Goal: Task Accomplishment & Management: Use online tool/utility

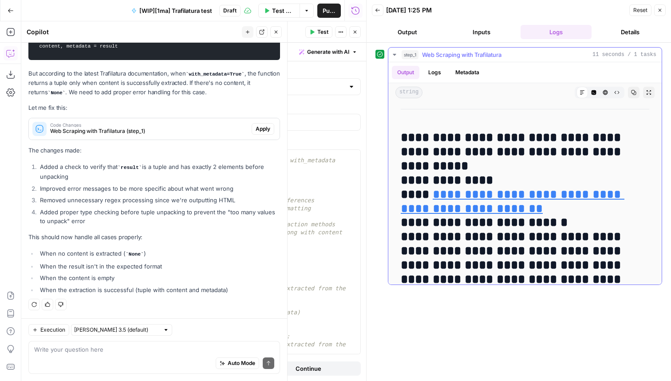
click at [603, 91] on icon "button" at bounding box center [605, 92] width 5 height 5
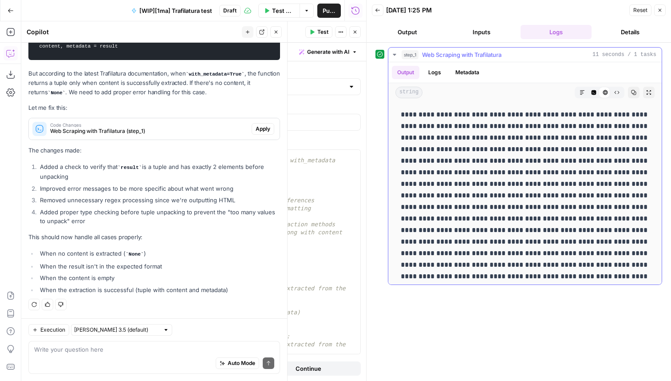
click at [594, 91] on icon "button" at bounding box center [594, 92] width 5 height 5
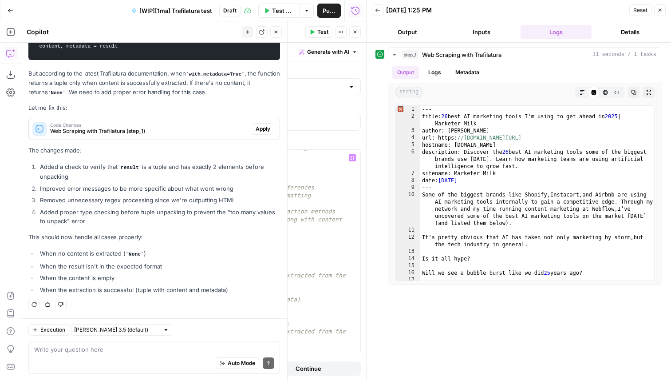
click at [207, 182] on div "# Extract content and metadata together using with_metadata parameter result = …" at bounding box center [238, 257] width 246 height 228
click at [224, 231] on div "# Extract content and metadata together using with_metadata parameter result = …" at bounding box center [238, 257] width 246 height 228
click at [198, 245] on div "# Extract content and metadata together using with_metadata parameter result = …" at bounding box center [238, 257] width 246 height 228
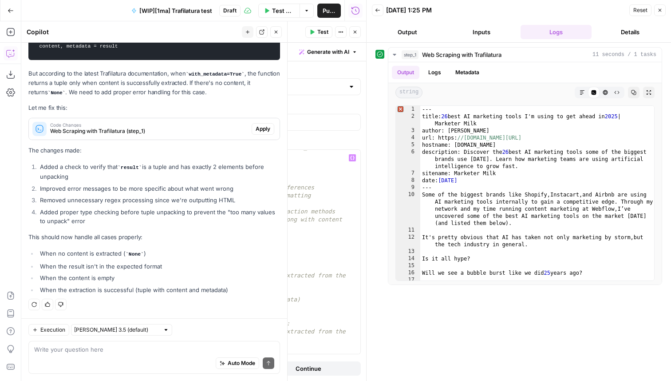
type textarea "**********"
click at [126, 250] on div "# Extract content and metadata together using with_metadata parameter result = …" at bounding box center [238, 257] width 246 height 228
click at [129, 258] on div "# Extract content and metadata together using with_metadata parameter result = …" at bounding box center [238, 257] width 246 height 228
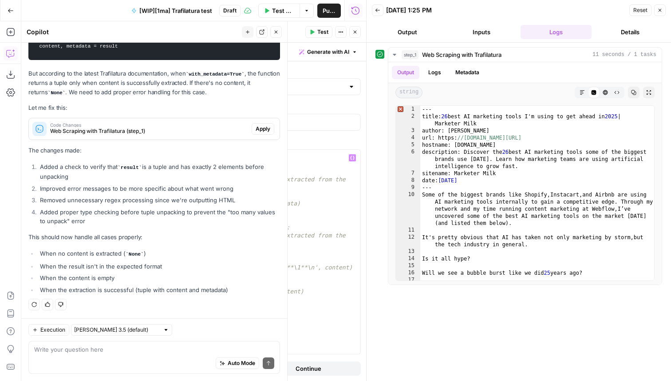
click at [162, 339] on div "return result # if result is None: # raise ValueError("No content could be extr…" at bounding box center [238, 253] width 246 height 220
type textarea "**********"
click at [354, 29] on button "Close" at bounding box center [355, 32] width 12 height 12
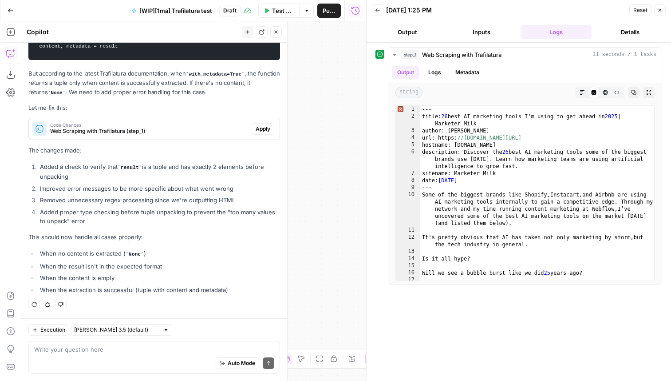
click at [278, 32] on icon "button" at bounding box center [276, 31] width 5 height 5
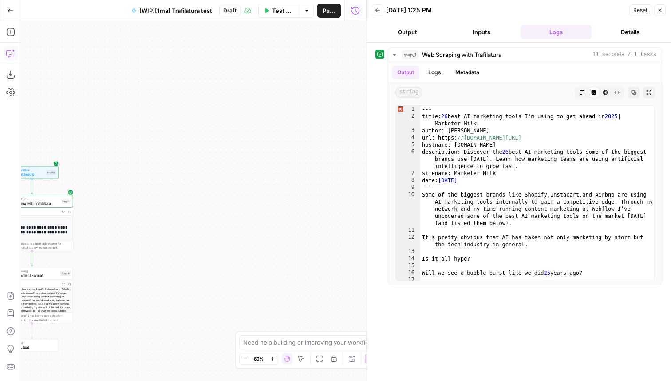
click at [13, 55] on icon "button" at bounding box center [10, 53] width 8 height 7
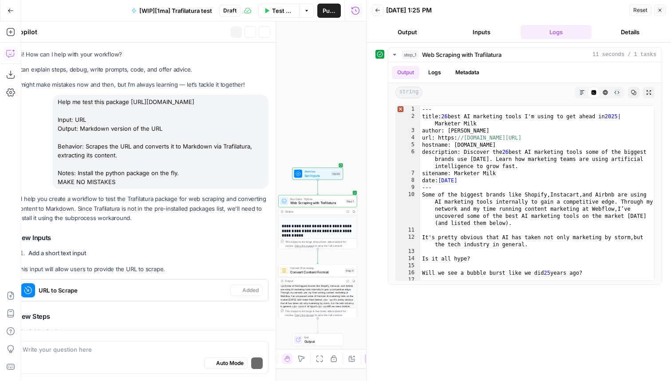
scroll to position [3394, 0]
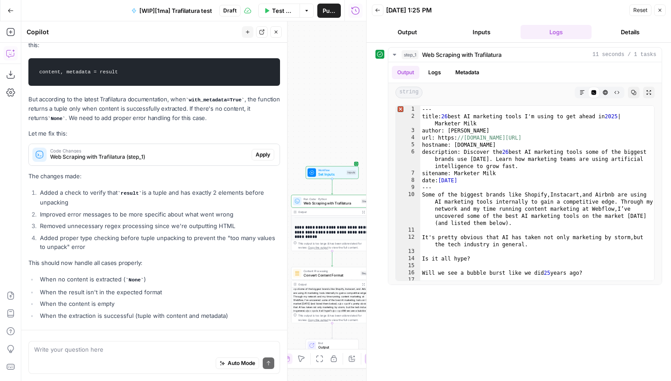
click at [260, 32] on icon "button" at bounding box center [262, 32] width 5 height 5
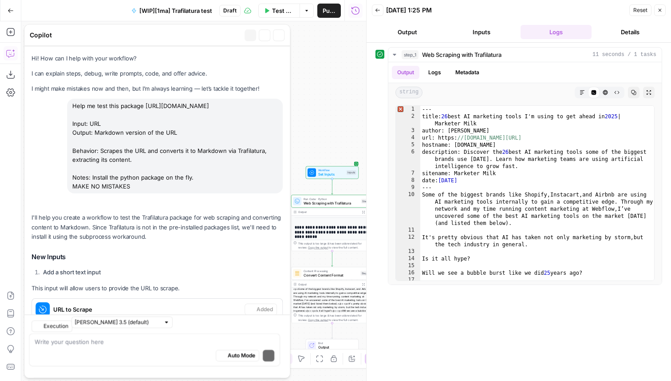
scroll to position [3599, 0]
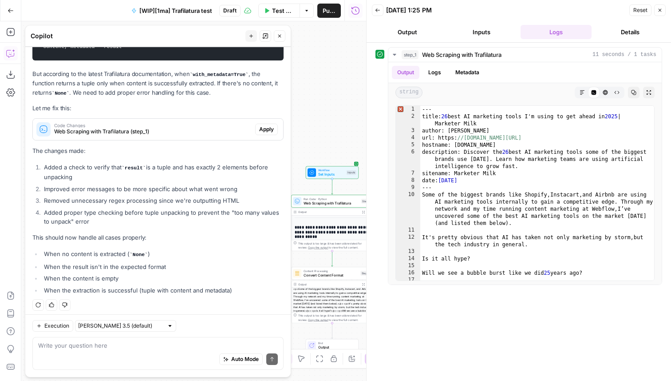
click at [266, 34] on icon "button" at bounding box center [265, 35] width 5 height 5
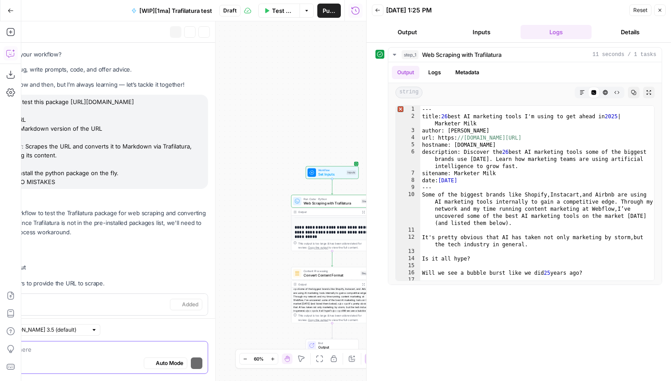
scroll to position [3590, 0]
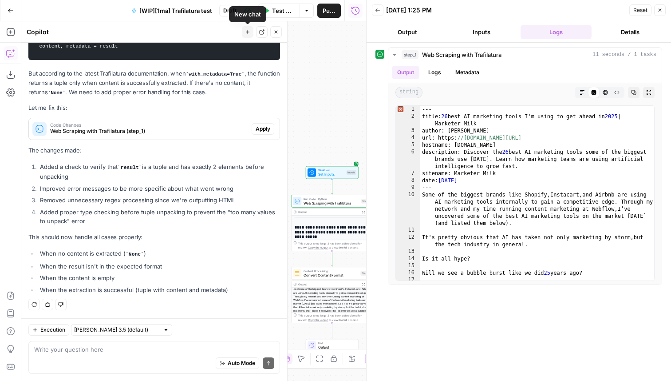
click at [249, 34] on icon "button" at bounding box center [247, 31] width 5 height 5
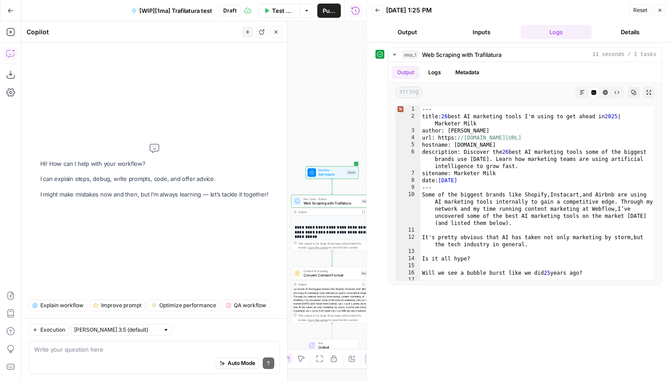
click at [92, 361] on div "Auto Mode Send" at bounding box center [154, 363] width 240 height 20
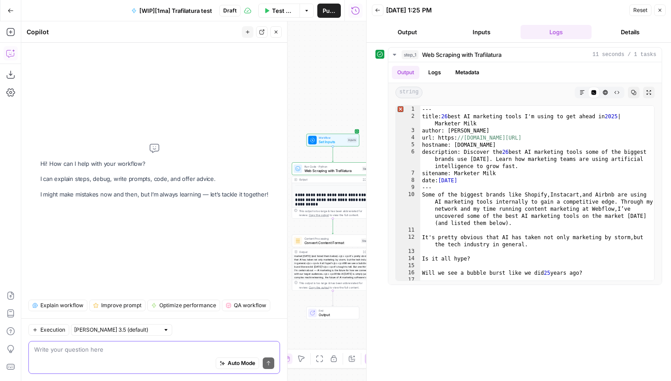
scroll to position [26, 0]
click at [341, 232] on icon "button" at bounding box center [341, 231] width 4 height 4
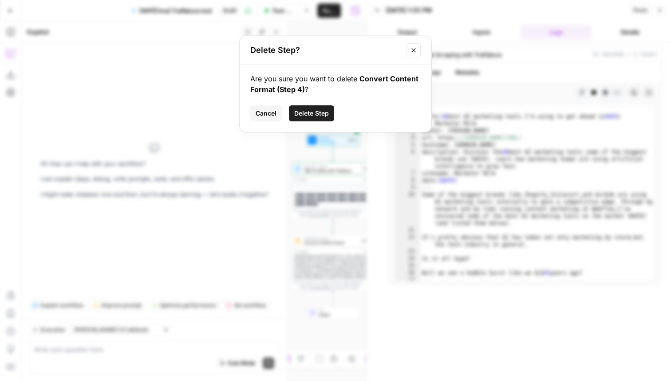
click at [308, 111] on span "Delete Step" at bounding box center [311, 113] width 35 height 9
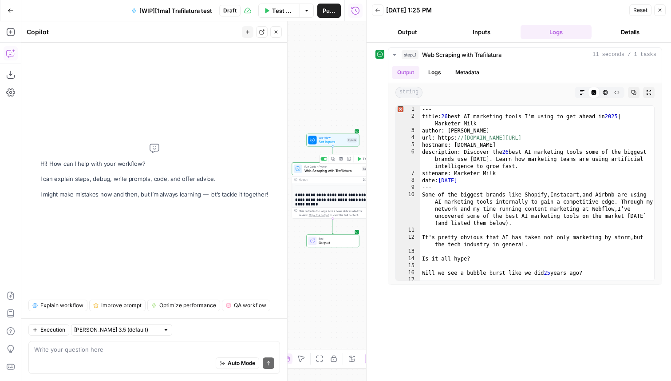
click at [337, 170] on span "Web Scraping with Trafilatura" at bounding box center [333, 170] width 56 height 5
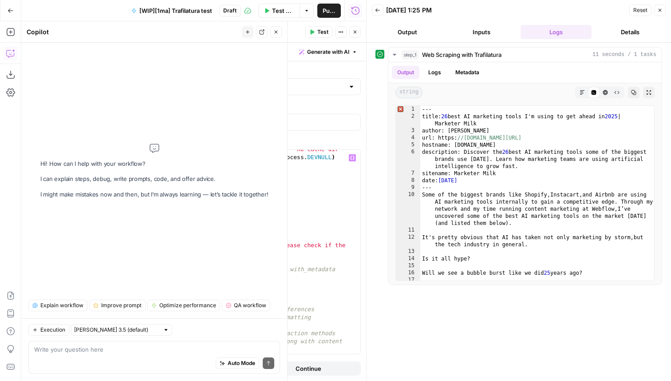
scroll to position [56, 0]
click at [200, 299] on div "subprocess . call ( 'pip install trafilatura -t /tmp/ --no-cache-dir' . split (…" at bounding box center [238, 255] width 246 height 228
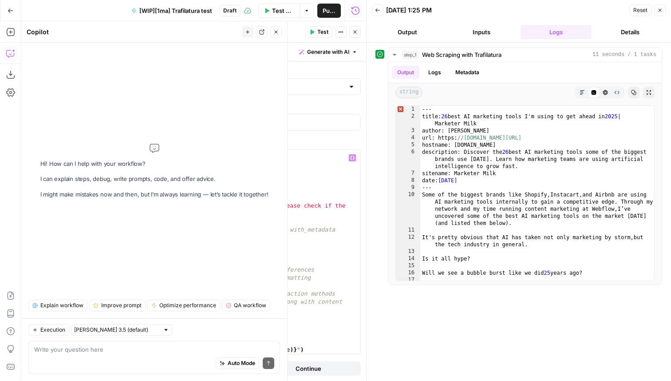
click at [217, 306] on div "try : # Download webpage downloaded = trafilatura . fetch_url ( url ) print ( '…" at bounding box center [238, 256] width 246 height 220
click at [228, 300] on div "try : # Download webpage downloaded = trafilatura . fetch_url ( url ) print ( '…" at bounding box center [238, 256] width 246 height 220
click at [249, 298] on div "try : # Download webpage downloaded = trafilatura . fetch_url ( url ) print ( '…" at bounding box center [238, 256] width 246 height 220
click at [264, 293] on div "try : # Download webpage downloaded = trafilatura . fetch_url ( url ) print ( '…" at bounding box center [238, 256] width 246 height 220
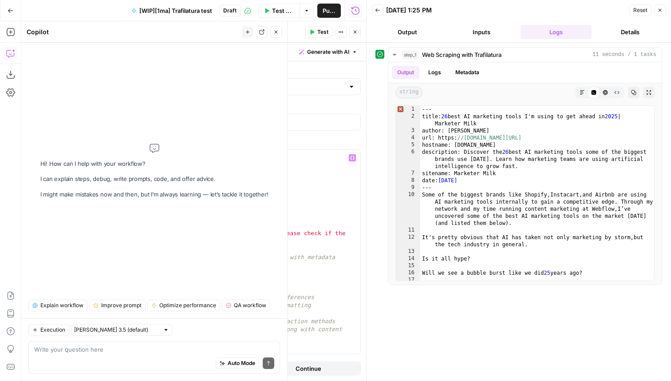
scroll to position [64, 0]
type textarea "**********"
click at [357, 34] on icon "button" at bounding box center [355, 31] width 5 height 5
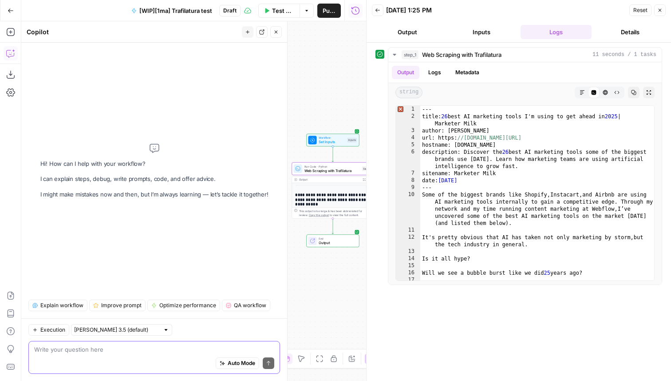
click at [136, 347] on textarea at bounding box center [154, 349] width 240 height 9
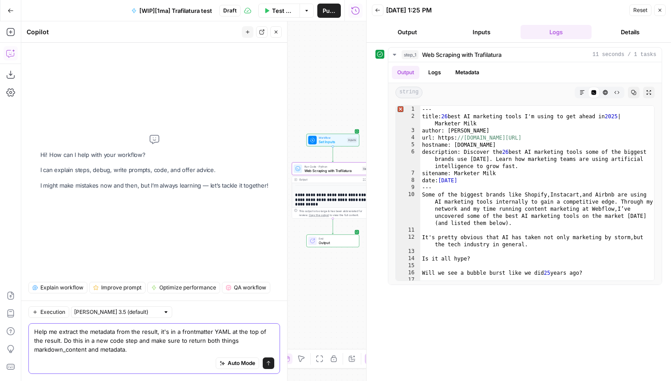
type textarea "Help me extract the metadata from the result, it's in a frontmatter YAML at the…"
click at [269, 361] on icon "submit" at bounding box center [269, 363] width 4 height 4
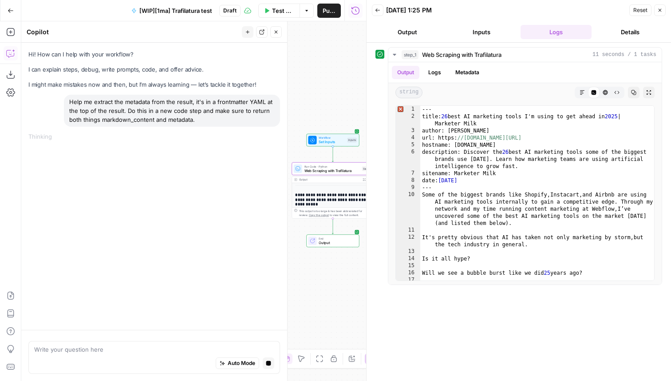
click at [325, 76] on div "**********" at bounding box center [193, 200] width 345 height 359
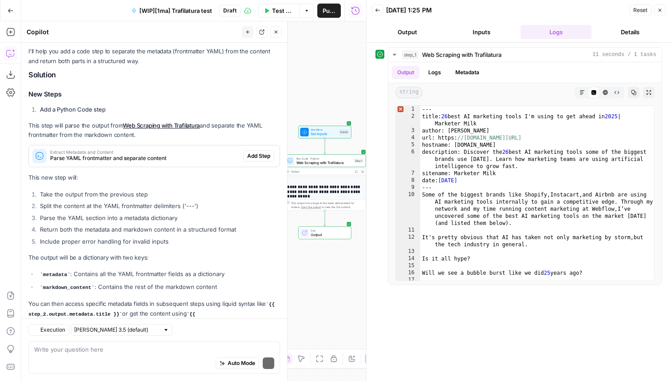
scroll to position [114, 0]
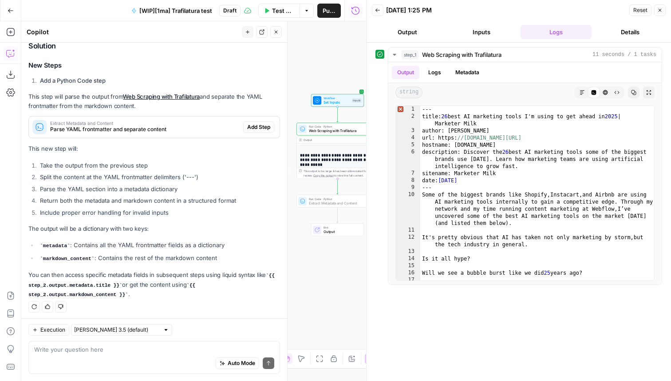
click at [258, 126] on span "Add Step" at bounding box center [258, 127] width 23 height 8
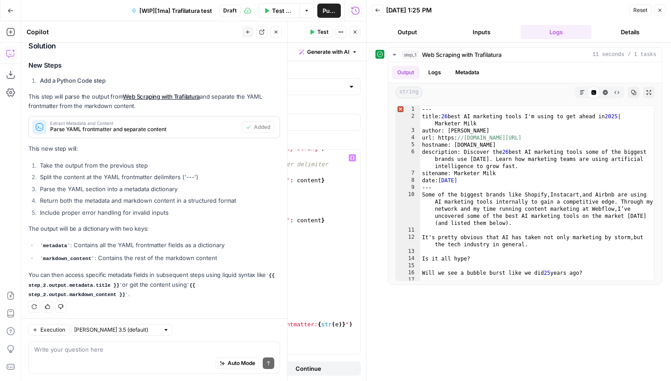
scroll to position [28, 0]
click at [319, 32] on span "Test" at bounding box center [322, 32] width 11 height 8
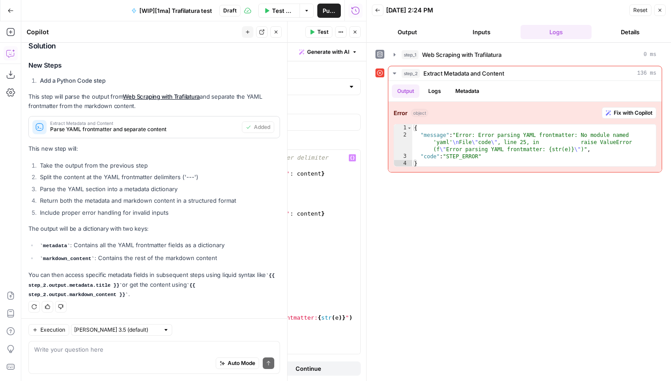
type textarea "**********"
click at [190, 245] on div "# Check if content starts with YAML frontmatter delimiter if not content . star…" at bounding box center [238, 256] width 246 height 220
type textarea "**********"
drag, startPoint x: 482, startPoint y: 134, endPoint x: 450, endPoint y: 140, distance: 32.7
click at [450, 140] on div "{ "message" : "Error: Error parsing YAML frontmatter: No module named 'yaml' \n…" at bounding box center [535, 152] width 244 height 57
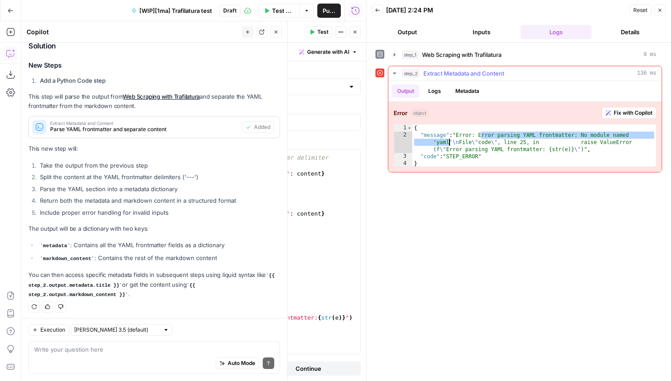
click at [449, 140] on div "{ "message" : "Error: Error parsing YAML frontmatter: No module named 'yaml' \n…" at bounding box center [535, 152] width 244 height 57
click at [62, 350] on textarea at bounding box center [154, 349] width 240 height 9
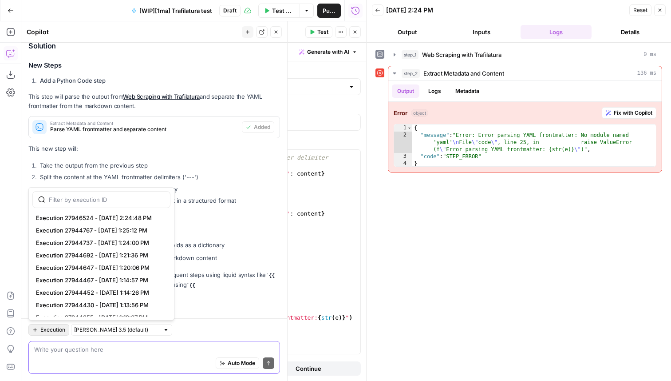
click at [60, 328] on span "Execution" at bounding box center [52, 329] width 25 height 8
click at [69, 353] on textarea at bounding box center [154, 349] width 240 height 9
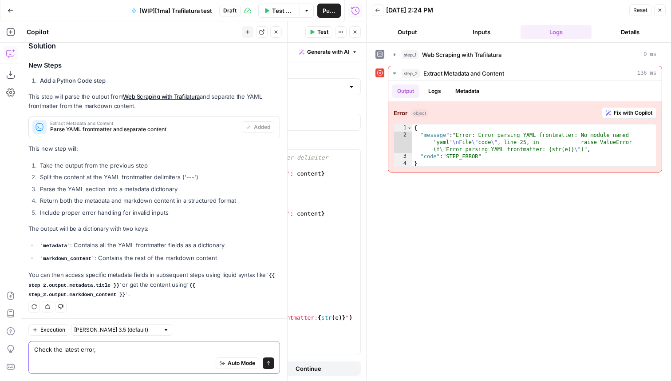
type textarea "Check the latest error"
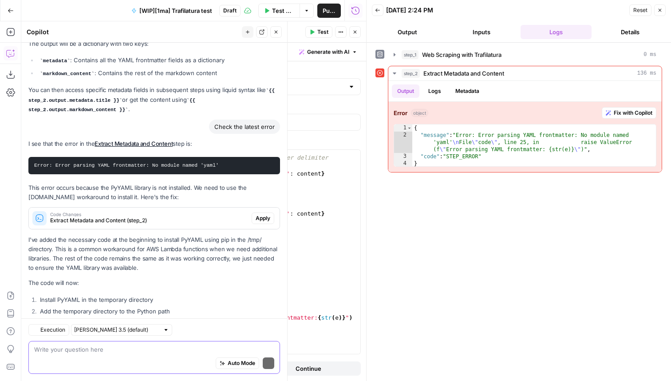
scroll to position [356, 0]
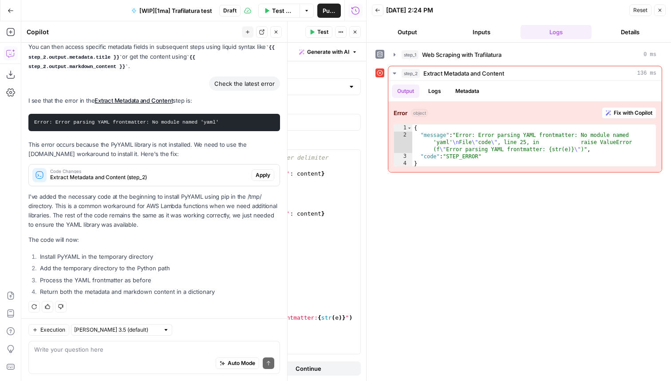
click at [260, 172] on span "Apply" at bounding box center [263, 175] width 15 height 8
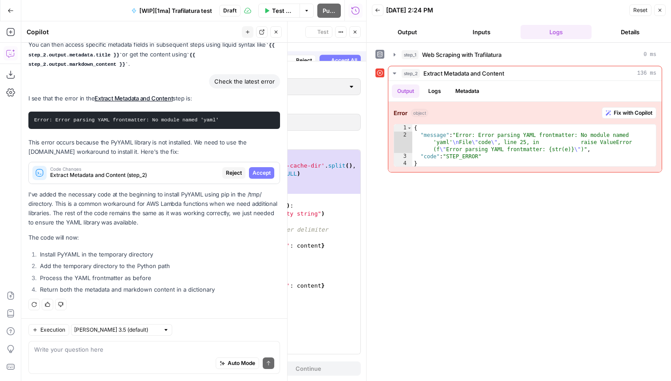
scroll to position [342, 0]
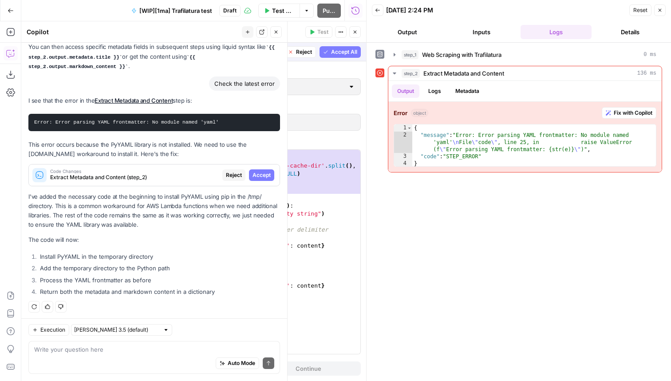
click at [340, 50] on span "Accept All" at bounding box center [344, 52] width 26 height 8
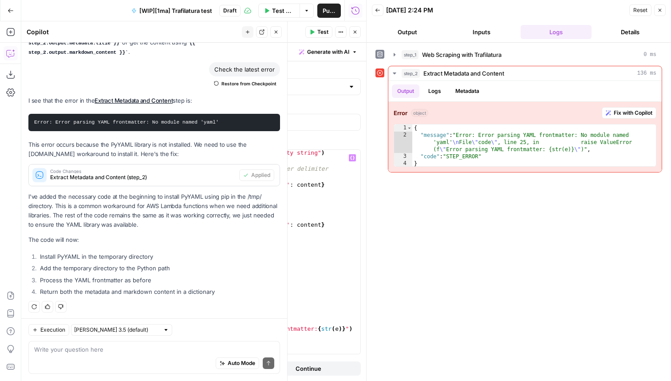
scroll to position [0, 0]
click at [321, 32] on span "Test" at bounding box center [322, 32] width 11 height 8
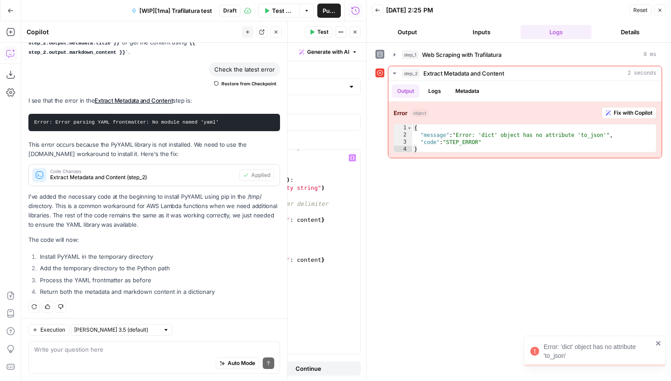
scroll to position [100, 0]
click at [90, 358] on div "Auto Mode Send" at bounding box center [154, 363] width 240 height 20
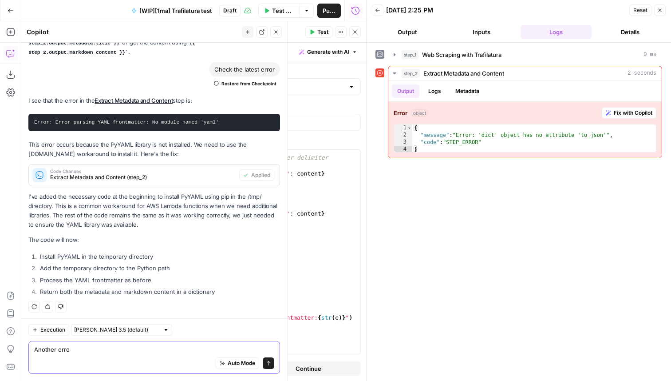
type textarea "Another error"
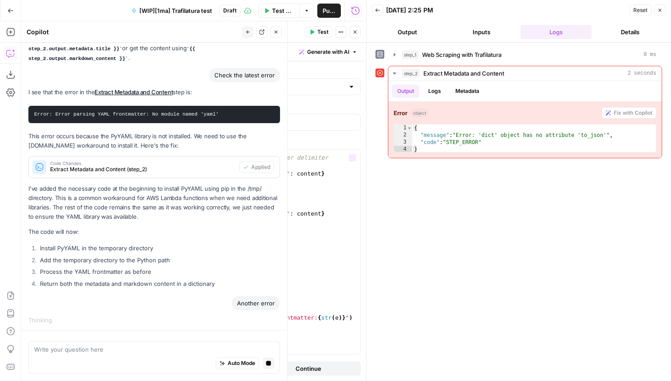
click at [323, 242] on div "# Check if content starts with YAML frontmatter delimiter if not content . star…" at bounding box center [238, 256] width 246 height 220
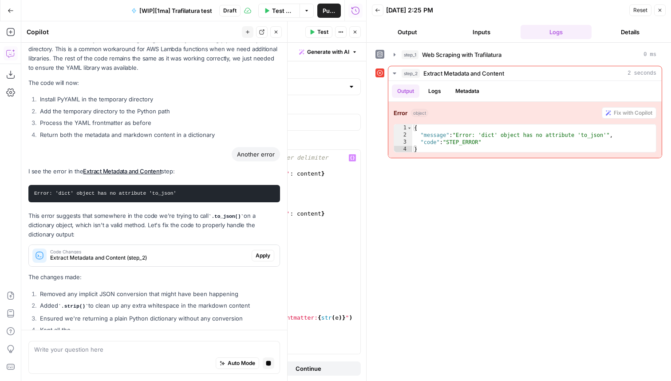
scroll to position [499, 0]
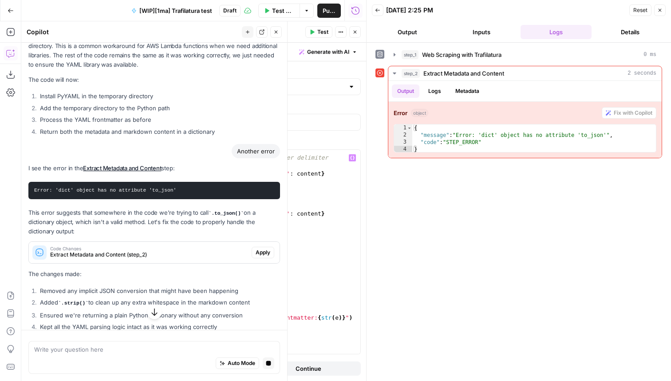
click at [261, 249] on span "Apply" at bounding box center [263, 252] width 15 height 8
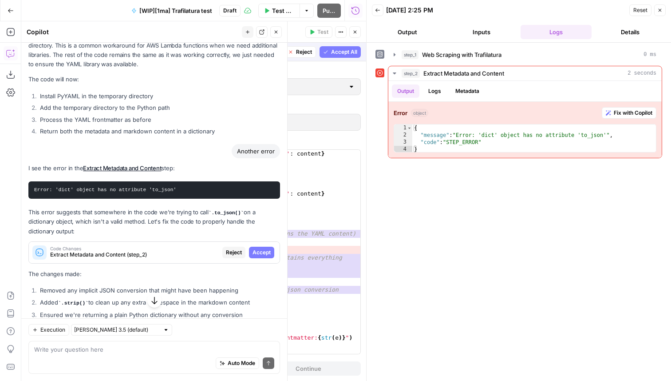
scroll to position [121, 0]
click at [338, 52] on span "Accept All" at bounding box center [344, 52] width 26 height 8
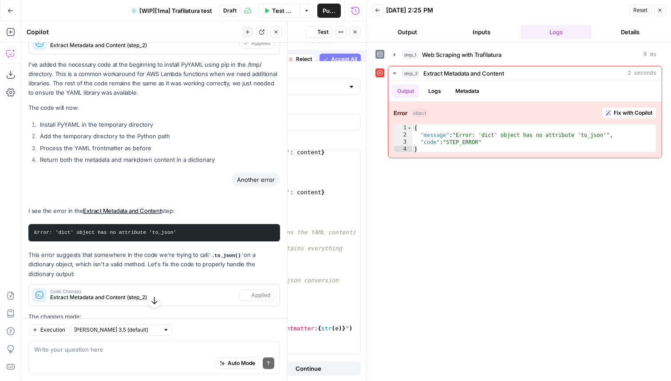
scroll to position [531, 0]
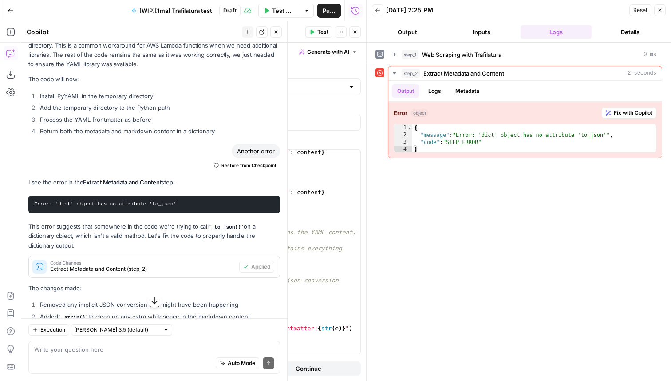
click at [316, 33] on button "Test" at bounding box center [319, 32] width 27 height 12
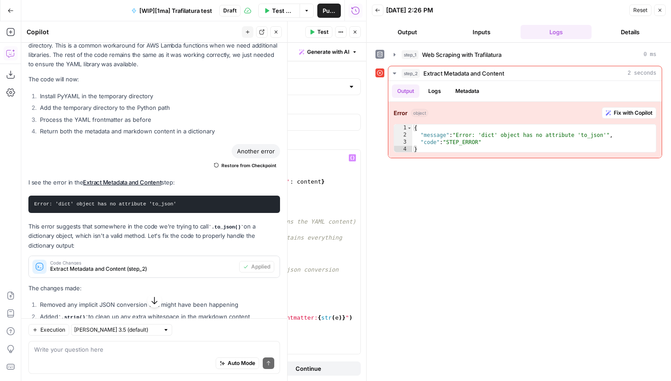
click at [214, 284] on div "# Find the end of the frontmatter parts = content . split ( '--- \n ' , 2 ) if …" at bounding box center [238, 256] width 246 height 220
click at [266, 211] on div "subprocess . call ( 'pip install PyYAML -t /tmp/ --no-cache-dir' . split ( ) , …" at bounding box center [238, 250] width 246 height 228
type textarea "**********"
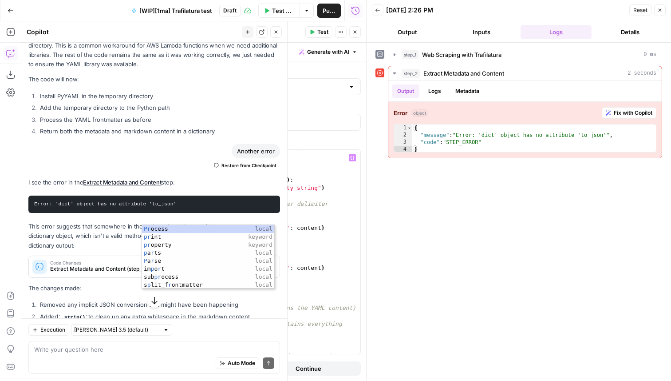
type textarea "*"
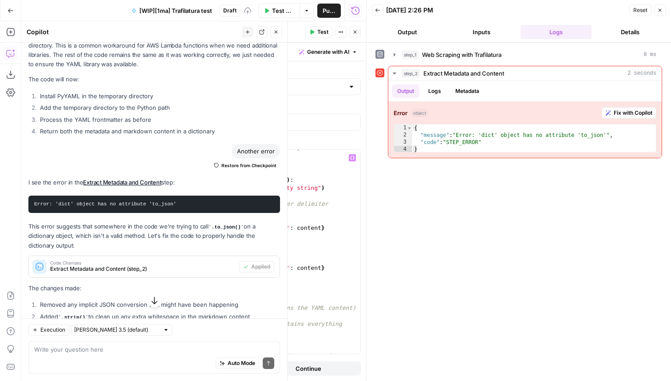
scroll to position [0, 0]
type textarea "**********"
click at [54, 364] on div "Auto Mode Send" at bounding box center [154, 363] width 240 height 20
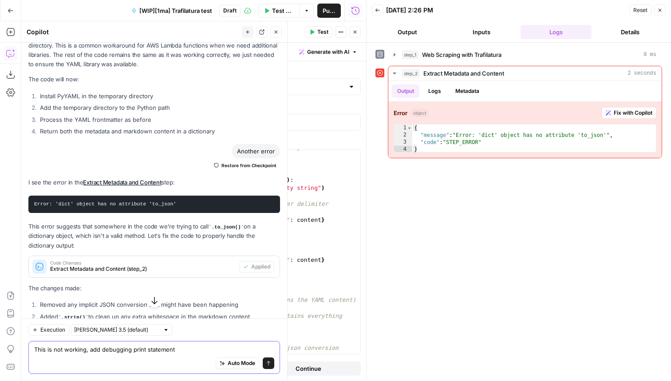
type textarea "This is not working, add debugging print statements"
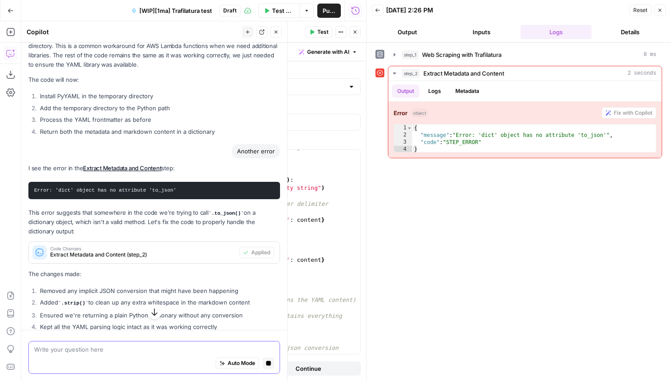
scroll to position [609, 0]
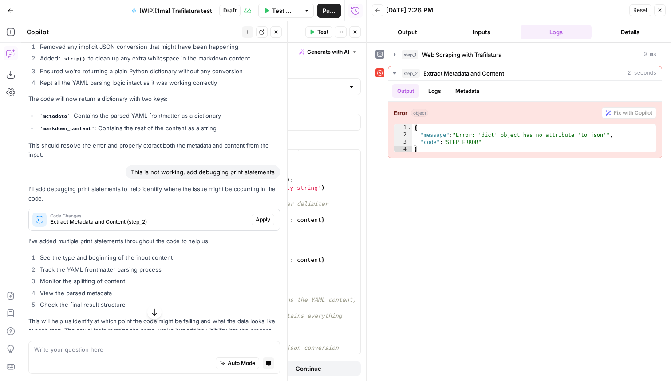
click at [260, 215] on span "Apply" at bounding box center [263, 219] width 15 height 8
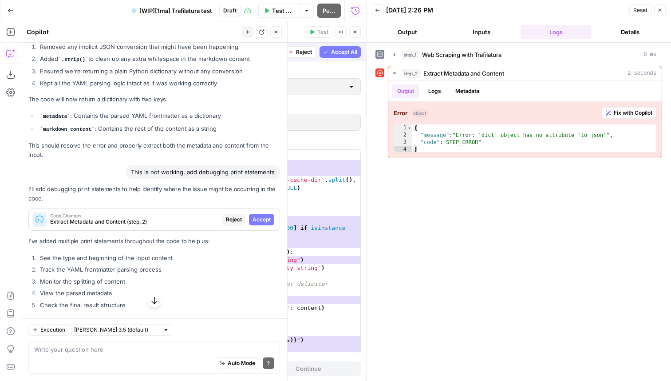
scroll to position [36, 0]
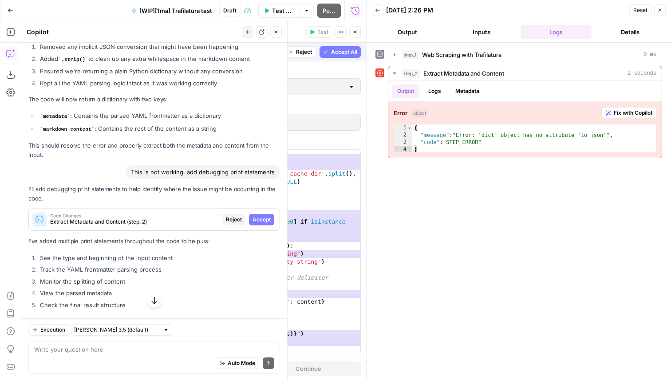
click at [340, 51] on span "Accept All" at bounding box center [344, 52] width 26 height 8
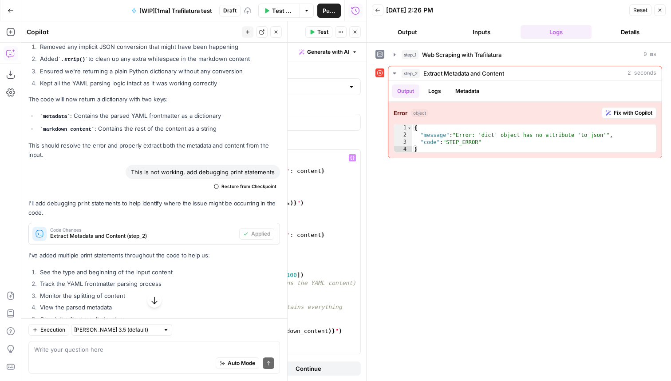
scroll to position [276, 0]
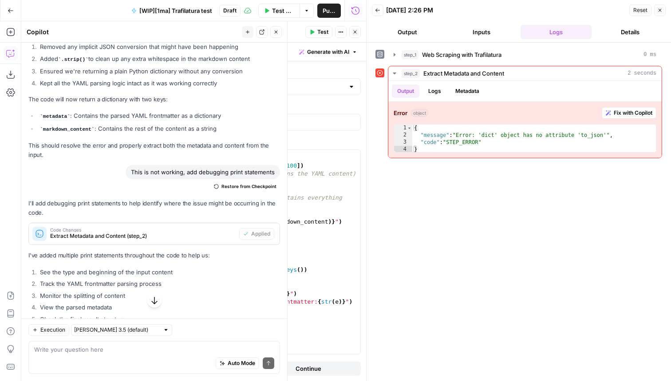
click at [327, 28] on span "Test" at bounding box center [322, 32] width 11 height 8
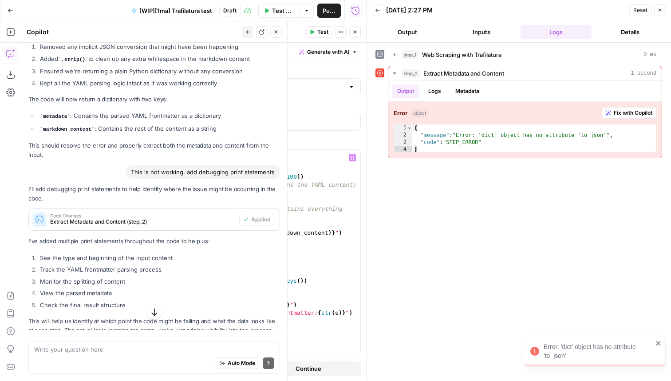
scroll to position [788, 0]
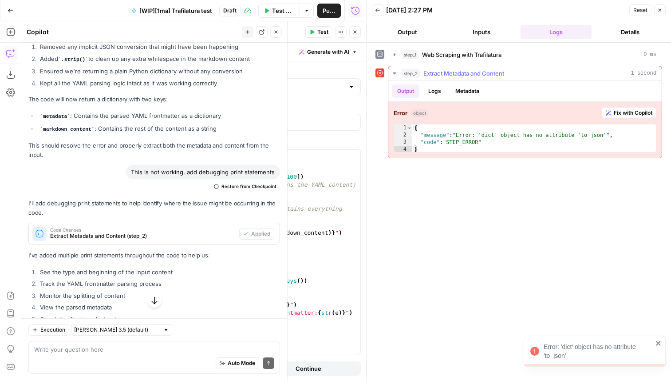
click at [436, 92] on button "Logs" at bounding box center [435, 90] width 24 height 13
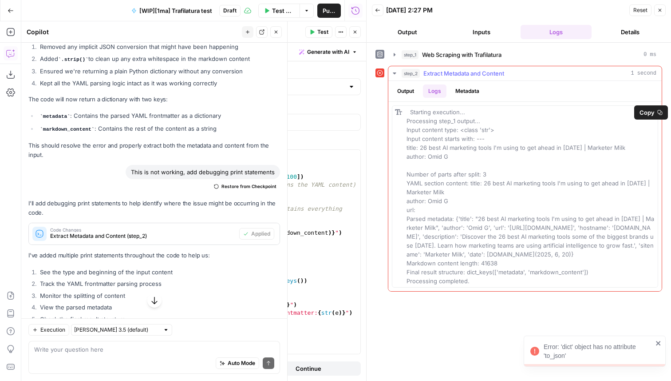
click at [455, 121] on span "Starting execution... Processing step_1 output... Input content type: <class 's…" at bounding box center [531, 196] width 248 height 176
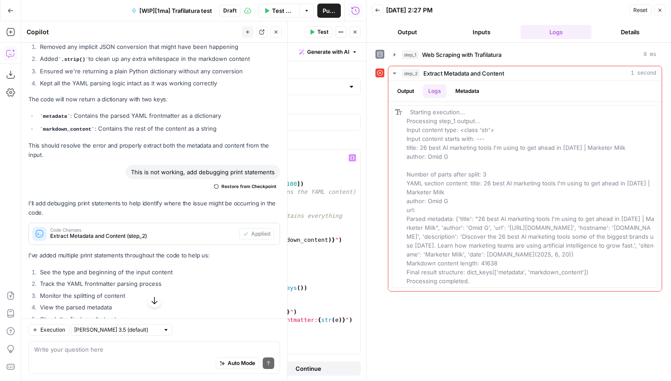
scroll to position [276, 0]
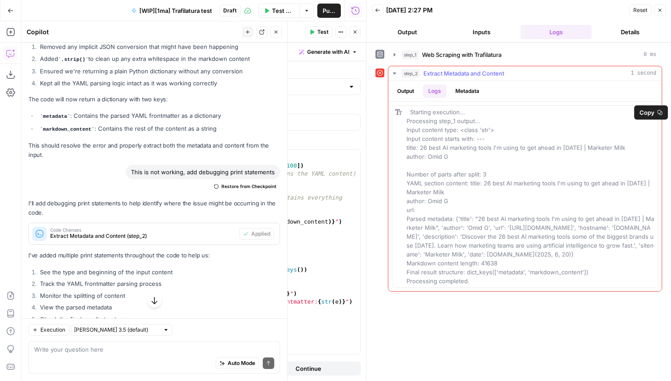
click at [407, 93] on button "Output" at bounding box center [406, 90] width 28 height 13
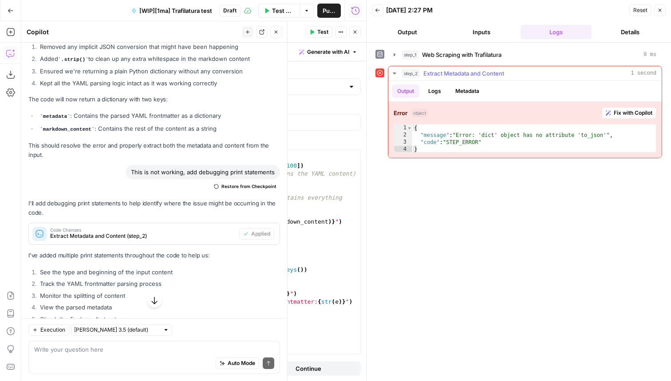
click at [432, 93] on button "Logs" at bounding box center [435, 90] width 24 height 13
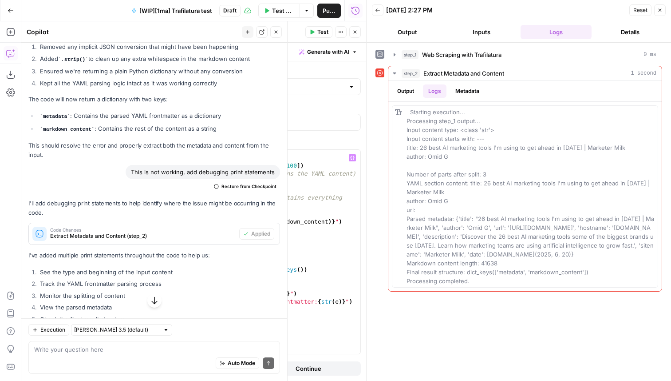
type textarea "**********"
click at [193, 333] on div "try : import yaml print ( "YAML section content:" , parts [ 1 ] [ : 100 ]) # Pa…" at bounding box center [238, 256] width 246 height 220
click at [354, 34] on icon "button" at bounding box center [355, 31] width 5 height 5
click at [278, 31] on icon "button" at bounding box center [276, 31] width 5 height 5
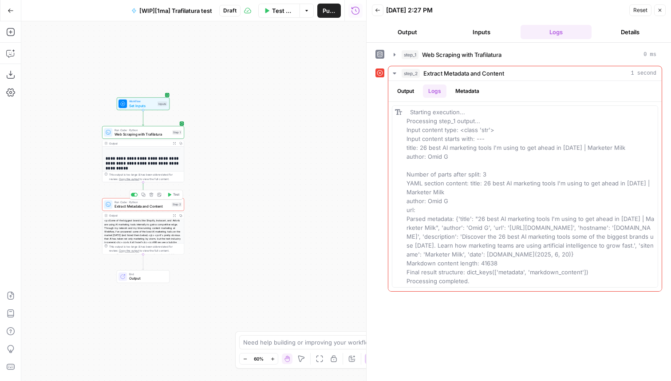
click at [157, 202] on span "Run Code · Python" at bounding box center [142, 202] width 55 height 4
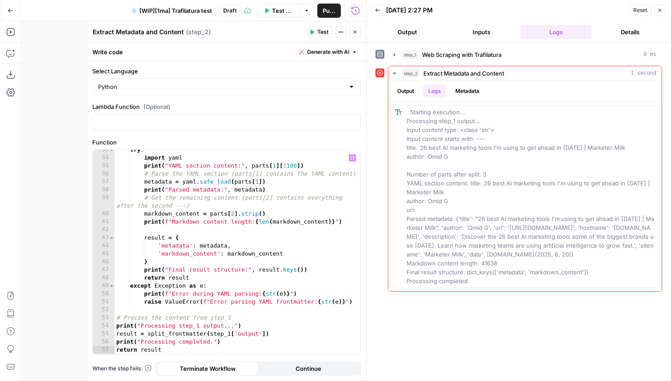
type textarea "**********"
click at [167, 350] on div "try : import yaml print ( "YAML section content:" , parts [ 1 ] [ : 100 ]) # Pa…" at bounding box center [238, 256] width 246 height 220
click at [466, 88] on button "Metadata" at bounding box center [467, 90] width 35 height 13
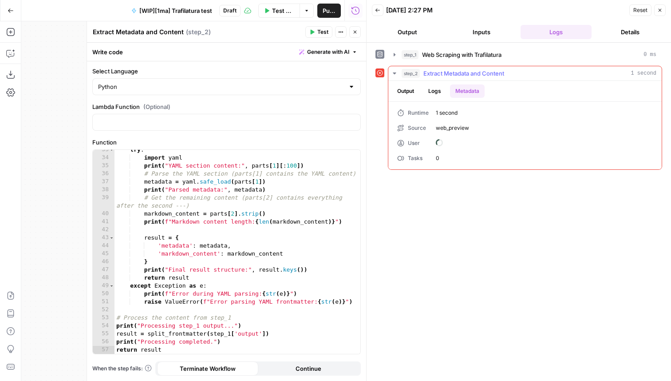
click at [426, 88] on button "Logs" at bounding box center [435, 90] width 24 height 13
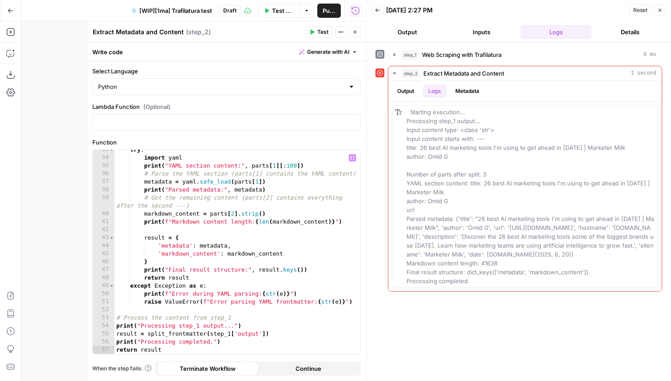
click at [262, 346] on div "try : import yaml print ( "YAML section content:" , parts [ 1 ] [ : 100 ]) # Pa…" at bounding box center [238, 256] width 246 height 220
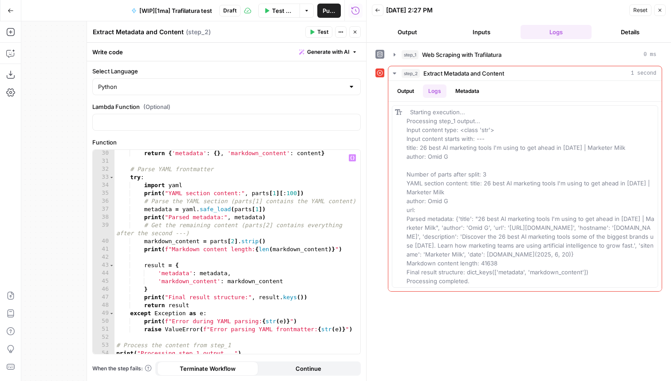
scroll to position [0, 0]
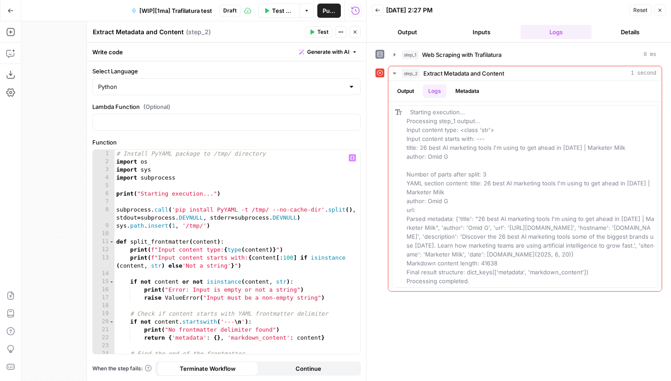
click at [321, 35] on span "Test" at bounding box center [322, 32] width 11 height 8
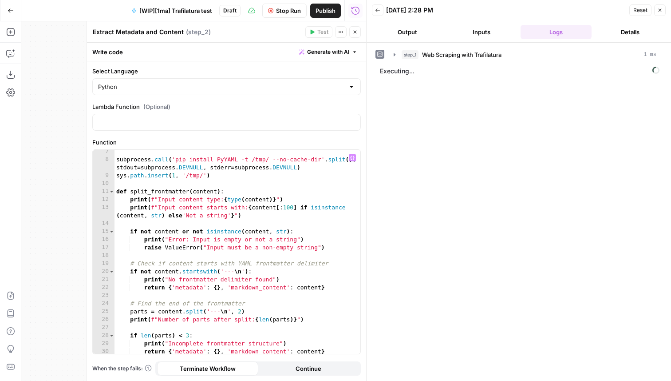
scroll to position [276, 0]
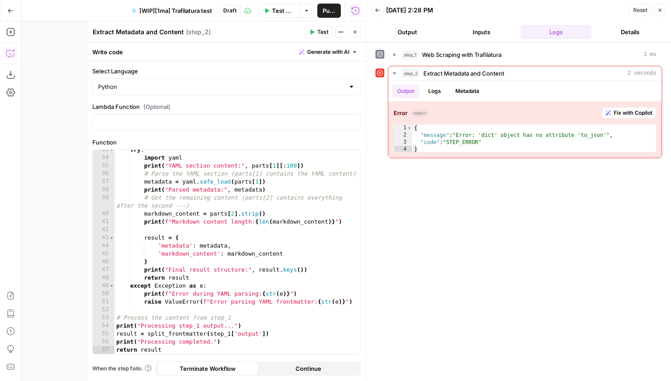
click at [11, 56] on icon "button" at bounding box center [10, 53] width 9 height 9
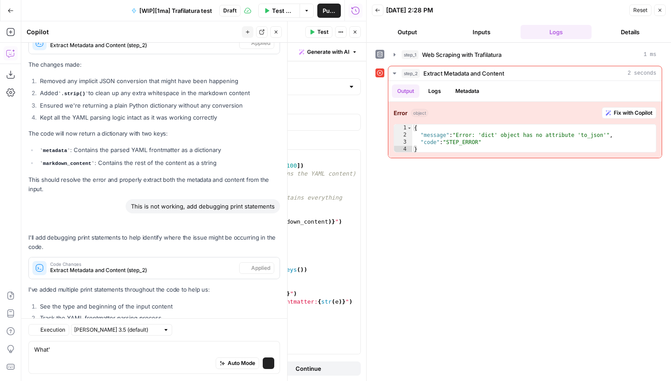
scroll to position [837, 0]
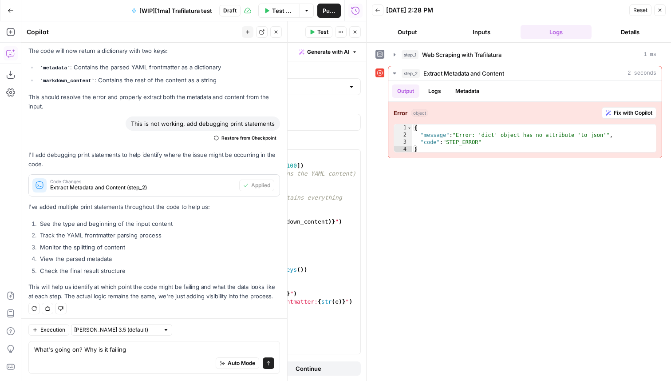
type textarea "What's going on? Why is it failing?"
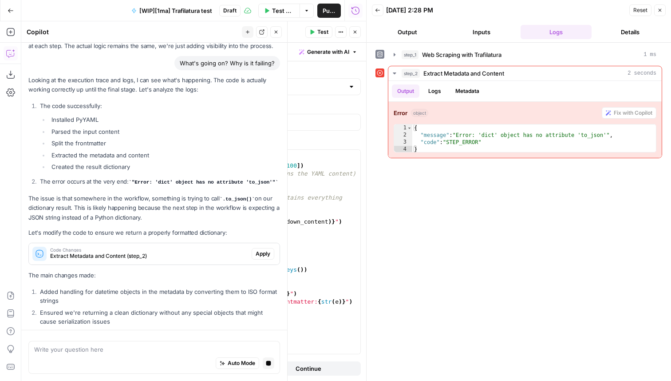
scroll to position [1023, 0]
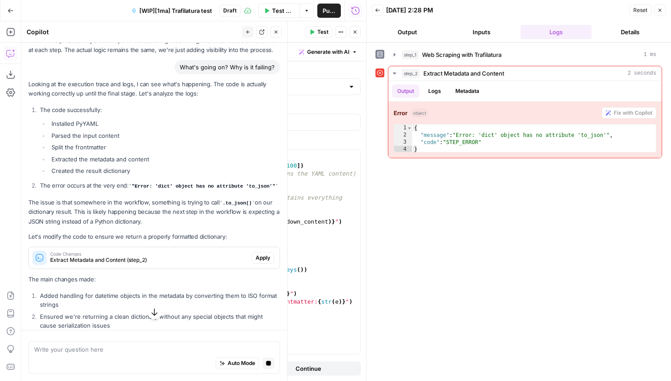
click at [260, 254] on span "Apply" at bounding box center [263, 258] width 15 height 8
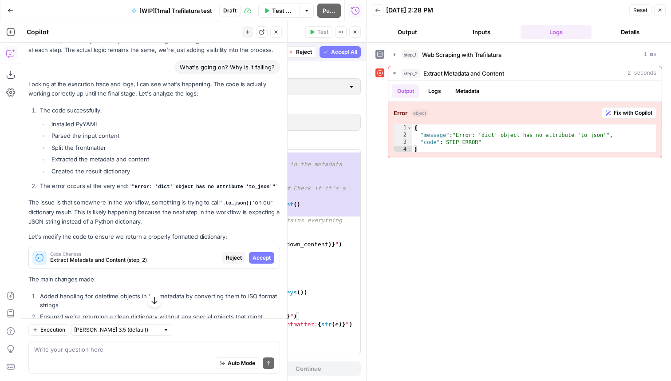
scroll to position [279, 0]
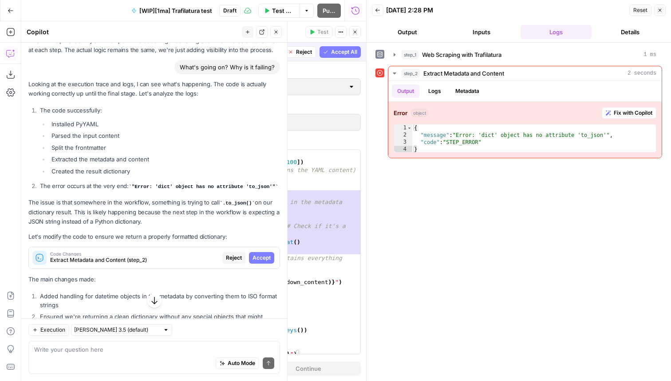
click at [301, 52] on span "Reject" at bounding box center [304, 52] width 16 height 8
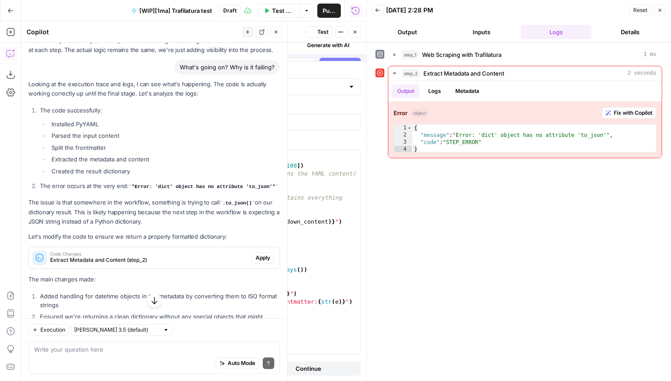
scroll to position [276, 0]
type textarea "**********"
click at [285, 339] on div "try : import yaml print ( "YAML section content:" , parts [ 1 ] [ : 100 ]) # Pa…" at bounding box center [238, 256] width 246 height 220
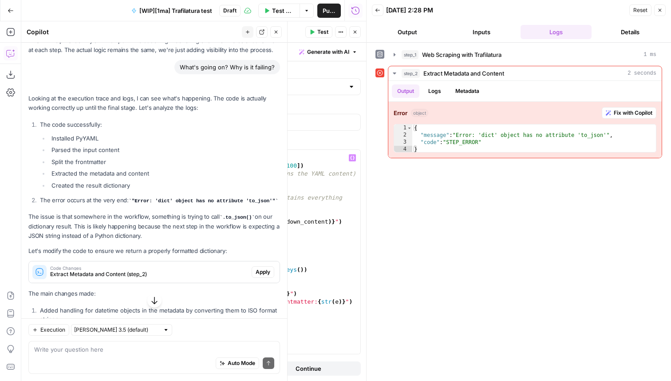
type textarea "*"
click at [321, 36] on span "Test" at bounding box center [322, 32] width 11 height 8
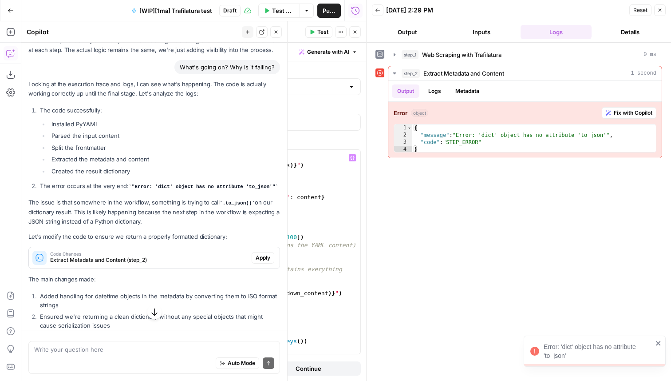
scroll to position [1083, 0]
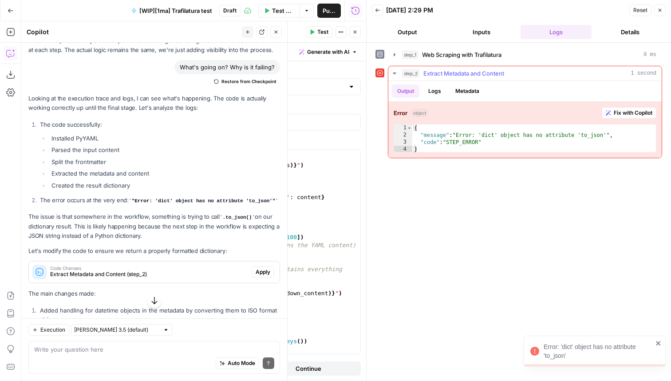
click at [439, 89] on button "Logs" at bounding box center [435, 90] width 24 height 13
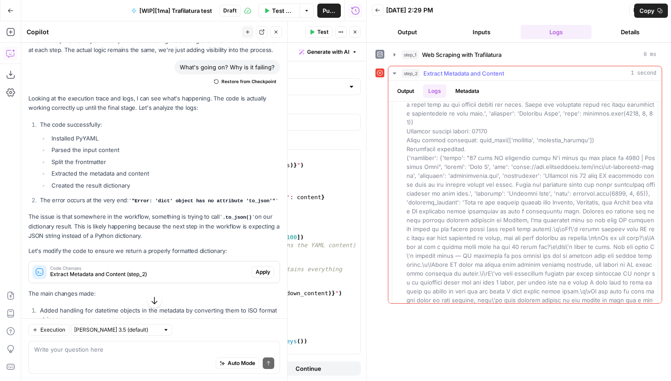
scroll to position [137, 0]
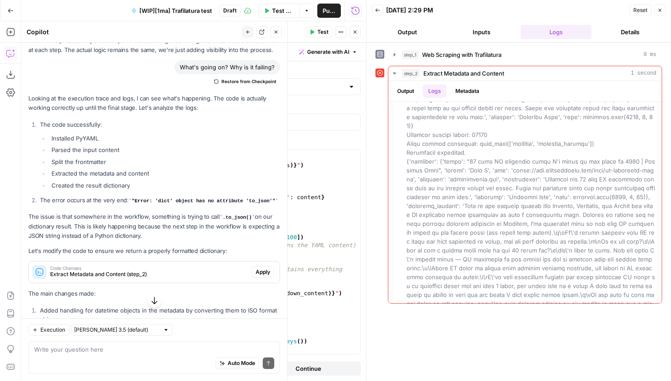
click at [141, 235] on p "The issue is that somewhere in the workflow, something is trying to call .to_js…" at bounding box center [154, 226] width 252 height 28
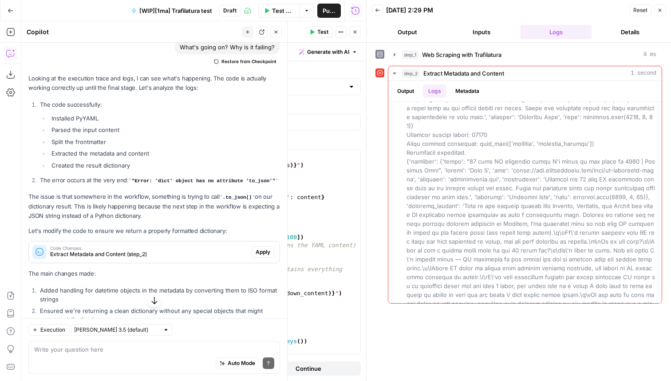
scroll to position [1105, 0]
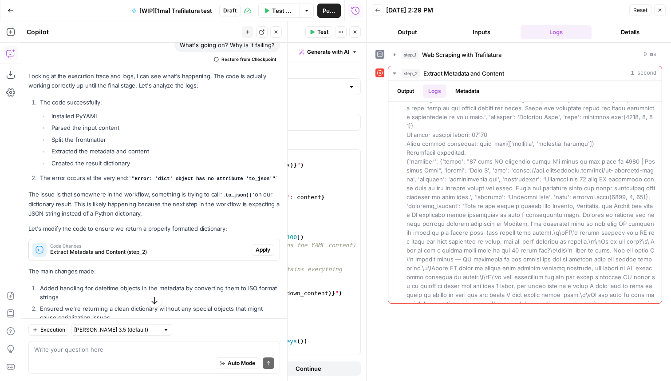
click at [259, 246] on span "Apply" at bounding box center [263, 250] width 15 height 8
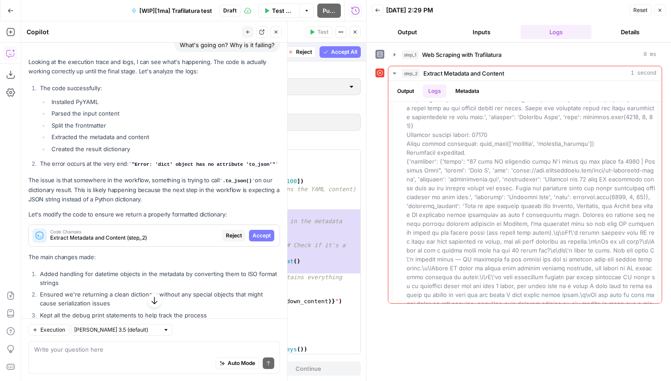
scroll to position [261, 0]
click at [310, 243] on div "**********" at bounding box center [227, 252] width 268 height 204
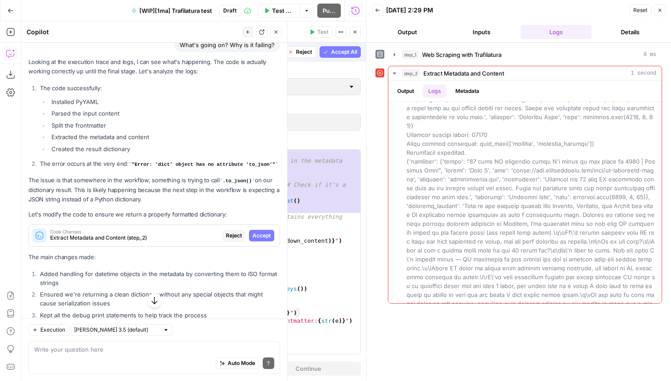
scroll to position [322, 0]
click at [339, 50] on span "Accept All" at bounding box center [344, 52] width 26 height 8
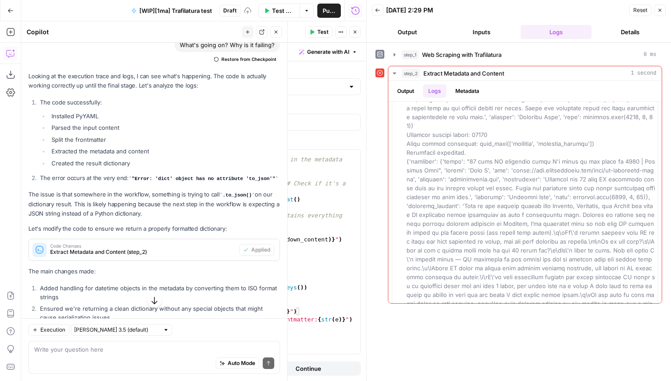
scroll to position [356, 0]
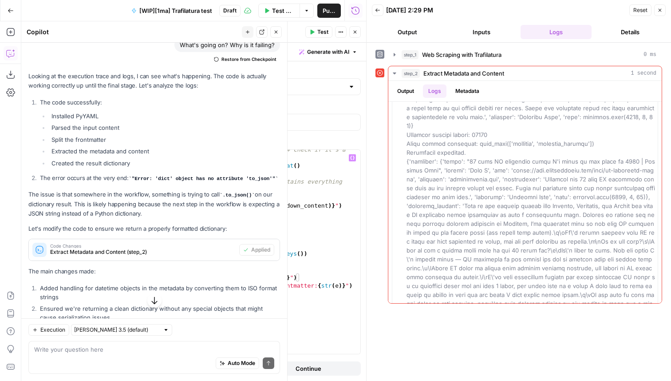
click at [296, 187] on div "if hasattr ( value , 'isoformat' ) : # Check if it's a date/datetime metadata […" at bounding box center [238, 260] width 246 height 228
type textarea "**********"
click at [321, 28] on span "Test" at bounding box center [322, 32] width 11 height 8
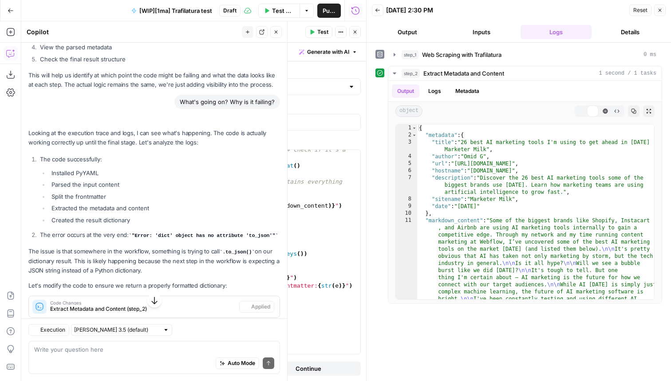
scroll to position [1105, 0]
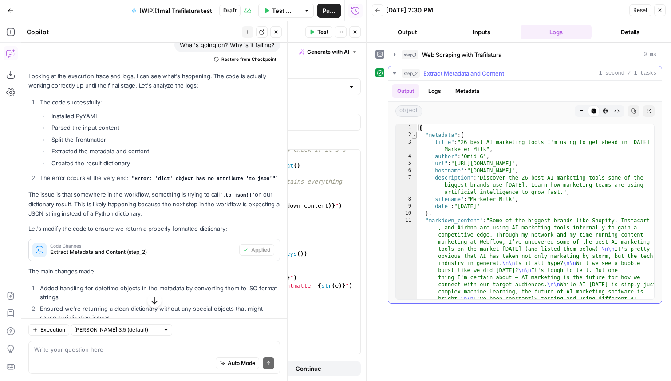
type textarea "*"
click at [414, 135] on span "Toggle code folding, rows 2 through 10" at bounding box center [414, 134] width 5 height 7
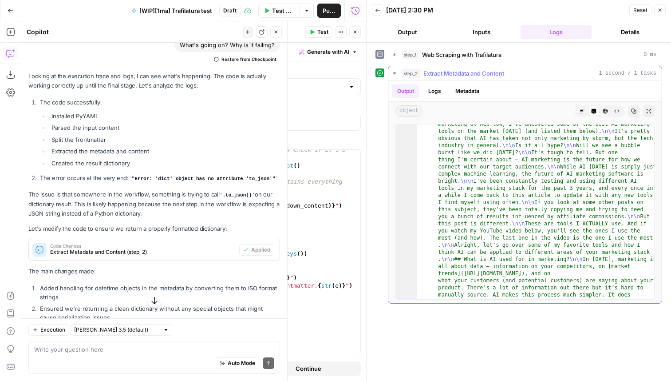
scroll to position [0, 0]
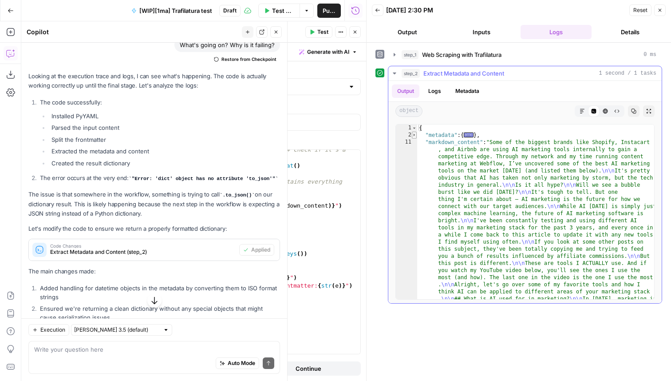
click at [413, 134] on span "Toggle code folding, rows 2 through 10" at bounding box center [414, 134] width 5 height 7
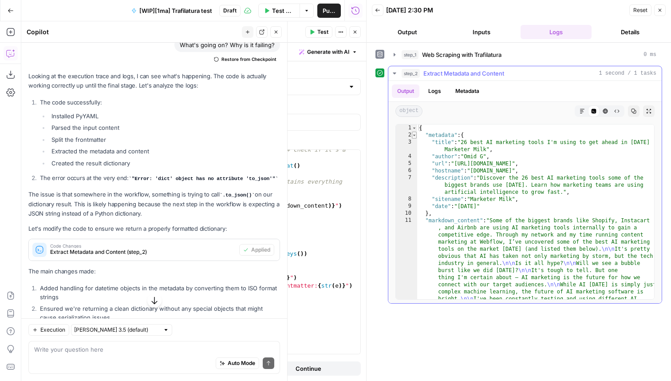
click at [417, 134] on span "Toggle code folding, rows 2 through 10" at bounding box center [414, 134] width 5 height 7
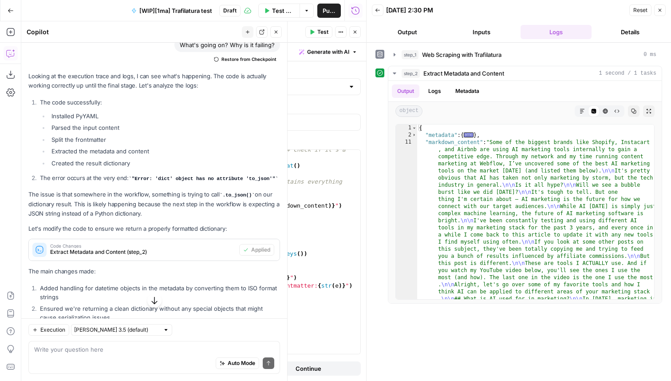
click at [474, 33] on button "Inputs" at bounding box center [482, 32] width 71 height 14
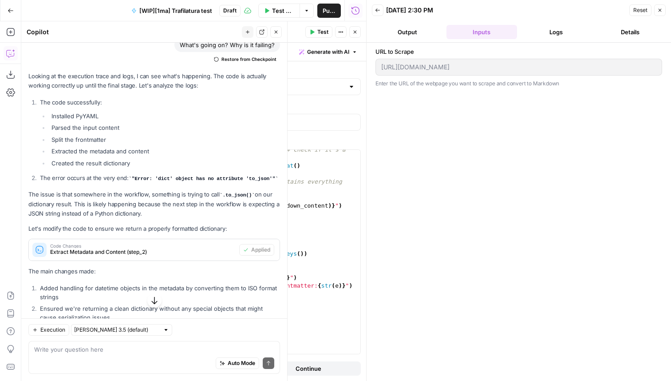
click at [535, 32] on button "Logs" at bounding box center [556, 32] width 71 height 14
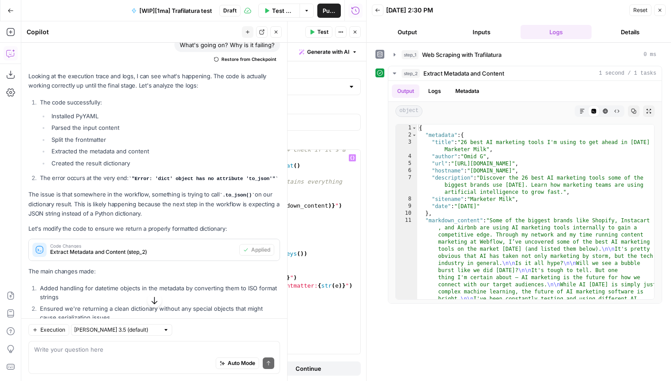
scroll to position [356, 0]
type textarea "**********"
click at [262, 286] on div "if hasattr ( value , 'isoformat' ) : # Check if it's a date/datetime metadata […" at bounding box center [238, 260] width 246 height 228
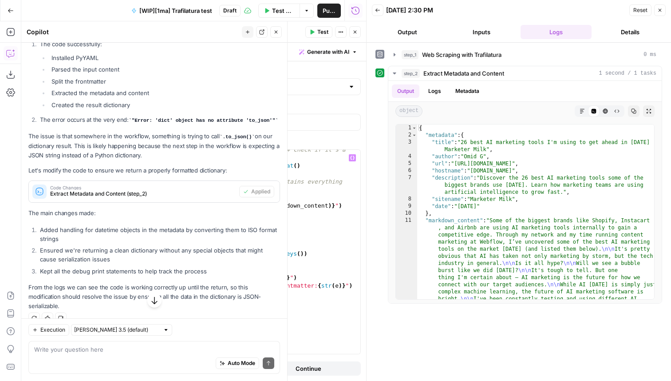
click at [86, 364] on div "Auto Mode Send" at bounding box center [154, 363] width 240 height 20
click at [49, 315] on icon "button" at bounding box center [47, 317] width 5 height 5
click at [87, 354] on div "Auto Mode Send" at bounding box center [154, 363] width 240 height 20
type textarea "Perfect, it's working great. Help me remove the print statements now"
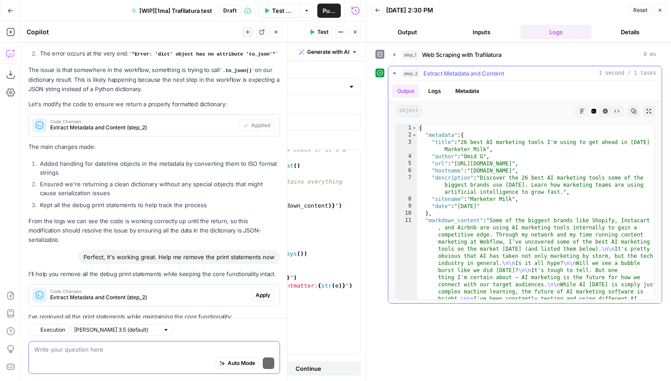
scroll to position [1329, 0]
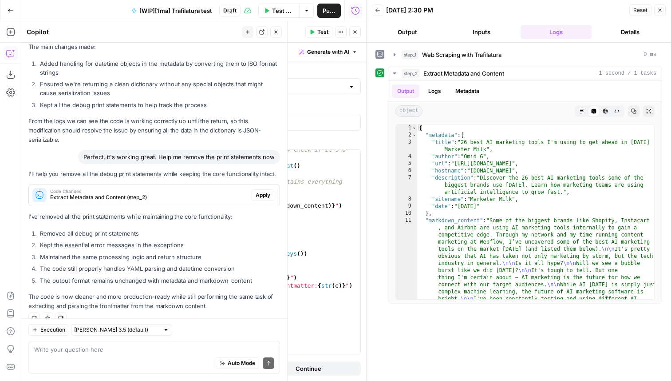
click at [288, 11] on span "Test Workflow" at bounding box center [283, 10] width 23 height 9
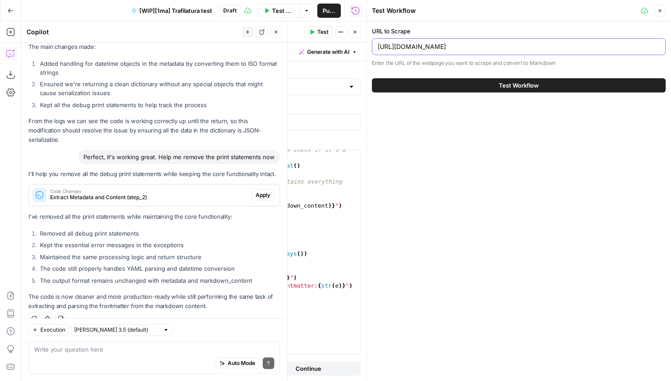
click at [452, 48] on input "https://www.marketermilk.com/blog/ai-marketing-tools" at bounding box center [519, 46] width 282 height 9
paste input "[URL][DOMAIN_NAME]"
type input "[URL][DOMAIN_NAME]"
click at [500, 86] on span "Test Workflow" at bounding box center [519, 85] width 40 height 9
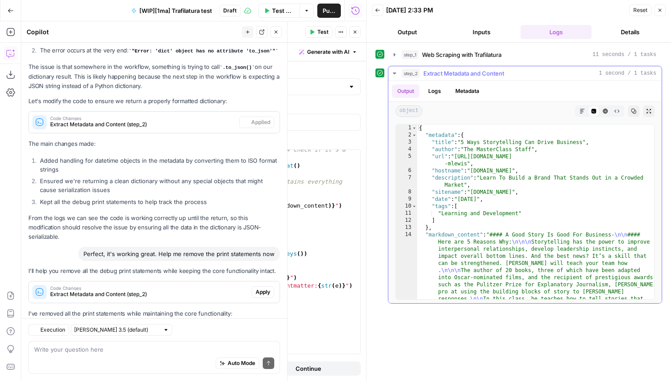
scroll to position [1329, 0]
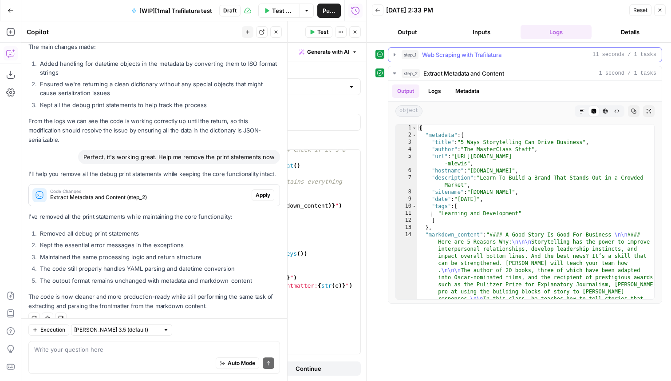
click at [394, 54] on icon "button" at bounding box center [395, 54] width 2 height 3
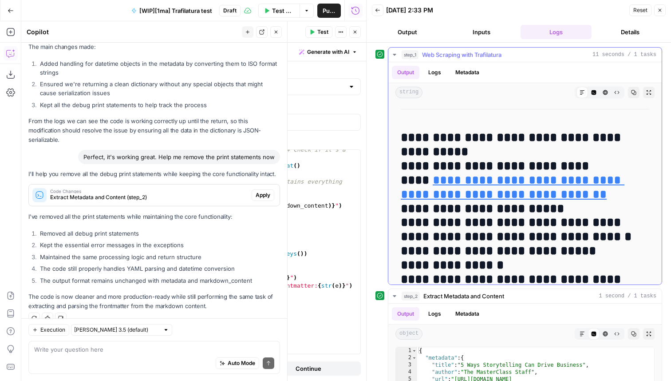
click at [394, 54] on icon "button" at bounding box center [394, 55] width 3 height 2
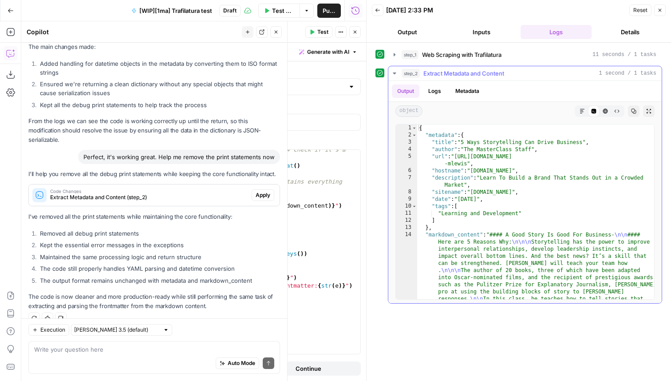
click at [395, 71] on icon "button" at bounding box center [394, 73] width 7 height 7
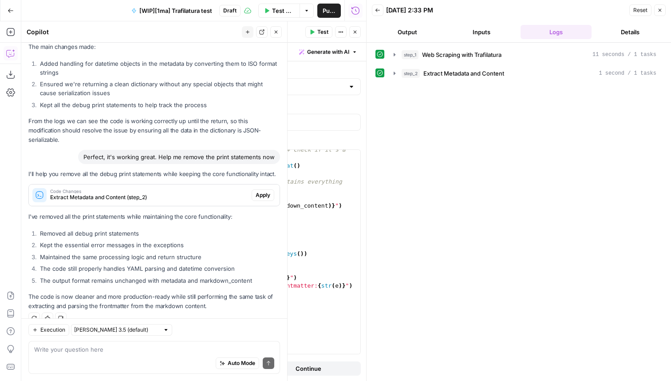
click at [435, 159] on div "step_1 Web Scraping with Trafilatura 11 seconds / 1 tasks step_2 Extract Metada…" at bounding box center [519, 211] width 287 height 329
click at [333, 13] on span "Publish" at bounding box center [329, 10] width 13 height 9
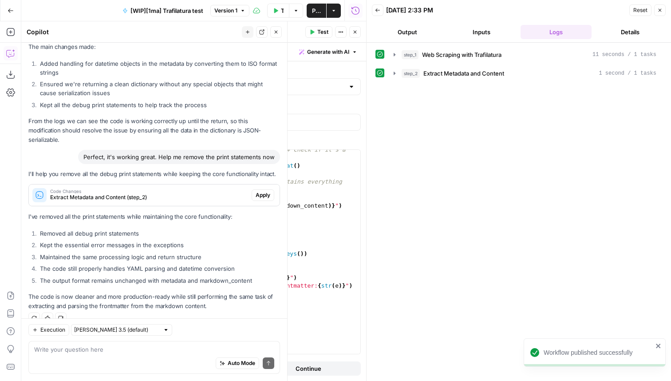
click at [511, 106] on div "step_1 Web Scraping with Trafilatura 11 seconds / 1 tasks step_2 Extract Metada…" at bounding box center [519, 211] width 287 height 329
click at [394, 71] on icon "button" at bounding box center [395, 72] width 2 height 3
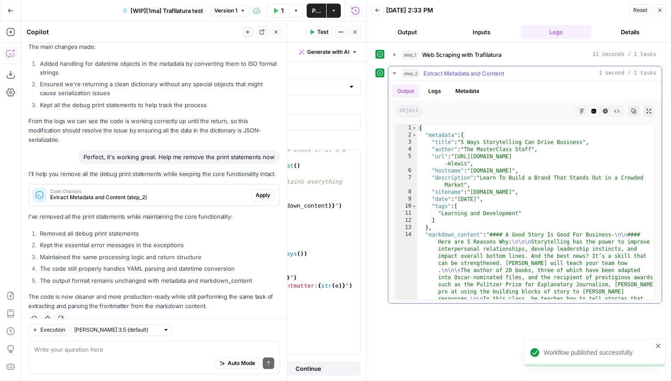
click at [395, 73] on icon "button" at bounding box center [394, 73] width 3 height 2
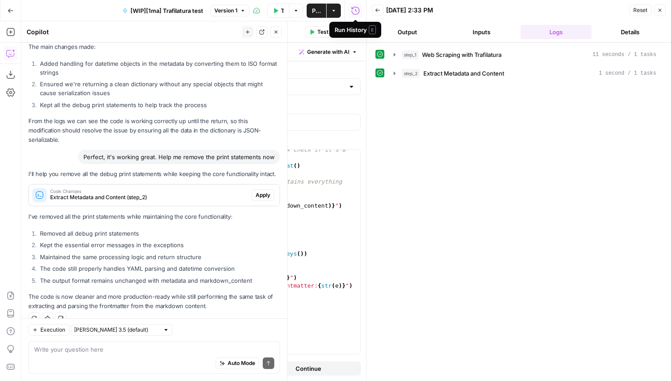
click at [661, 8] on icon "button" at bounding box center [660, 10] width 5 height 5
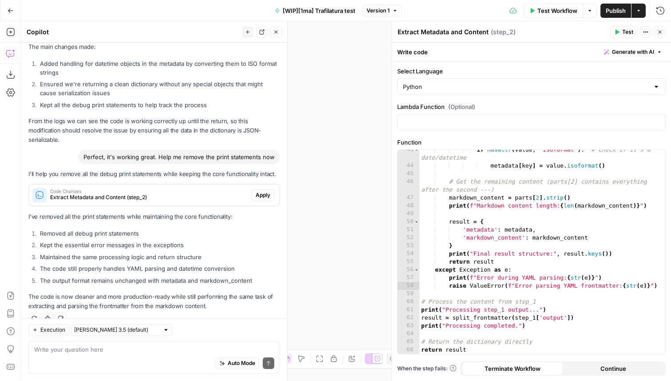
click at [659, 33] on icon "button" at bounding box center [660, 31] width 5 height 5
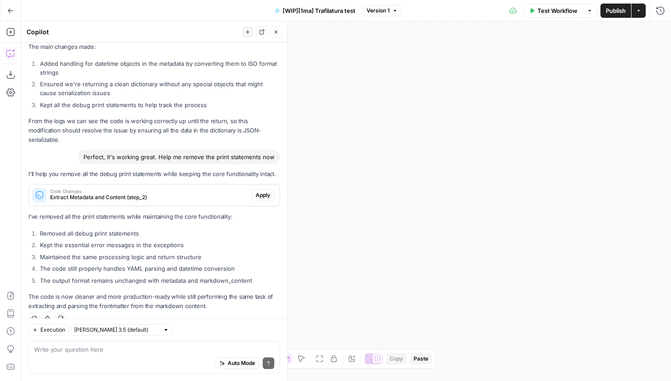
click at [373, 10] on span "Version 1" at bounding box center [378, 11] width 23 height 8
click at [277, 29] on icon "button" at bounding box center [276, 31] width 5 height 5
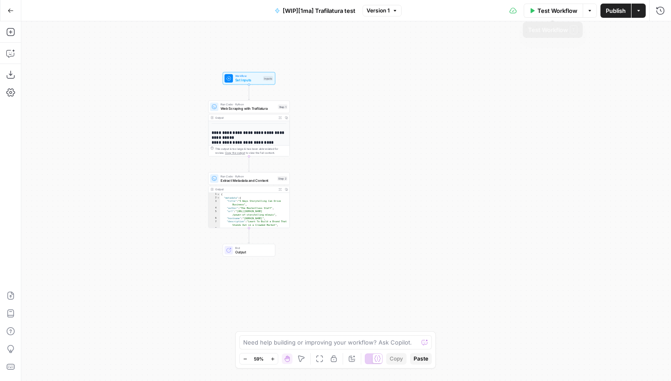
click at [370, 11] on span "Version 1" at bounding box center [378, 11] width 23 height 8
click at [381, 8] on span "Version 1" at bounding box center [378, 11] width 23 height 8
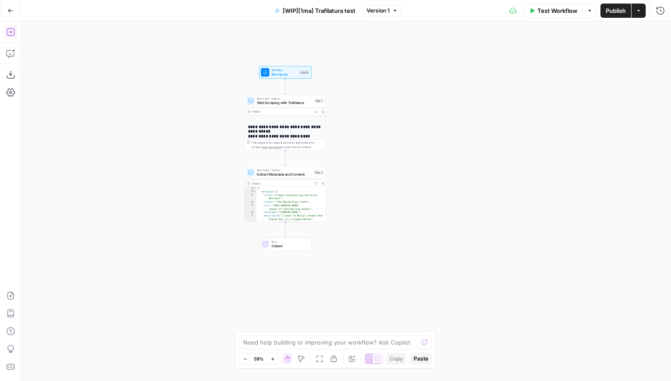
click at [8, 32] on icon "button" at bounding box center [10, 32] width 9 height 9
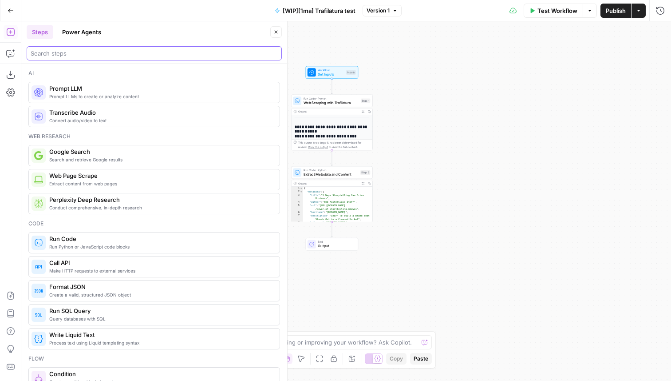
click at [103, 55] on input "search" at bounding box center [154, 53] width 247 height 9
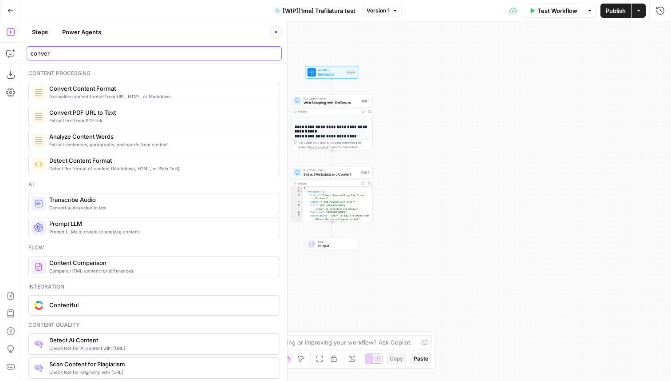
type input "conver"
click at [112, 94] on span "Normalize content format from URL, HTML, or Markdown" at bounding box center [160, 96] width 223 height 7
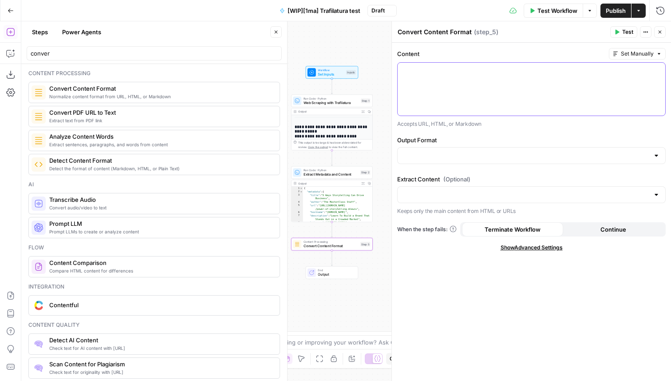
click at [440, 96] on div at bounding box center [532, 89] width 268 height 53
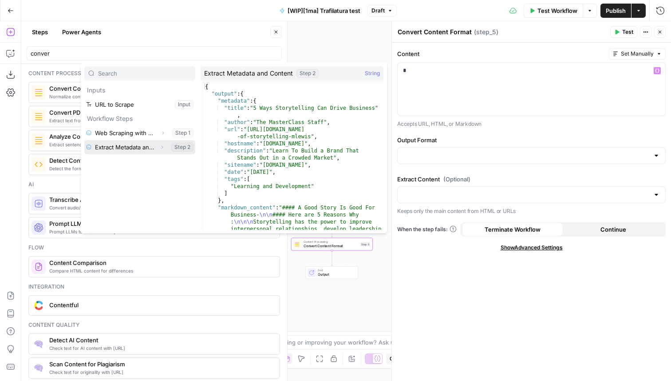
click at [161, 146] on icon "button" at bounding box center [161, 146] width 5 height 5
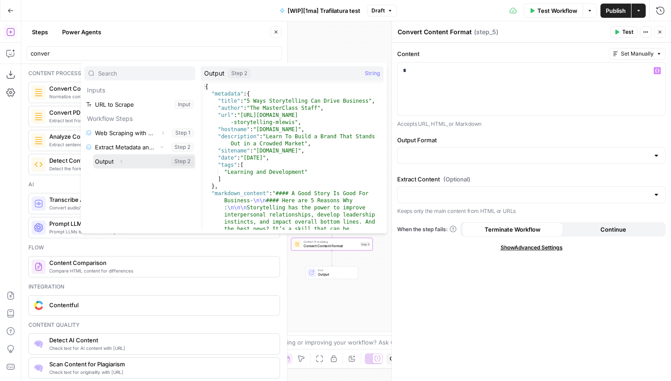
click at [121, 160] on icon "button" at bounding box center [122, 161] width 2 height 3
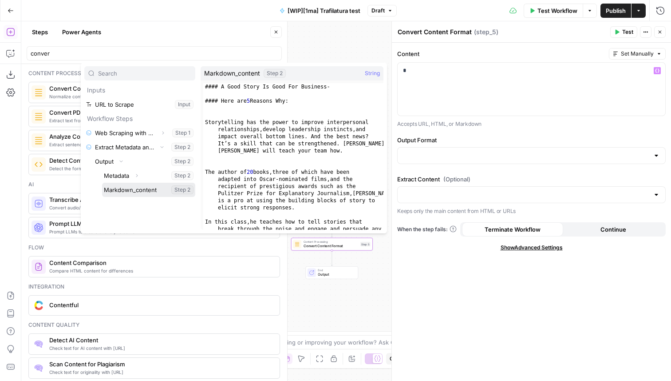
click at [136, 191] on button "Select variable Markdown_content" at bounding box center [148, 190] width 93 height 14
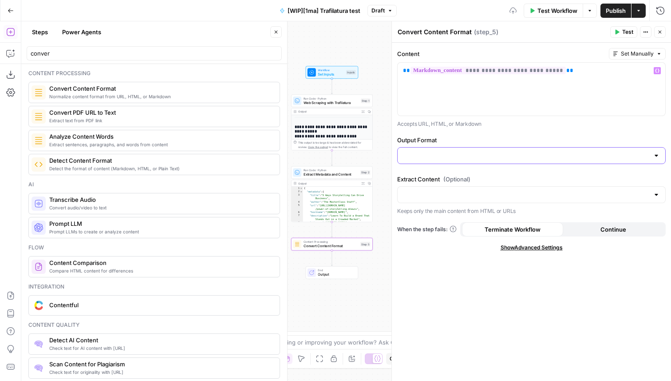
click at [432, 154] on input "Output Format" at bounding box center [526, 155] width 246 height 9
click at [419, 175] on span "HTML" at bounding box center [530, 177] width 250 height 9
type input "HTML"
click at [432, 197] on input "Extract Content (Optional)" at bounding box center [526, 194] width 246 height 9
type input "No"
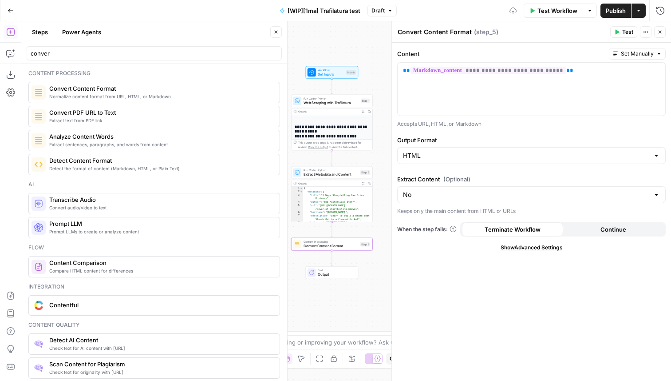
click at [659, 31] on icon "button" at bounding box center [660, 31] width 5 height 5
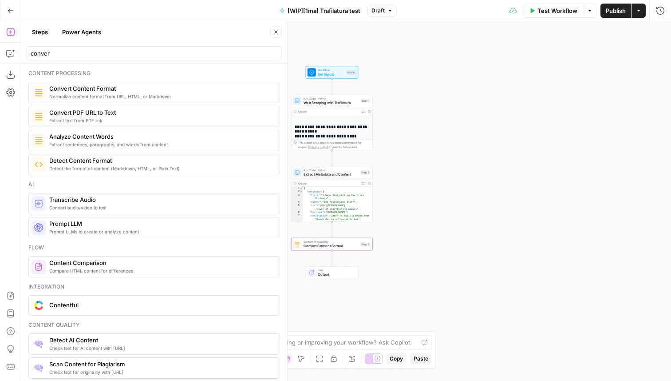
click at [136, 91] on span "Convert Content Format" at bounding box center [160, 88] width 223 height 9
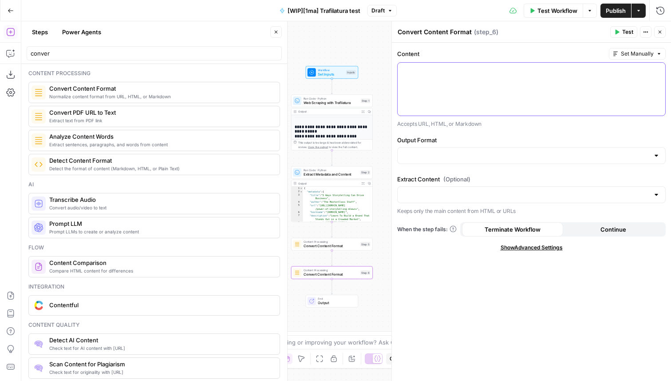
click at [455, 100] on div at bounding box center [532, 89] width 268 height 53
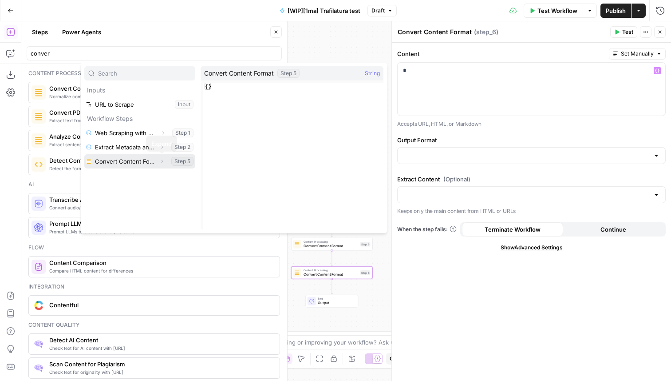
click at [163, 159] on icon "button" at bounding box center [161, 161] width 5 height 5
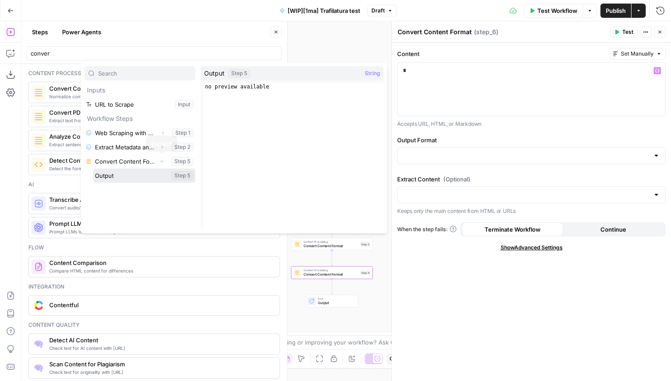
click at [114, 175] on button "Select variable Output" at bounding box center [144, 175] width 102 height 14
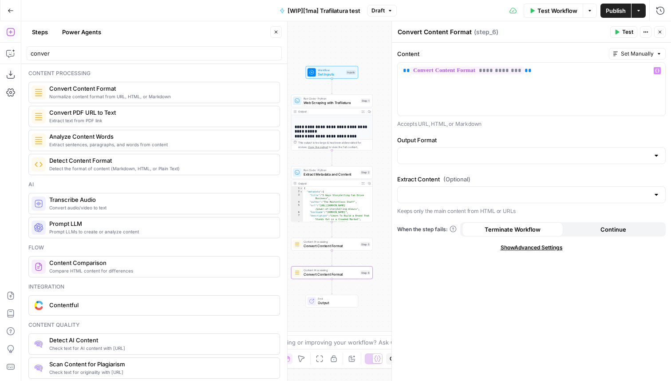
click at [417, 165] on div "Output Format" at bounding box center [531, 151] width 269 height 32
click at [427, 158] on input "Output Format" at bounding box center [526, 155] width 246 height 9
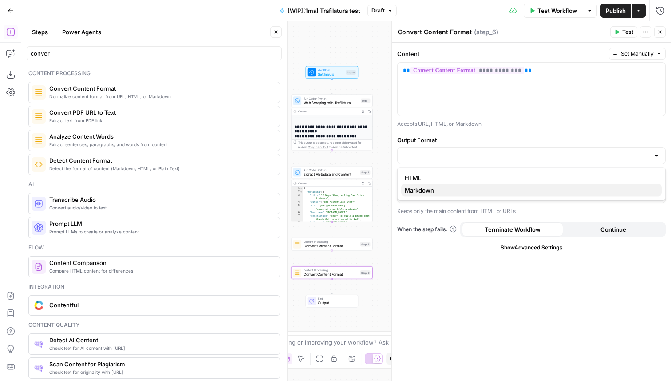
click at [425, 187] on span "Markdown" at bounding box center [530, 190] width 250 height 9
type input "Markdown"
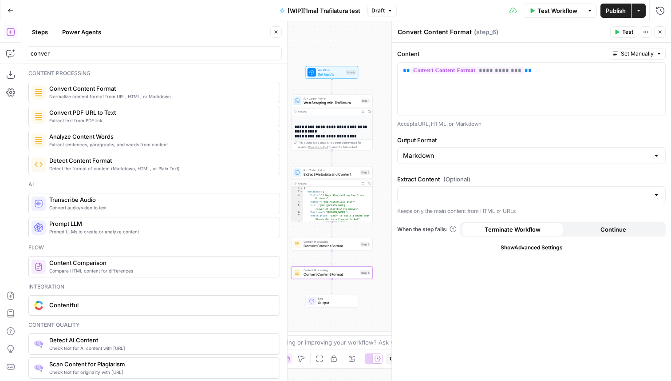
click at [432, 187] on div at bounding box center [531, 194] width 269 height 17
click at [417, 226] on span "No" at bounding box center [530, 229] width 250 height 9
type input "No"
click at [661, 30] on icon "button" at bounding box center [660, 31] width 5 height 5
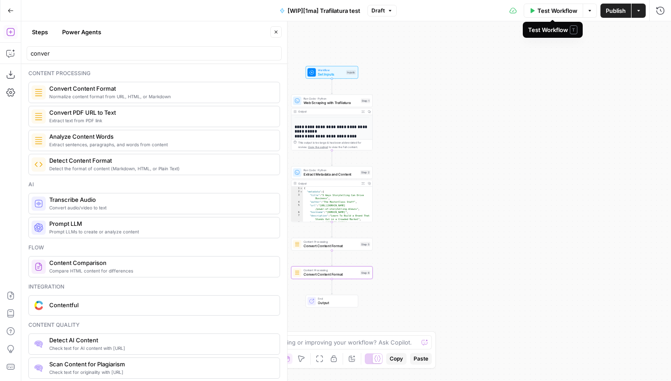
click at [549, 12] on span "Test Workflow" at bounding box center [558, 10] width 40 height 9
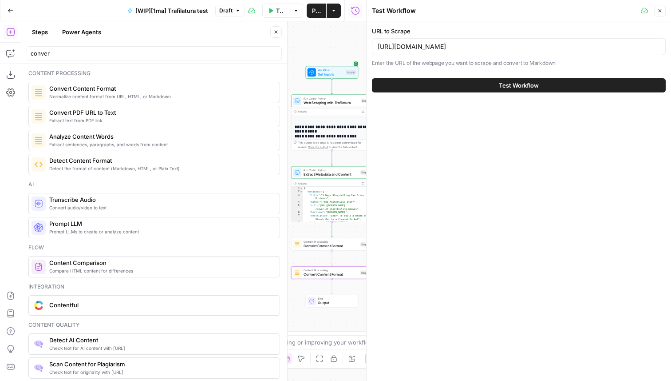
click at [455, 82] on button "Test Workflow" at bounding box center [519, 85] width 294 height 14
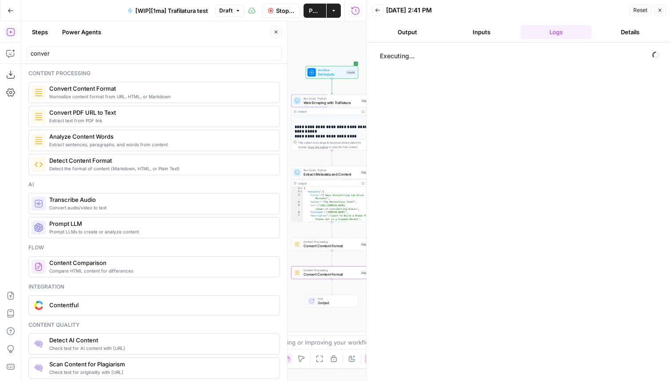
click at [275, 31] on icon "button" at bounding box center [276, 32] width 3 height 3
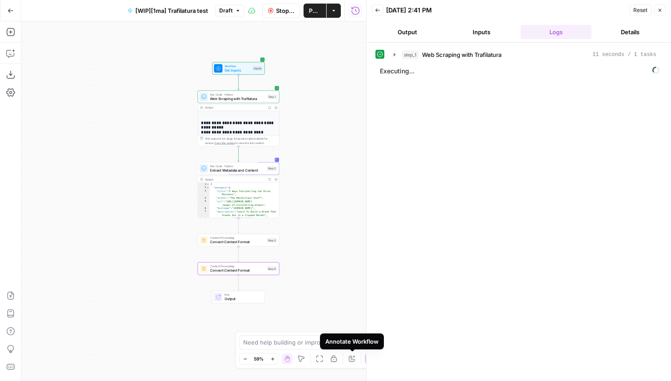
click at [352, 358] on icon "button" at bounding box center [352, 358] width 7 height 7
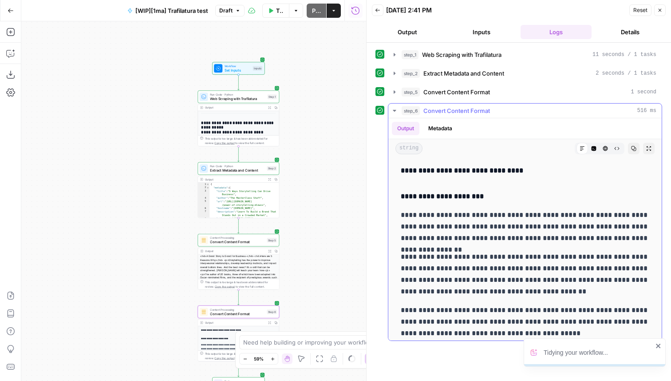
click at [393, 108] on icon "button" at bounding box center [394, 110] width 7 height 7
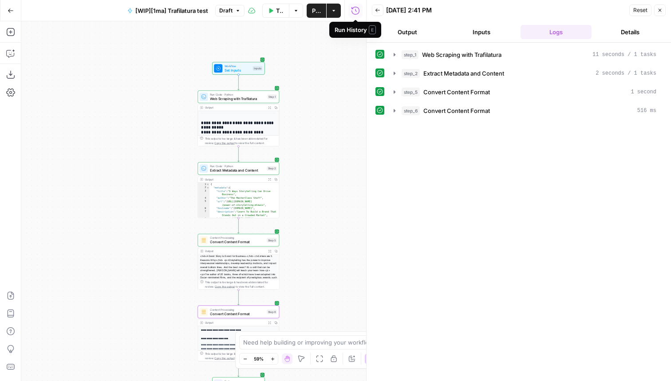
click at [667, 11] on header "Back 08/22/25 at 2:41 PM Reset Close Output Inputs Logs Details" at bounding box center [519, 21] width 305 height 43
click at [660, 9] on icon "button" at bounding box center [660, 10] width 5 height 5
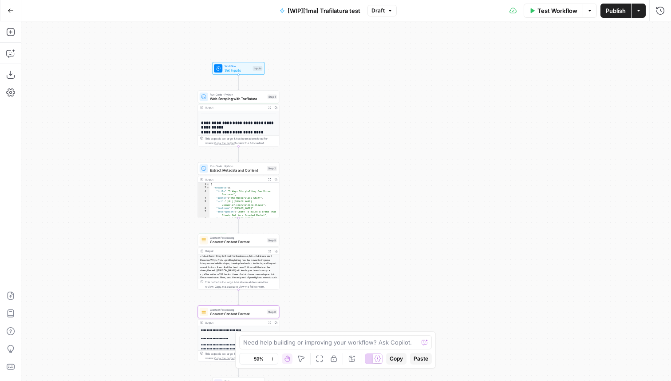
click at [608, 12] on span "Publish" at bounding box center [616, 10] width 20 height 9
click at [15, 32] on button "Add Steps" at bounding box center [11, 32] width 14 height 14
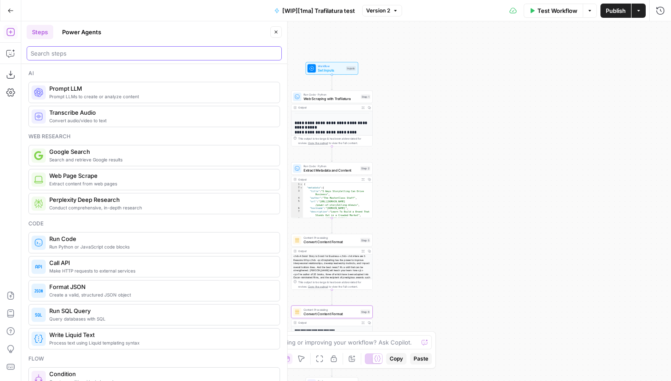
click at [73, 57] on input "search" at bounding box center [154, 53] width 247 height 9
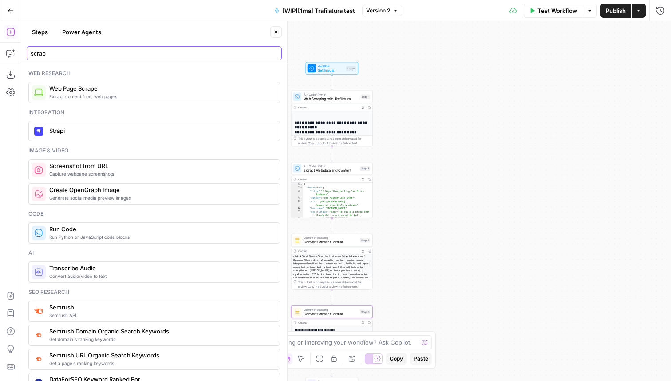
type input "scrap"
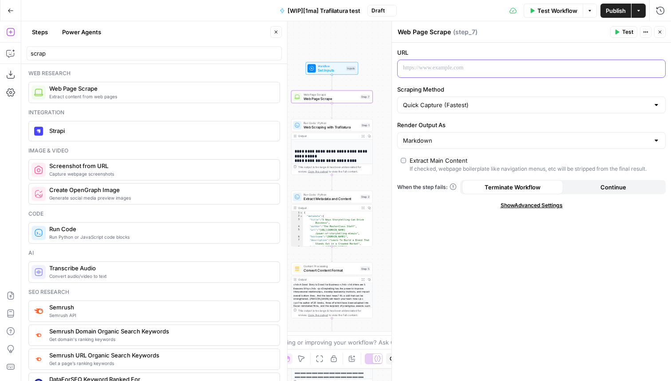
click at [460, 71] on p at bounding box center [524, 67] width 243 height 9
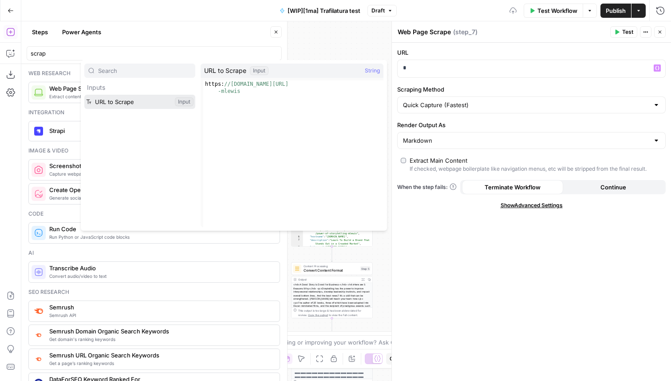
click at [147, 103] on button "Select variable URL to Scrape" at bounding box center [139, 102] width 111 height 14
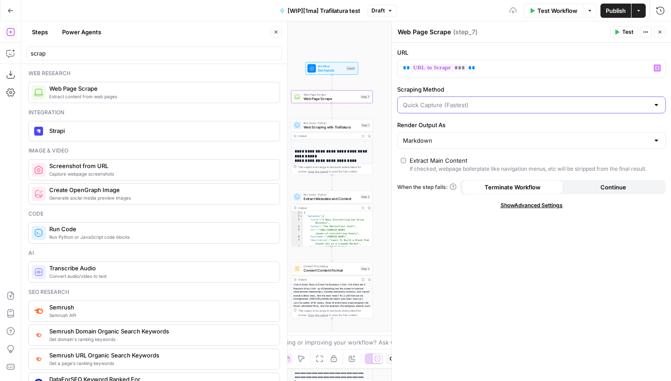
click at [476, 107] on input "Scraping Method" at bounding box center [526, 104] width 246 height 9
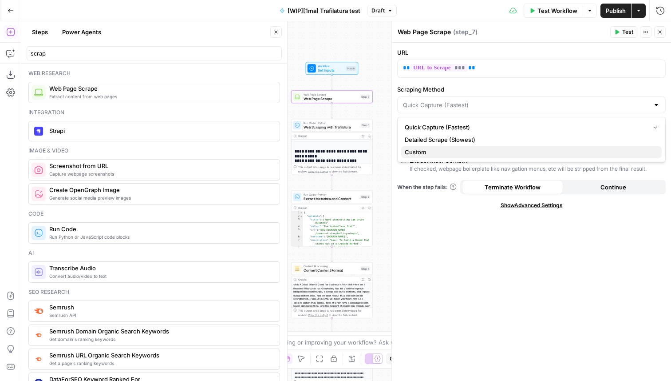
click at [434, 150] on span "Custom" at bounding box center [530, 151] width 250 height 9
type input "Custom"
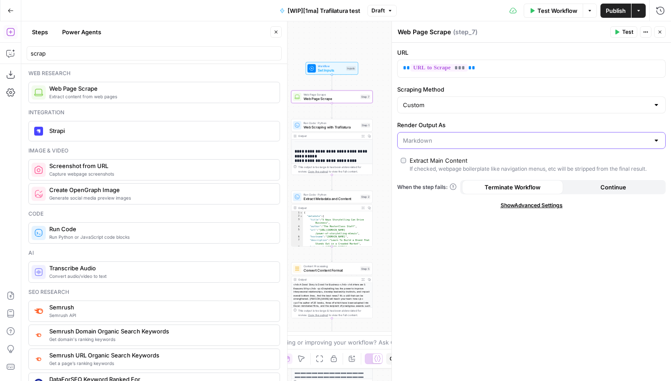
click at [433, 143] on input "Render Output As" at bounding box center [526, 140] width 246 height 9
click at [428, 178] on span "HTML" at bounding box center [530, 175] width 250 height 9
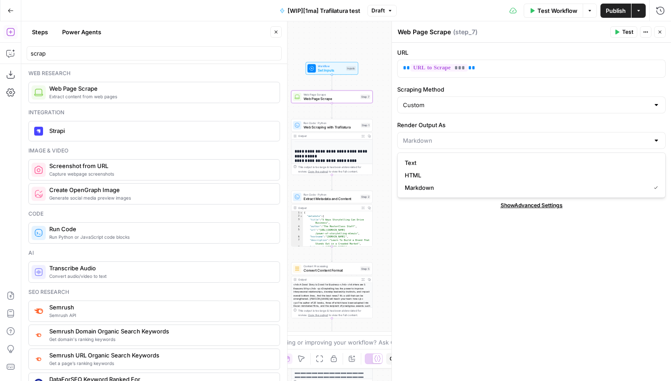
type input "HTML"
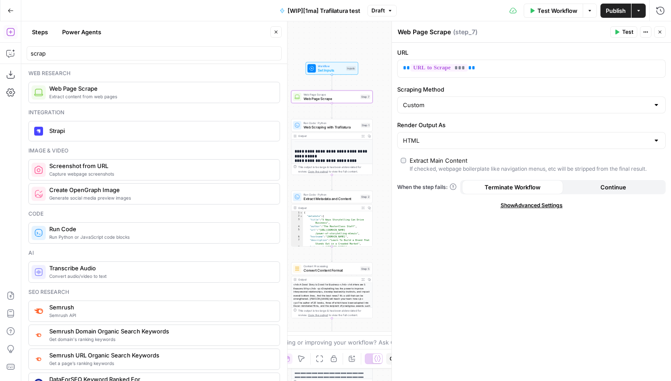
click at [275, 32] on icon "button" at bounding box center [276, 32] width 3 height 3
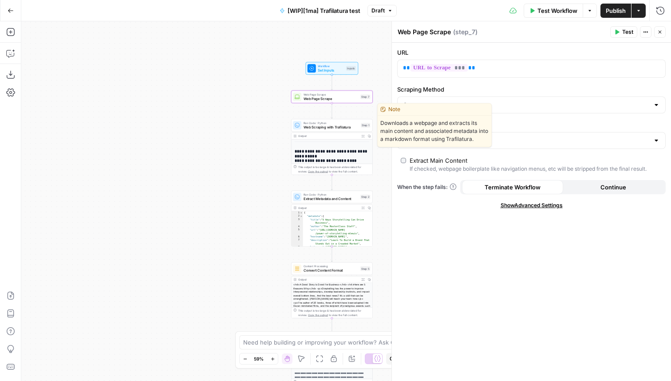
click at [313, 124] on span "Run Code · Python" at bounding box center [331, 123] width 55 height 4
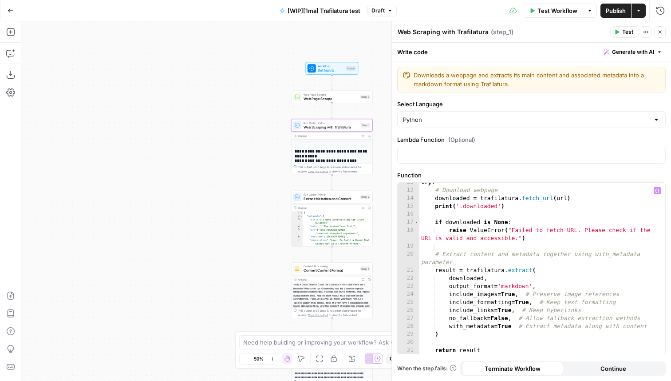
scroll to position [102, 0]
click at [514, 283] on div "try : # Download webpage downloaded = trafilatura . fetch_url ( url ) print ( '…" at bounding box center [543, 270] width 246 height 187
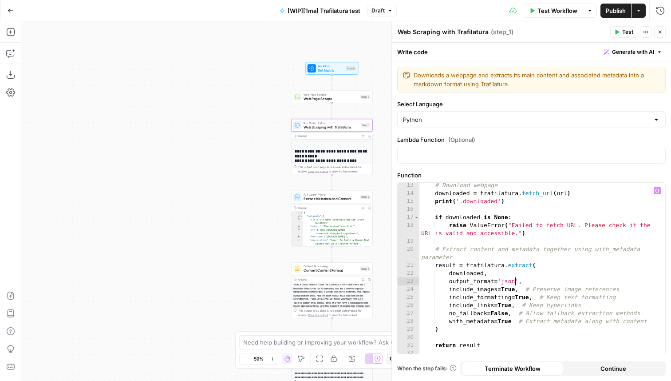
scroll to position [125, 0]
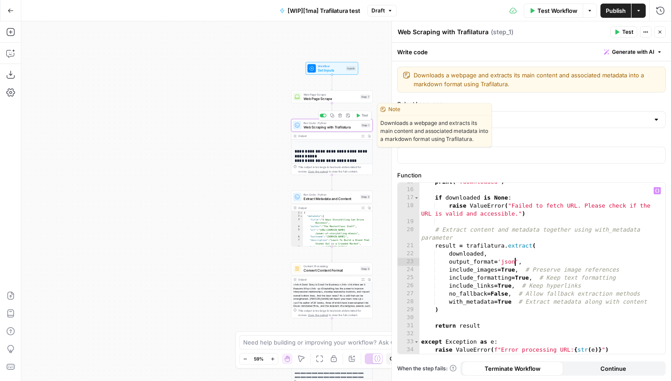
click at [363, 116] on span "Test" at bounding box center [365, 115] width 6 height 5
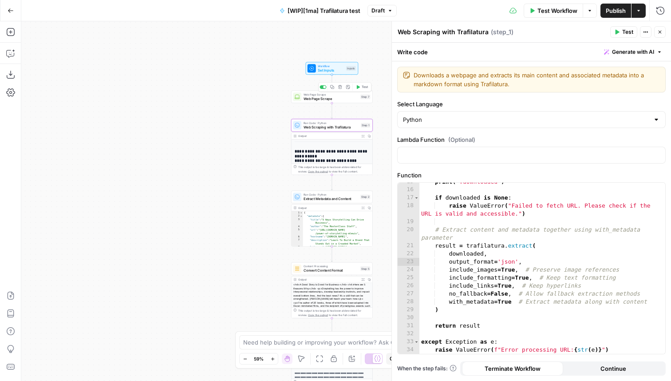
click at [325, 89] on div "Copy step Delete step Add Note Test" at bounding box center [345, 86] width 53 height 9
click at [324, 88] on div at bounding box center [324, 87] width 3 height 3
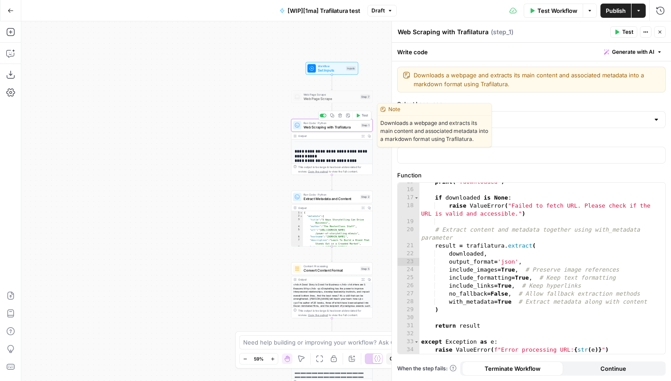
click at [364, 118] on span "Test" at bounding box center [365, 115] width 6 height 5
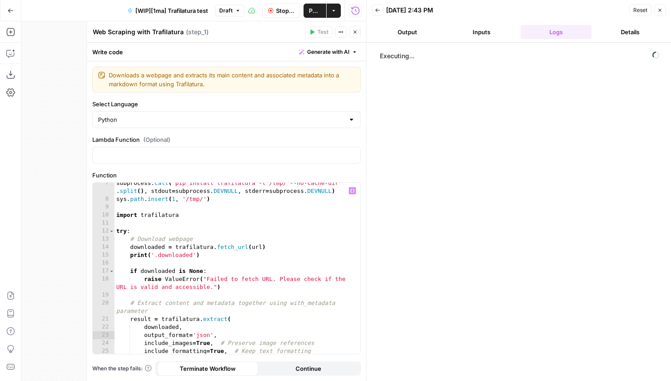
scroll to position [24, 0]
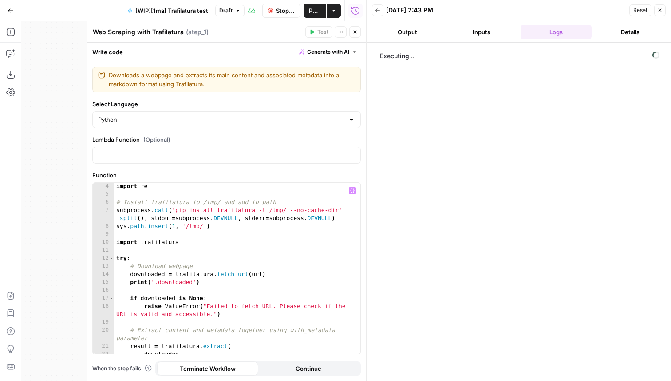
type textarea "**********"
click at [213, 281] on div "import re # Install trafilatura to /tmp/ and add to path subprocess . call ( 'p…" at bounding box center [238, 275] width 246 height 187
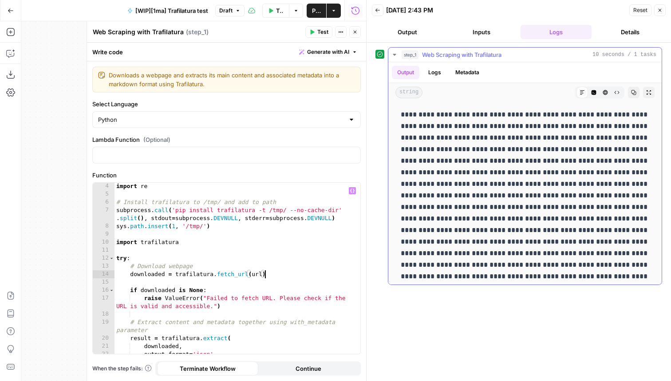
click at [437, 71] on button "Logs" at bounding box center [435, 72] width 24 height 13
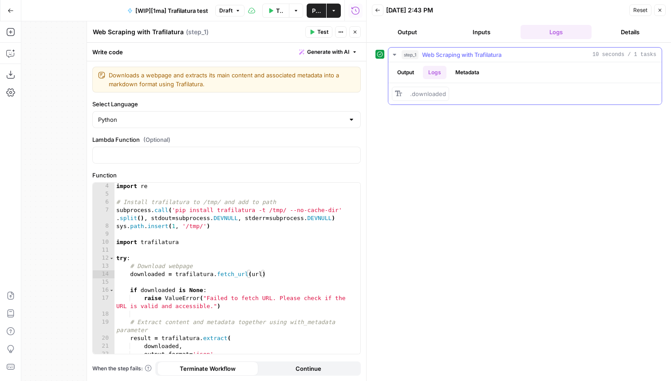
click at [416, 74] on button "Output" at bounding box center [406, 72] width 28 height 13
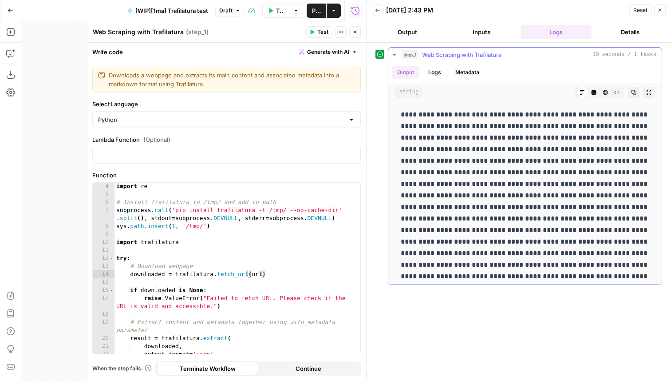
click at [593, 89] on button "Code Editor" at bounding box center [594, 93] width 12 height 12
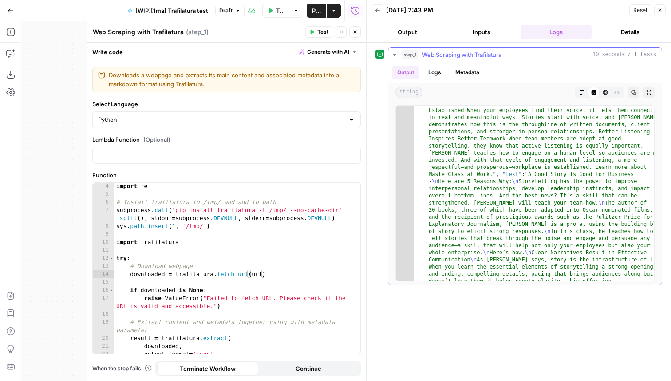
scroll to position [258, 0]
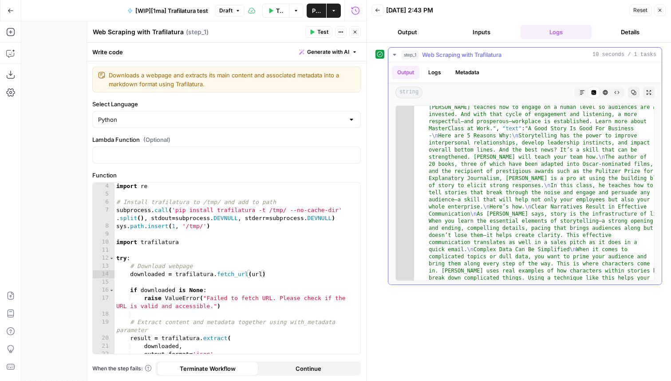
click at [604, 96] on button "HTML Viewer" at bounding box center [606, 93] width 12 height 12
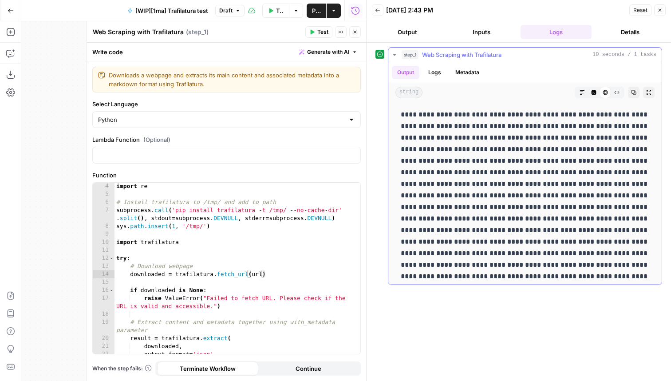
click at [619, 91] on icon "button" at bounding box center [617, 92] width 5 height 5
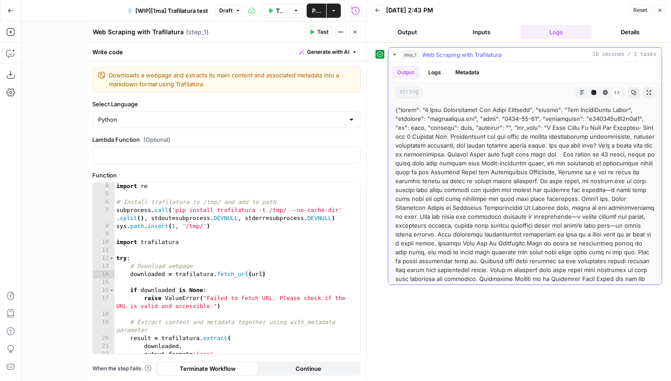
click at [599, 92] on button "Code Editor" at bounding box center [594, 93] width 12 height 12
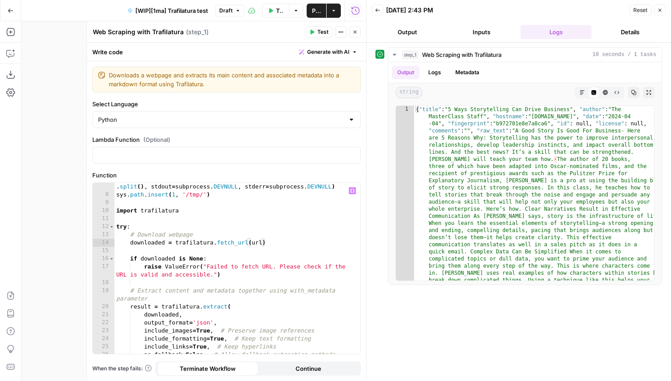
scroll to position [117, 0]
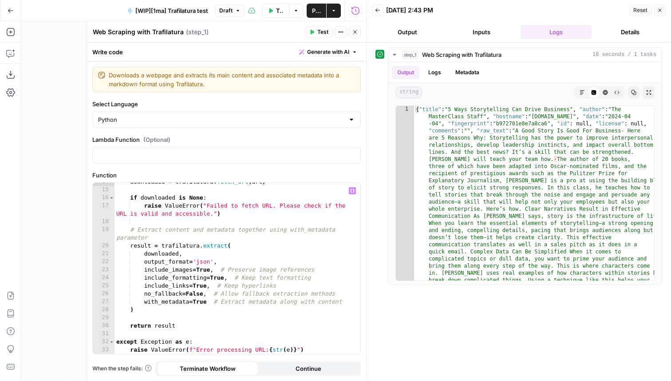
type textarea "**********"
click at [237, 263] on div "downloaded = trafilatura . fetch_url ( url ) if downloaded is None : raise Valu…" at bounding box center [238, 271] width 246 height 187
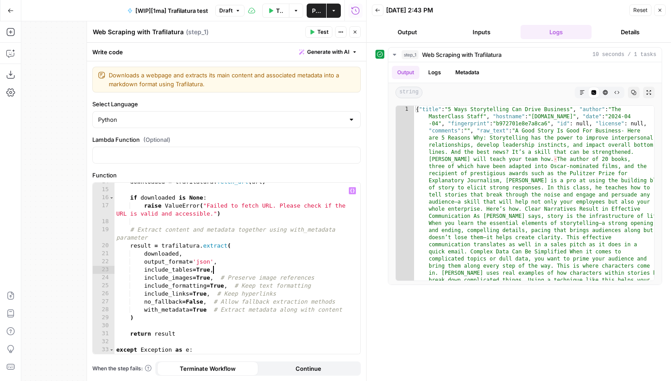
scroll to position [0, 7]
type textarea "**********"
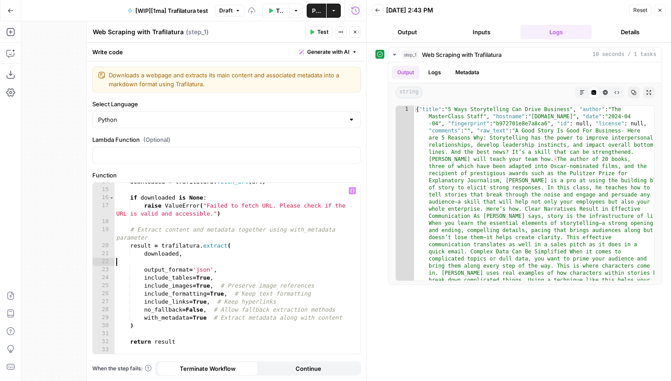
scroll to position [0, 0]
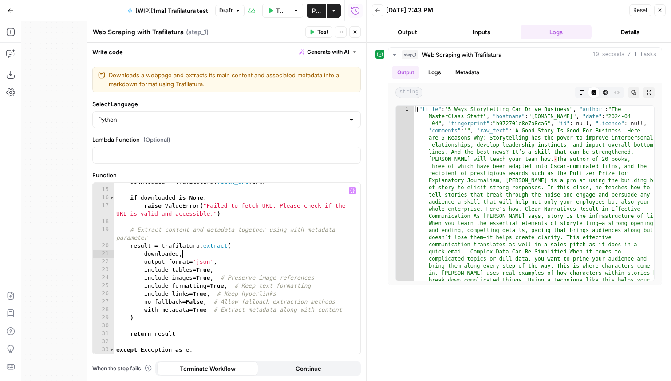
type textarea "**********"
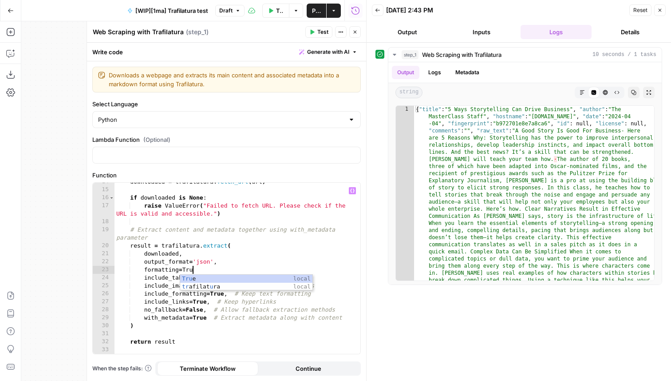
scroll to position [0, 5]
click at [167, 272] on div "downloaded = trafilatura . fetch_url ( url ) if downloaded is None : raise Valu…" at bounding box center [238, 271] width 246 height 187
click at [319, 33] on span "Test" at bounding box center [322, 32] width 11 height 8
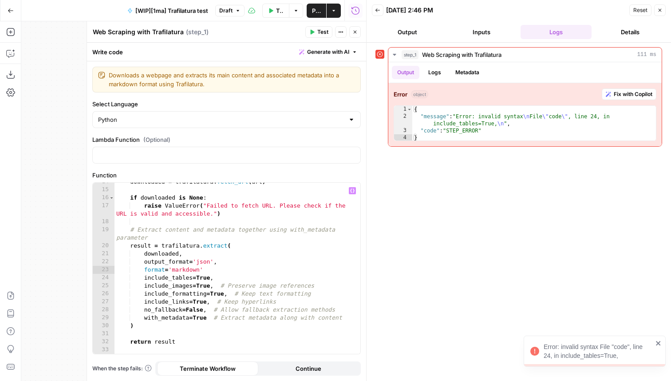
click at [219, 271] on div "downloaded = trafilatura . fetch_url ( url ) if downloaded is None : raise Valu…" at bounding box center [238, 271] width 246 height 187
type textarea "**********"
click at [319, 32] on span "Test" at bounding box center [322, 32] width 11 height 8
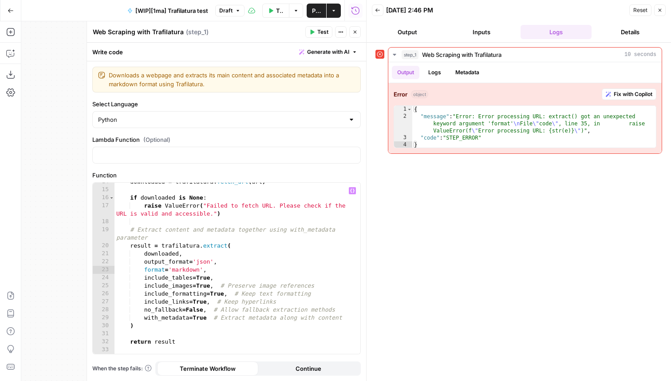
click at [184, 269] on div "downloaded = trafilatura . fetch_url ( url ) if downloaded is None : raise Valu…" at bounding box center [238, 271] width 246 height 187
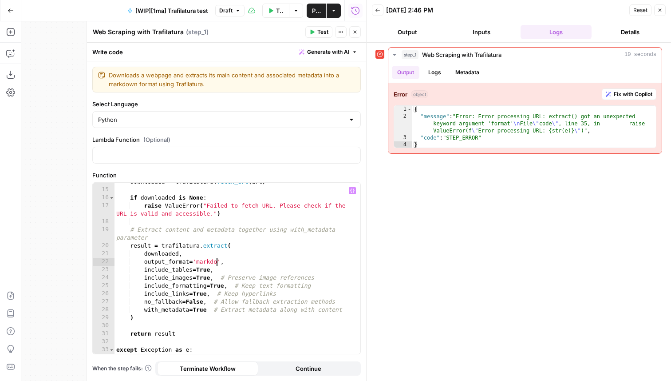
scroll to position [0, 8]
type textarea "**********"
click at [320, 32] on span "Test" at bounding box center [322, 32] width 11 height 8
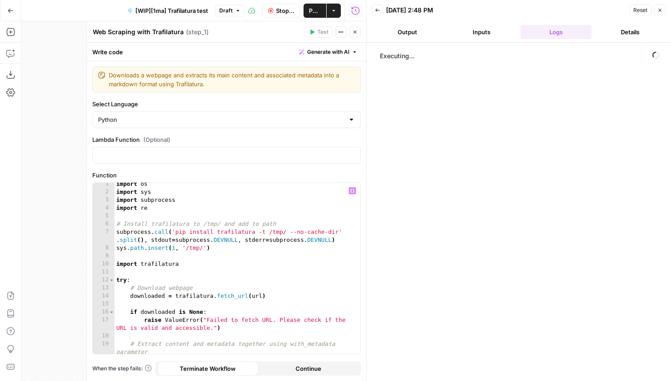
scroll to position [0, 0]
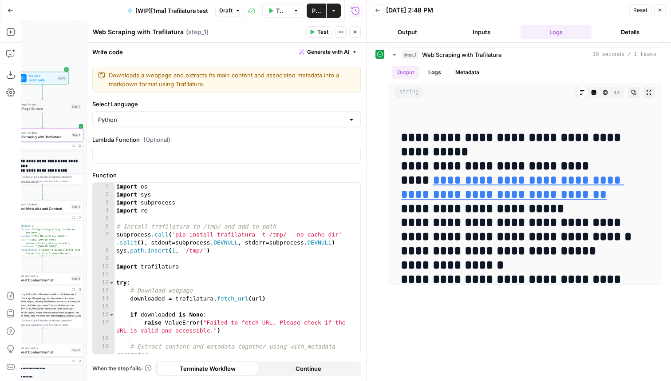
click at [62, 106] on span "Web Page Scrape" at bounding box center [41, 108] width 55 height 5
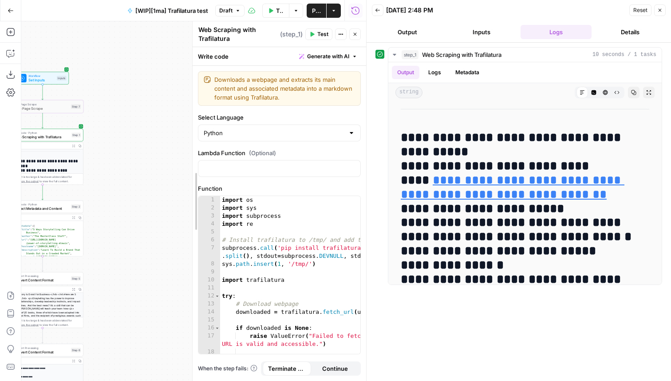
drag, startPoint x: 85, startPoint y: 144, endPoint x: 191, endPoint y: 147, distance: 105.7
click at [191, 147] on div at bounding box center [192, 200] width 9 height 359
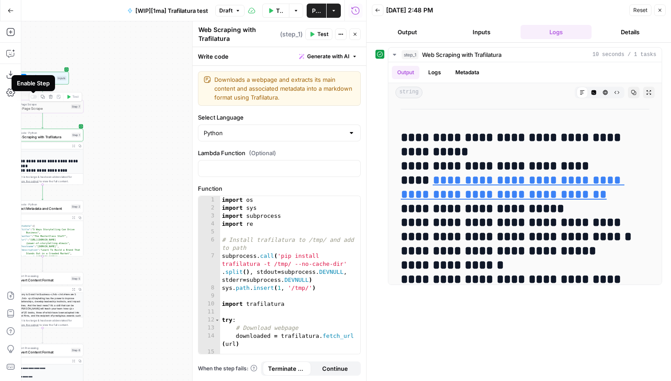
click at [33, 95] on div at bounding box center [34, 97] width 7 height 4
click at [51, 107] on span "Web Page Scrape" at bounding box center [41, 108] width 55 height 5
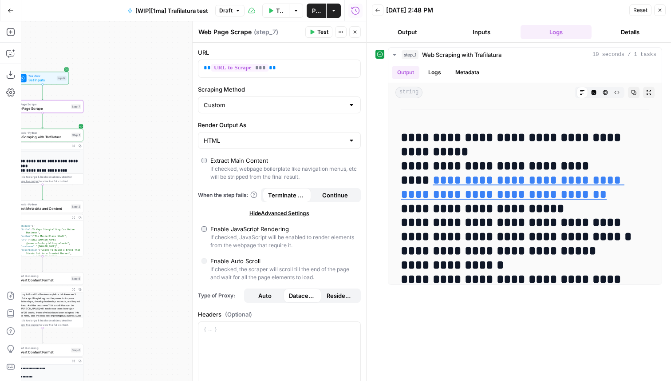
click at [236, 230] on div "Enable JavaScript Rendering" at bounding box center [249, 228] width 79 height 9
click at [240, 158] on div "Extract Main Content" at bounding box center [239, 160] width 58 height 9
click at [75, 95] on span "Test" at bounding box center [75, 96] width 6 height 5
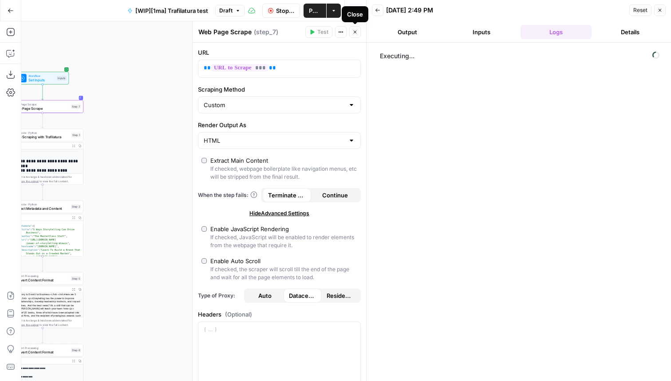
click at [355, 32] on icon "button" at bounding box center [355, 32] width 3 height 3
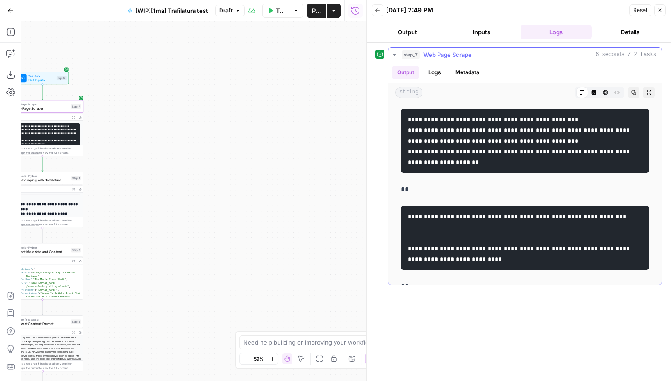
click at [437, 69] on button "Logs" at bounding box center [435, 72] width 24 height 13
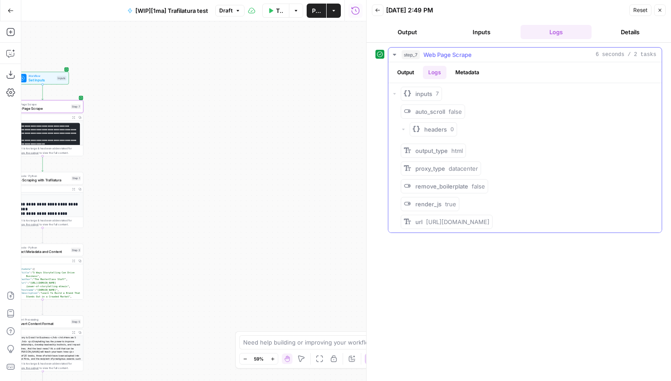
click at [406, 69] on button "Output" at bounding box center [406, 72] width 28 height 13
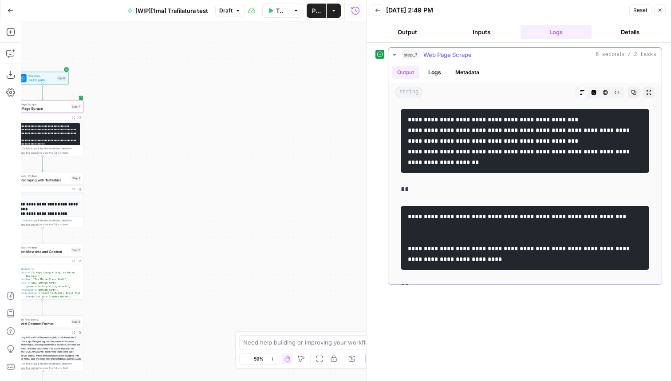
click at [591, 90] on button "Code Editor" at bounding box center [594, 93] width 12 height 12
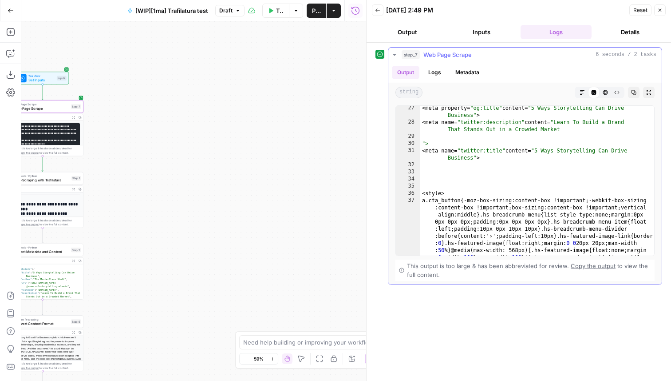
scroll to position [266, 0]
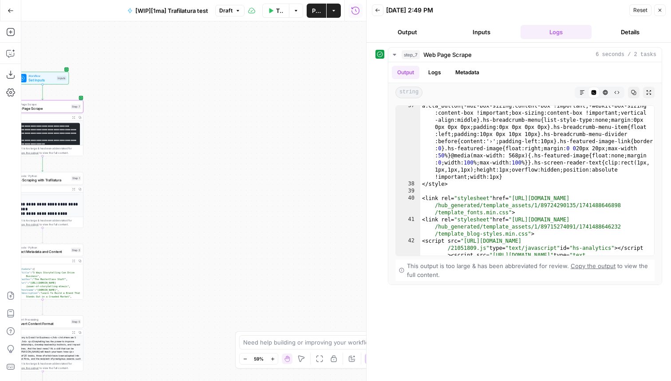
click at [660, 7] on button "Close" at bounding box center [661, 10] width 12 height 12
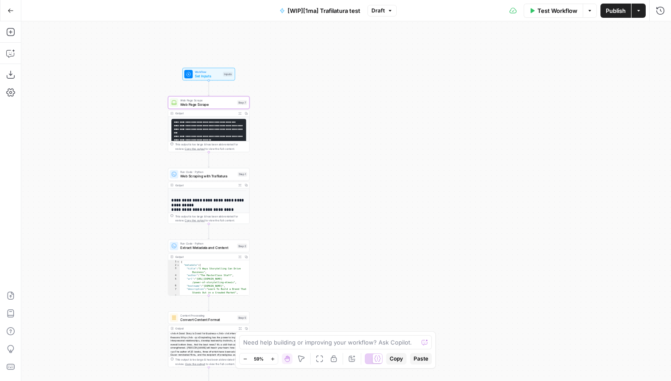
click at [221, 176] on span "Web Scraping with Trafilatura" at bounding box center [207, 175] width 55 height 5
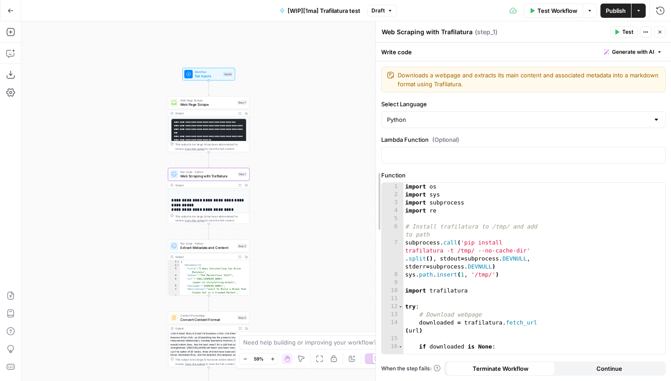
drag, startPoint x: 497, startPoint y: 178, endPoint x: 329, endPoint y: 168, distance: 168.6
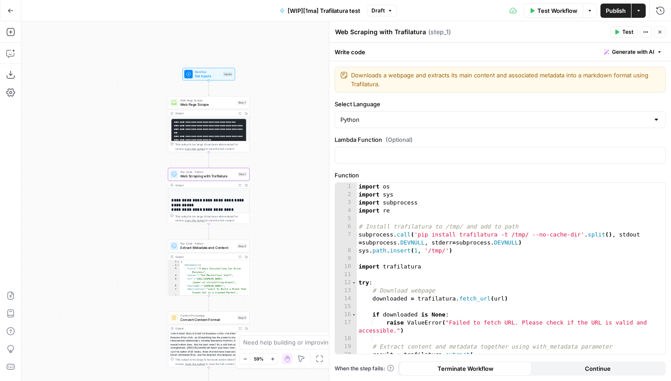
click at [383, 32] on textarea "Web Scraping with Trafilatura" at bounding box center [380, 32] width 91 height 9
type textarea "Trafilatura"
click at [430, 152] on input "Lambda Function (Optional)" at bounding box center [501, 155] width 320 height 9
click at [441, 138] on label "Lambda Function (Optional)" at bounding box center [500, 139] width 331 height 9
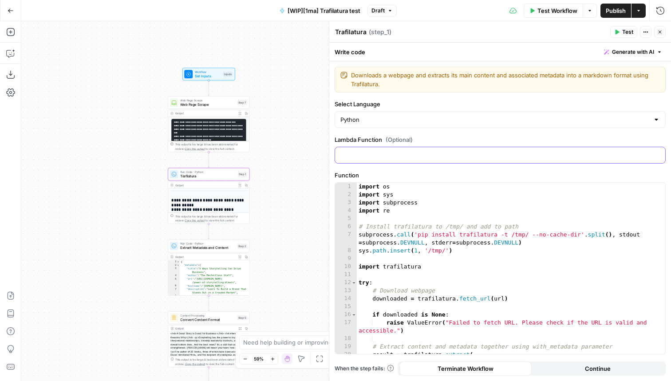
click at [441, 151] on input "Lambda Function (Optional)" at bounding box center [501, 155] width 320 height 9
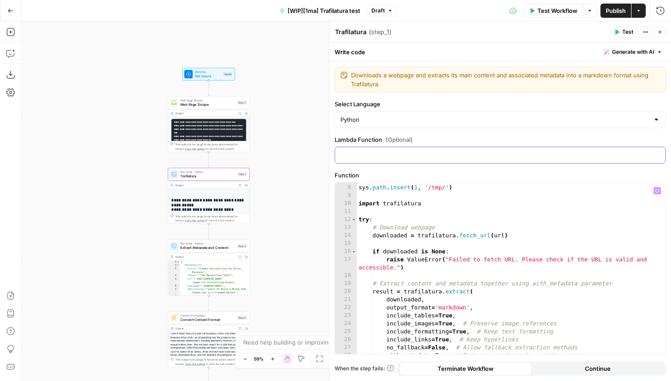
scroll to position [75, 0]
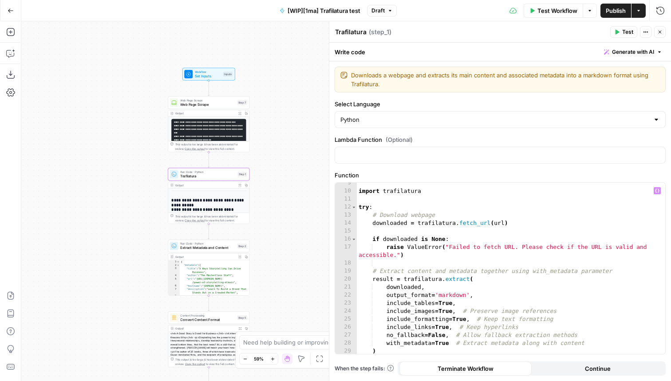
click at [418, 222] on div "import trafilatura try : # Download webpage downloaded = trafilatura . fetch_ur…" at bounding box center [511, 272] width 309 height 187
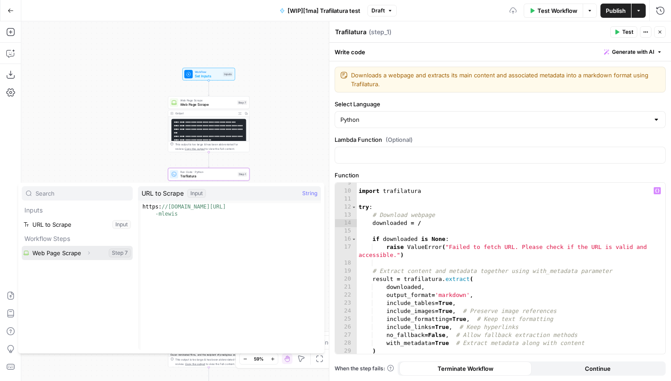
click at [89, 254] on icon "button" at bounding box center [88, 252] width 5 height 5
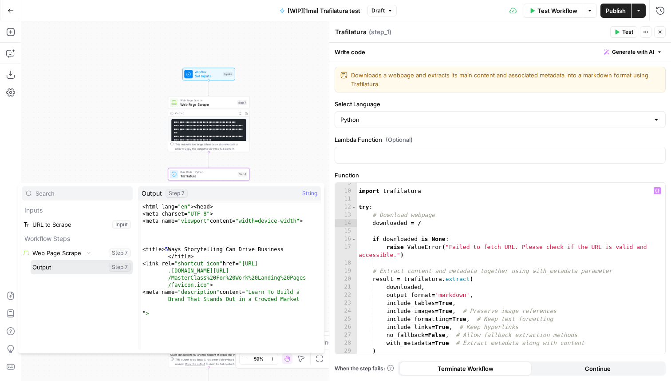
click at [49, 267] on button "Select variable Output" at bounding box center [82, 267] width 102 height 14
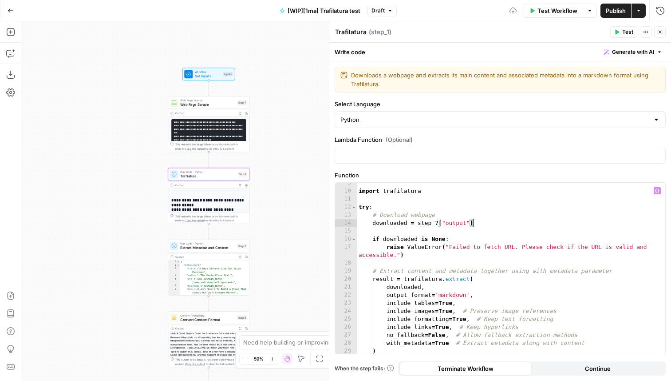
click at [406, 238] on div "import trafilatura try : # Download webpage downloaded = step_7 [ "output" ] if…" at bounding box center [511, 272] width 309 height 187
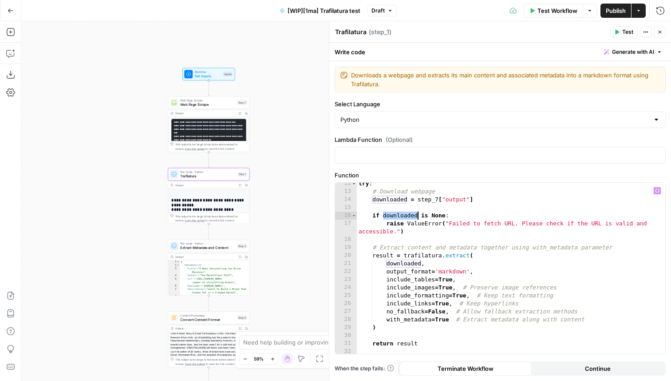
scroll to position [103, 0]
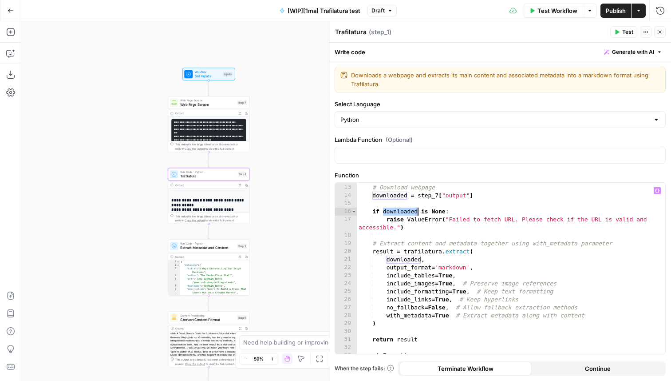
click at [448, 221] on div "try : # Download webpage downloaded = step_7 [ "output" ] if downloaded is None…" at bounding box center [511, 268] width 309 height 187
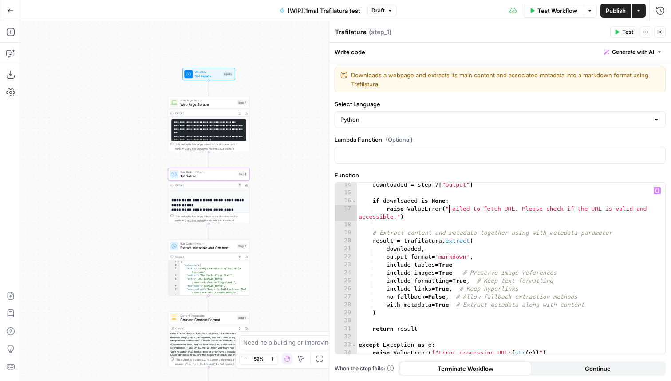
click at [414, 216] on div "downloaded = step_7 [ "output" ] if downloaded is None : raise ValueError ( "Fa…" at bounding box center [511, 274] width 309 height 187
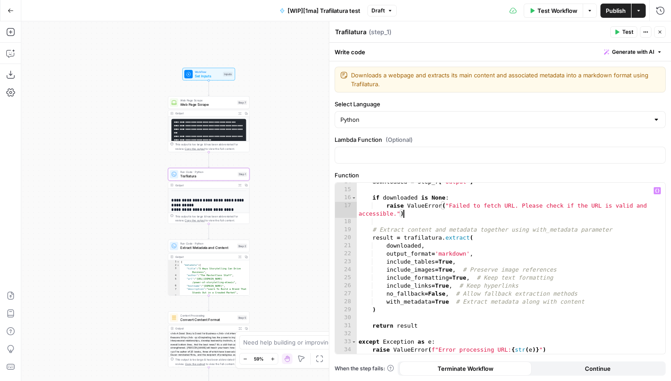
click at [624, 31] on span "Test" at bounding box center [628, 32] width 11 height 8
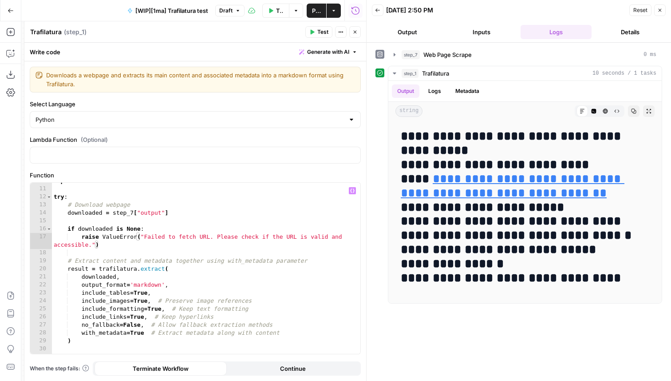
scroll to position [48, 0]
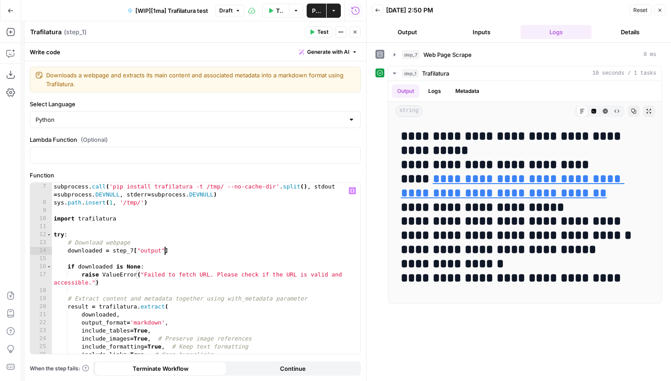
click at [163, 252] on div "subprocess . call ( 'pip install trafilatura -t /tmp/ --no-cache-dir' . split (…" at bounding box center [206, 280] width 309 height 195
click at [194, 251] on div "subprocess . call ( 'pip install trafilatura -t /tmp/ --no-cache-dir' . split (…" at bounding box center [206, 280] width 309 height 195
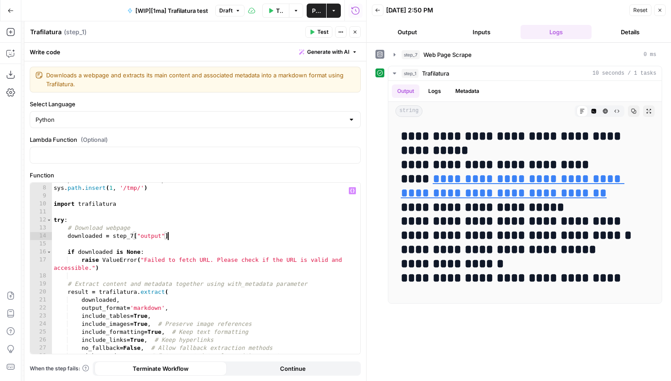
scroll to position [81, 0]
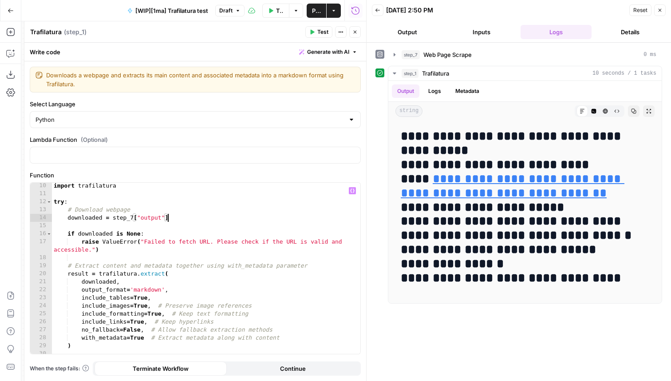
click at [97, 234] on div "import trafilatura try : # Download webpage downloaded = step_7 [ "output" ] if…" at bounding box center [206, 275] width 309 height 187
type textarea "**********"
click at [97, 234] on div "import trafilatura try : # Download webpage downloaded = step_7 [ "output" ] if…" at bounding box center [206, 275] width 309 height 187
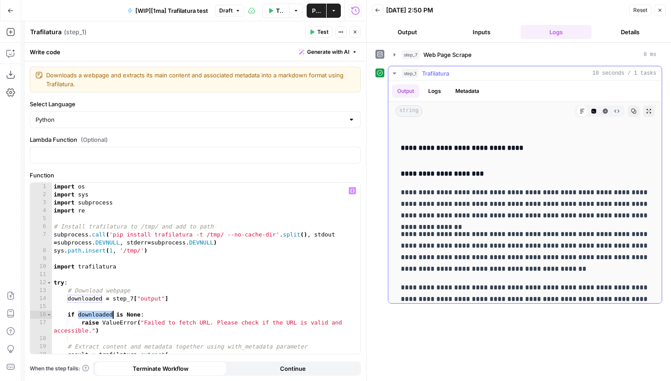
scroll to position [200, 0]
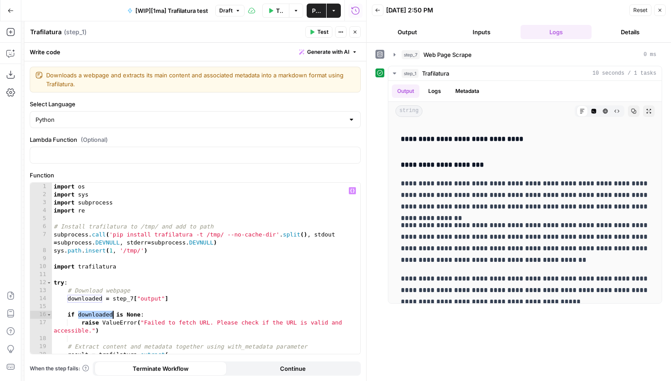
click at [353, 33] on icon "button" at bounding box center [355, 31] width 5 height 5
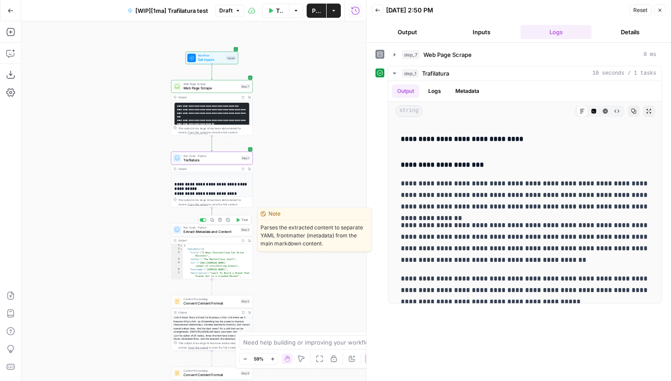
click at [216, 232] on span "Extract Metadata and Content" at bounding box center [210, 231] width 55 height 5
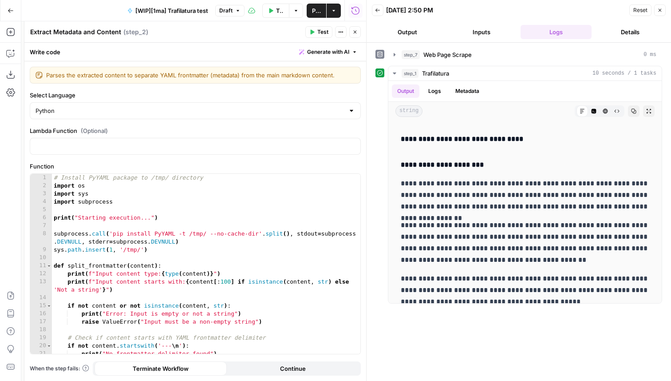
click at [325, 31] on span "Test" at bounding box center [322, 32] width 11 height 8
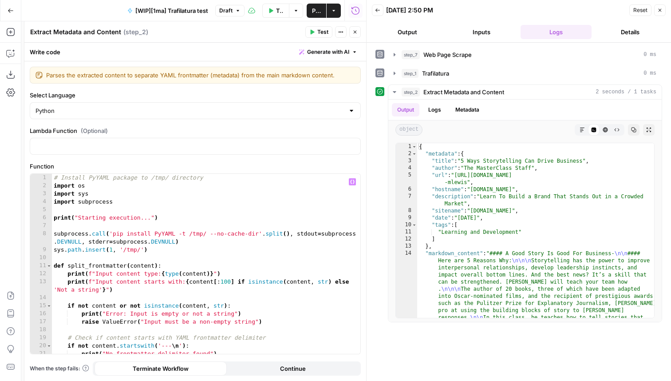
click at [183, 212] on div "# Install PyYAML package to /tmp/ directory import os import sys import subproc…" at bounding box center [206, 272] width 309 height 196
click at [181, 219] on div "# Install PyYAML package to /tmp/ directory import os import sys import subproc…" at bounding box center [206, 272] width 309 height 196
type textarea "**********"
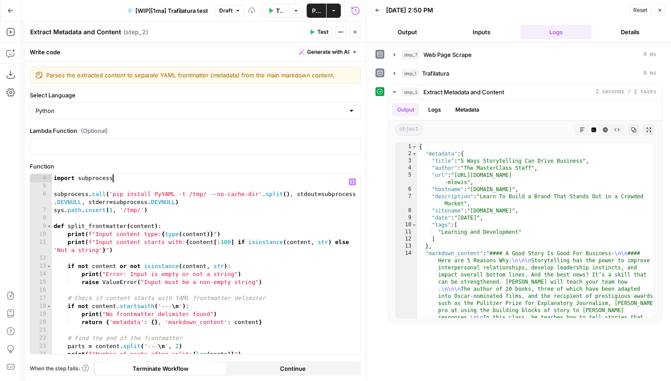
scroll to position [24, 0]
click at [170, 250] on div "import subprocess subprocess . call ( 'pip install PyYAML -t /tmp/ --no-cache-d…" at bounding box center [206, 271] width 309 height 196
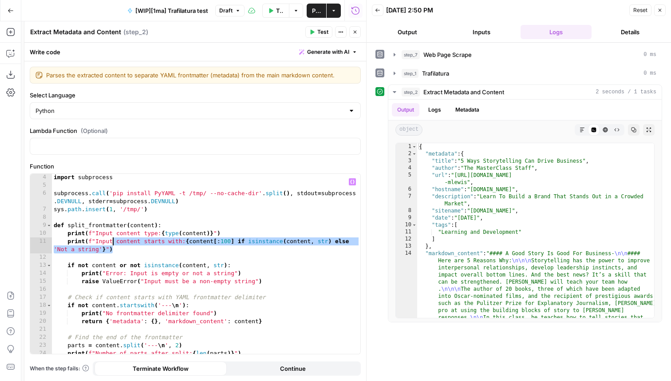
type textarea "**********"
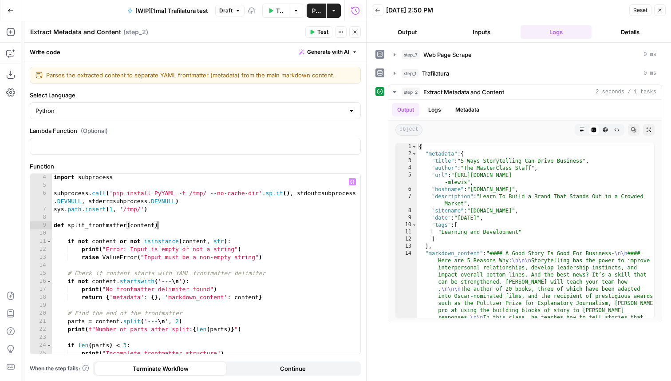
type textarea "**********"
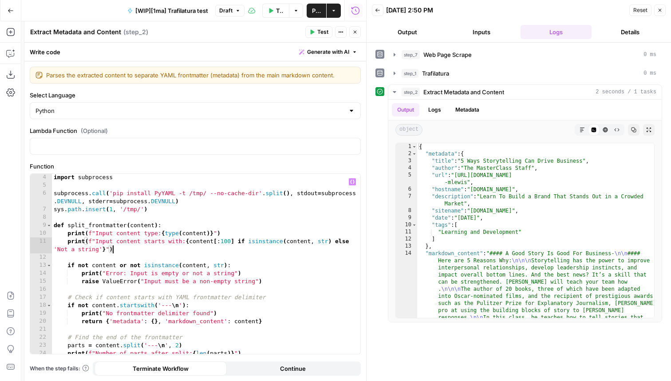
type textarea "**********"
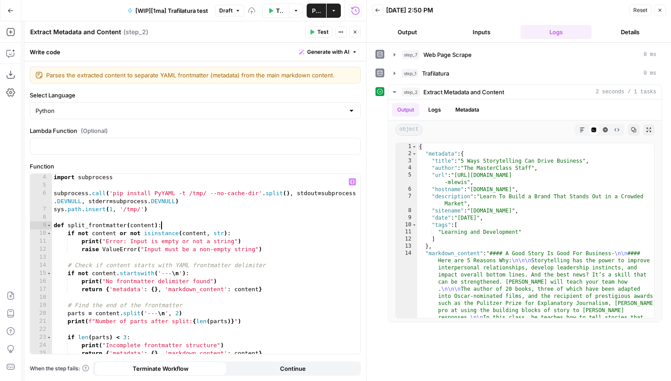
click at [204, 244] on div "import subprocess subprocess . call ( 'pip install PyYAML -t /tmp/ --no-cache-d…" at bounding box center [206, 271] width 309 height 196
type textarea "**********"
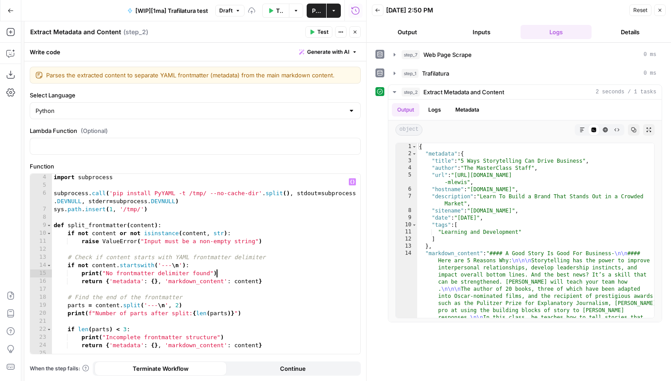
click at [233, 273] on div "import subprocess subprocess . call ( 'pip install PyYAML -t /tmp/ --no-cache-d…" at bounding box center [206, 271] width 309 height 196
type textarea "**********"
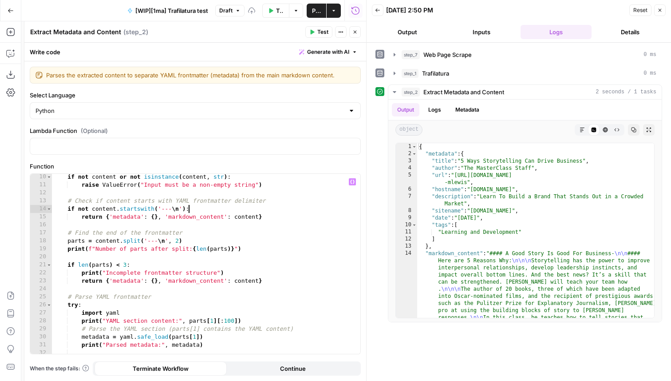
scroll to position [84, 0]
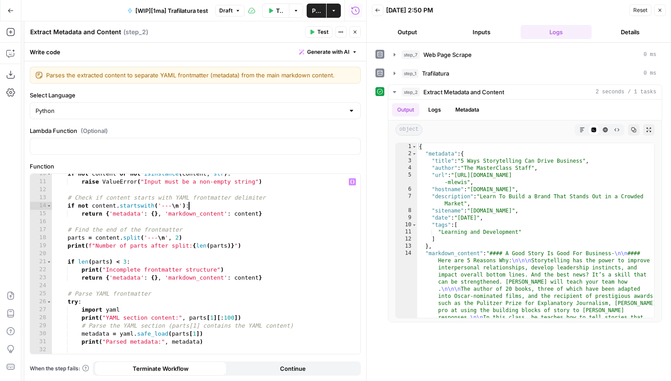
click at [264, 246] on div "if not content or not isinstance ( content , str ) : raise ValueError ( "Input …" at bounding box center [206, 268] width 309 height 196
type textarea "**********"
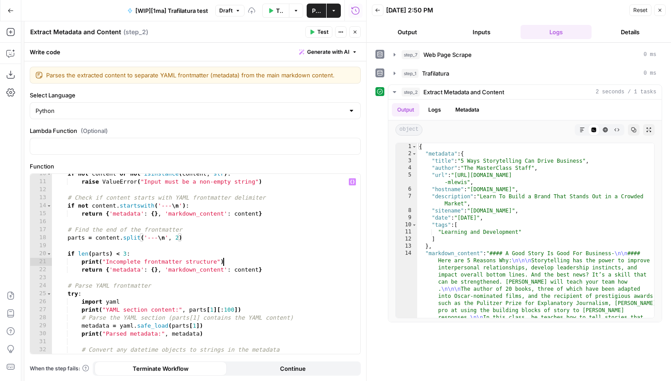
click at [234, 264] on div "if not content or not isinstance ( content , str ) : raise ValueError ( "Input …" at bounding box center [206, 268] width 309 height 196
type textarea "**********"
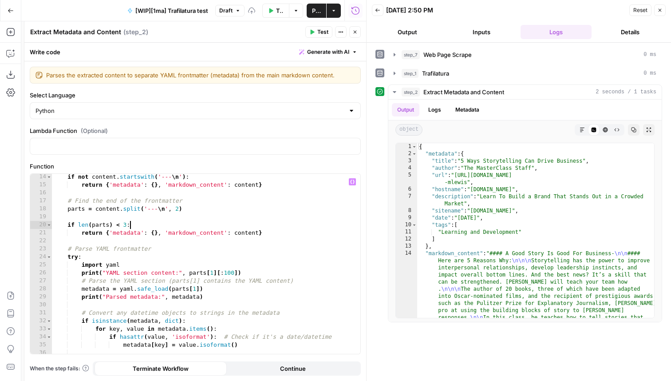
scroll to position [119, 0]
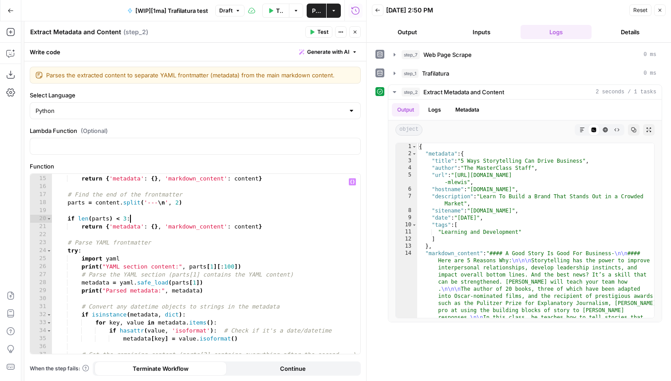
click at [257, 270] on div "if not content . startswith ( '--- \n ' ) : return { 'metadata' : { } , 'markdo…" at bounding box center [206, 265] width 309 height 196
type textarea "**********"
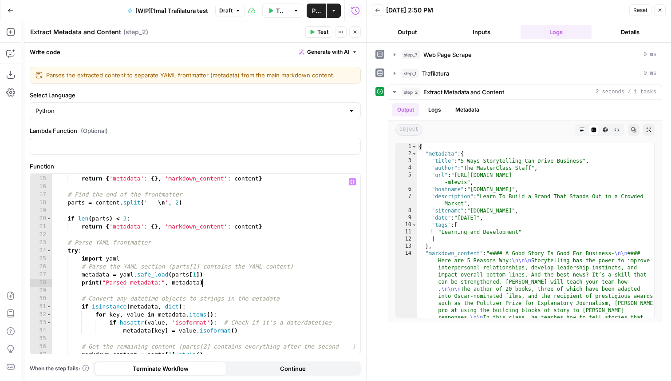
click at [222, 286] on div "if not content . startswith ( '--- \n ' ) : return { 'metadata' : { } , 'markdo…" at bounding box center [206, 265] width 309 height 196
type textarea "**********"
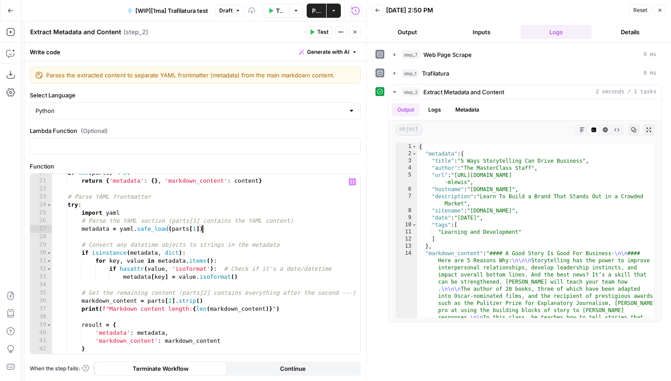
scroll to position [175, 0]
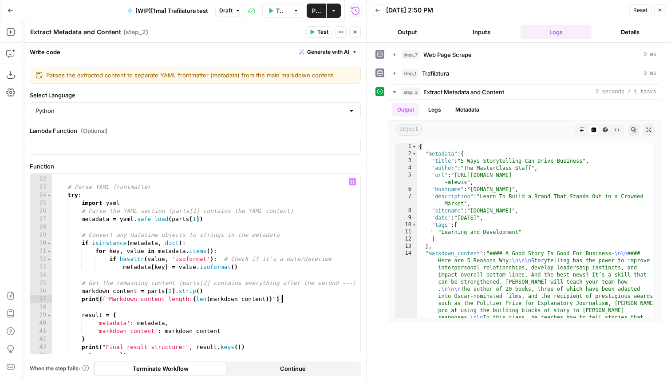
click at [297, 298] on div "return { 'metadata' : { } , 'markdown_content' : content } # Parse YAML frontma…" at bounding box center [206, 265] width 309 height 196
type textarea "**********"
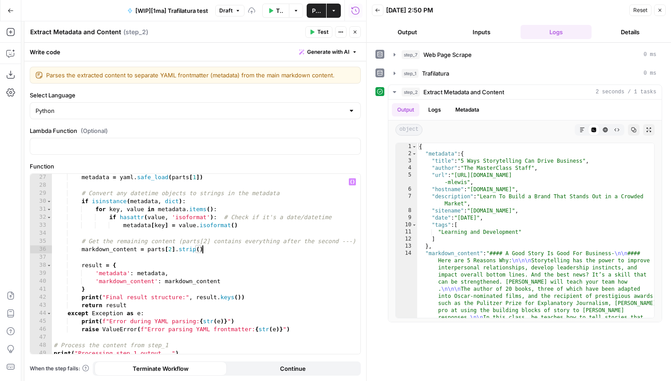
scroll to position [219, 0]
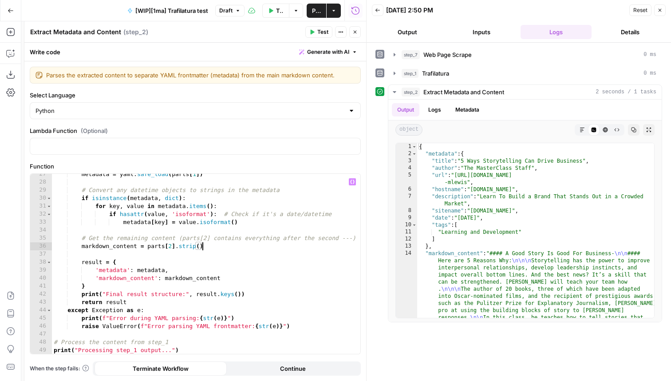
click at [240, 295] on div "metadata = yaml . safe_load ( parts [ 1 ]) # Convert any datetime objects to st…" at bounding box center [206, 268] width 309 height 196
type textarea "**********"
click at [258, 295] on div "metadata = yaml . safe_load ( parts [ 1 ]) # Convert any datetime objects to st…" at bounding box center [206, 268] width 309 height 196
type textarea "*"
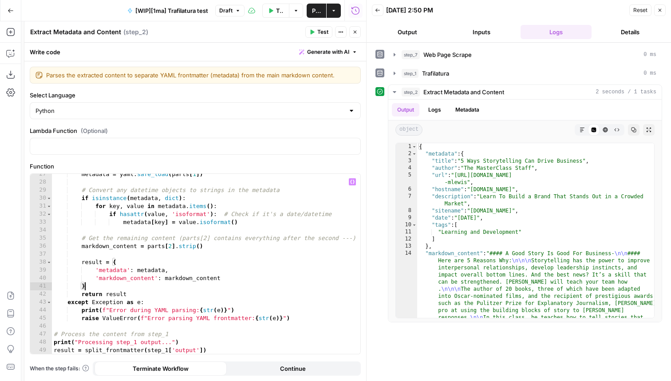
scroll to position [0, 1]
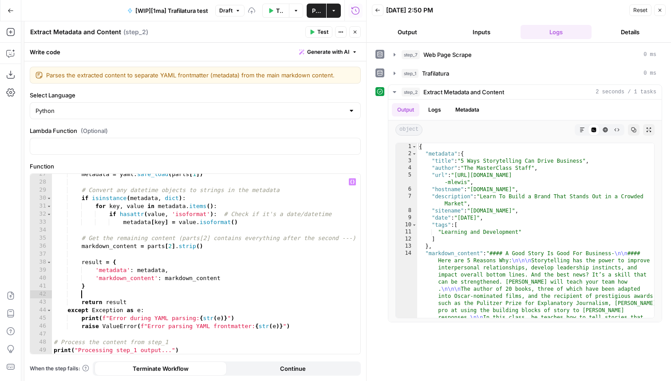
click at [264, 315] on div "metadata = yaml . safe_load ( parts [ 1 ]) # Convert any datetime objects to st…" at bounding box center [206, 268] width 309 height 196
type textarea "**********"
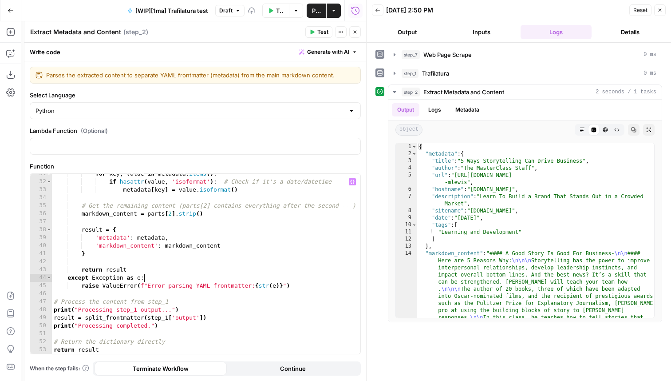
scroll to position [252, 0]
click at [202, 310] on div "for key , value in metadata . items ( ) : if hasattr ( value , 'isoformat' ) : …" at bounding box center [206, 268] width 309 height 196
type textarea "**********"
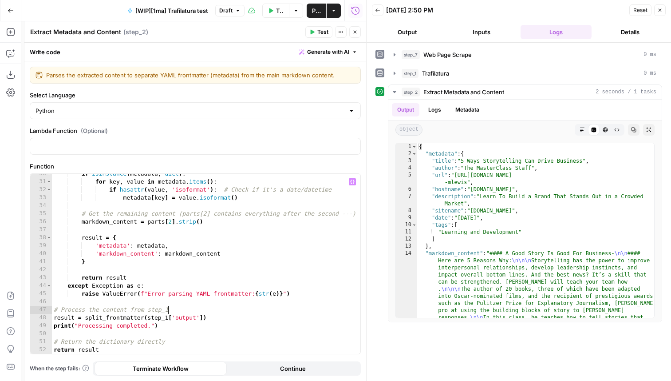
scroll to position [236, 0]
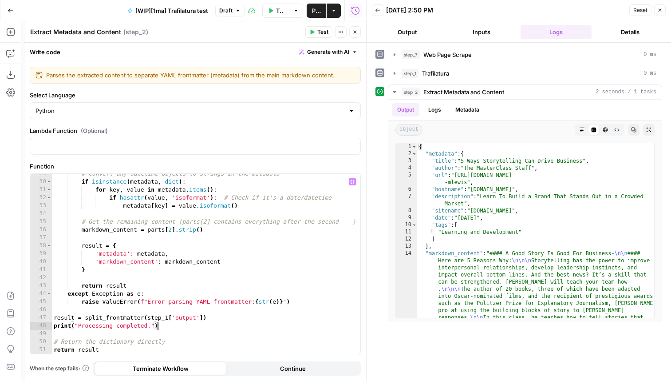
click at [190, 328] on div "# Convert any datetime objects to strings in the metadata if isinstance ( metad…" at bounding box center [206, 268] width 309 height 196
type textarea "**********"
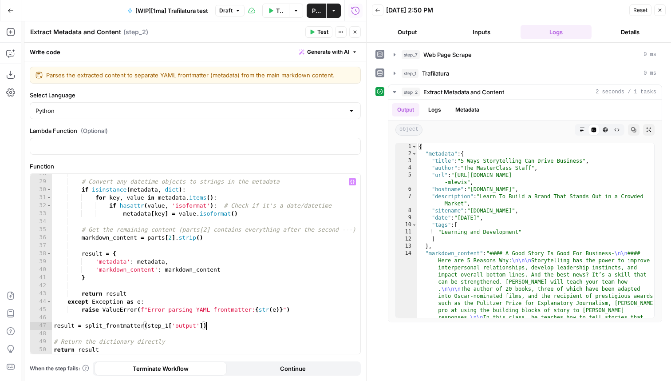
type textarea "**********"
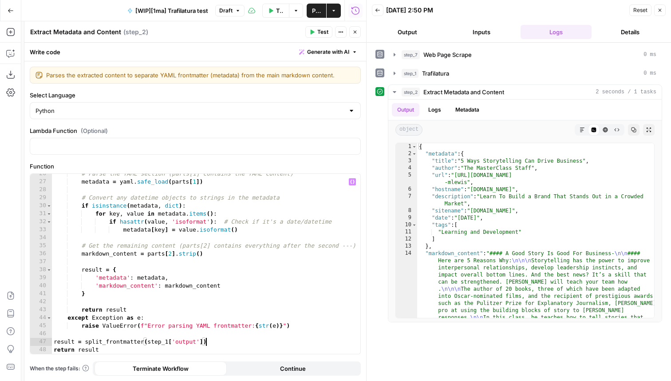
scroll to position [212, 0]
type textarea "**********"
click at [355, 32] on icon "button" at bounding box center [355, 31] width 5 height 5
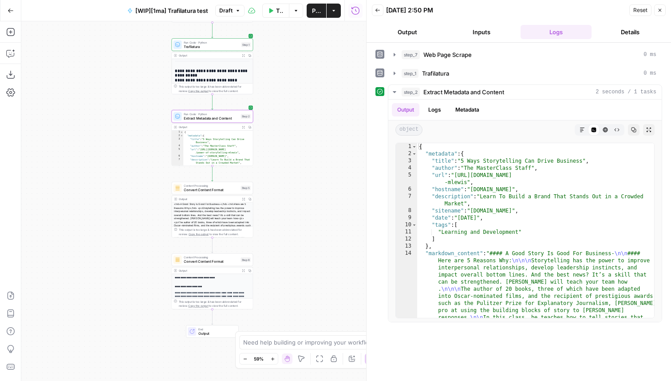
click at [317, 12] on span "Publish" at bounding box center [316, 10] width 9 height 9
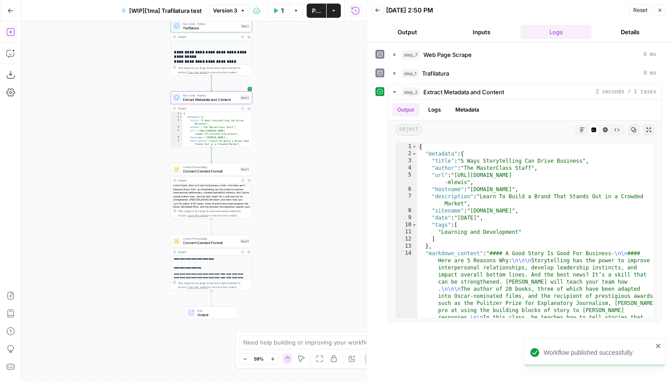
click at [8, 33] on icon "button" at bounding box center [10, 32] width 9 height 9
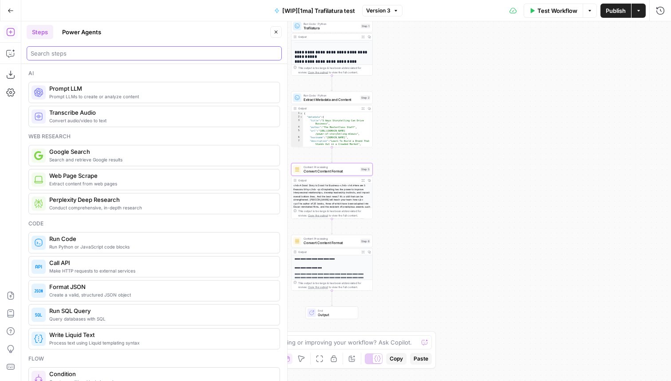
click at [95, 55] on input "search" at bounding box center [154, 53] width 247 height 9
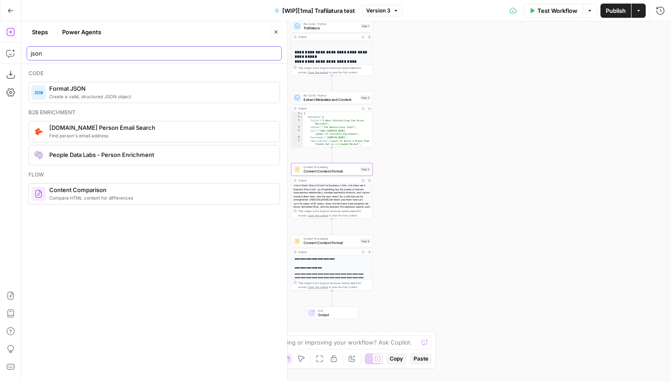
type input "json"
click at [95, 95] on span "Create a valid, structured JSON object" at bounding box center [160, 96] width 223 height 7
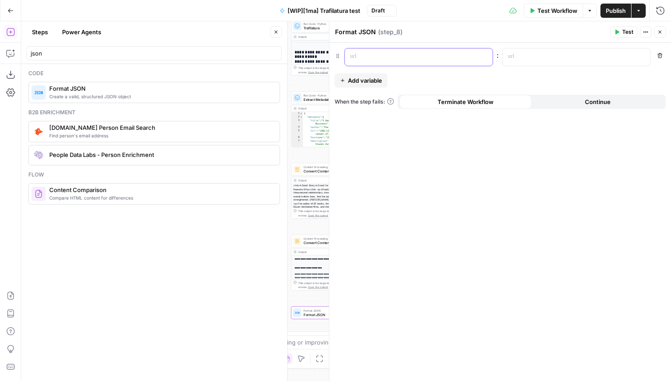
click at [383, 54] on p at bounding box center [411, 56] width 123 height 9
click at [528, 62] on div at bounding box center [570, 56] width 134 height 17
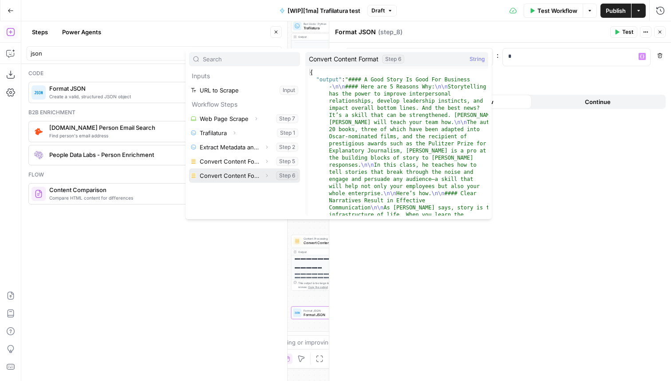
click at [266, 175] on icon "button" at bounding box center [266, 175] width 5 height 5
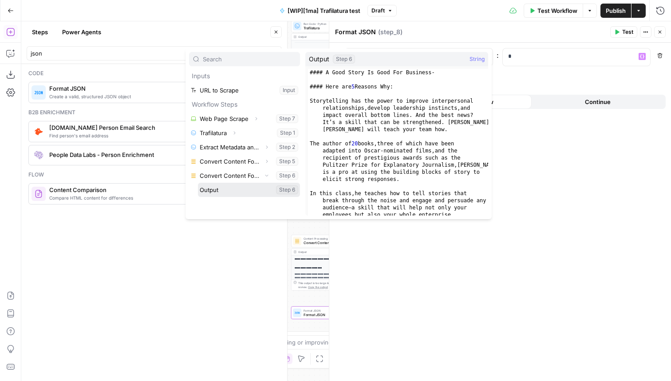
click at [230, 189] on button "Select variable Output" at bounding box center [249, 190] width 102 height 14
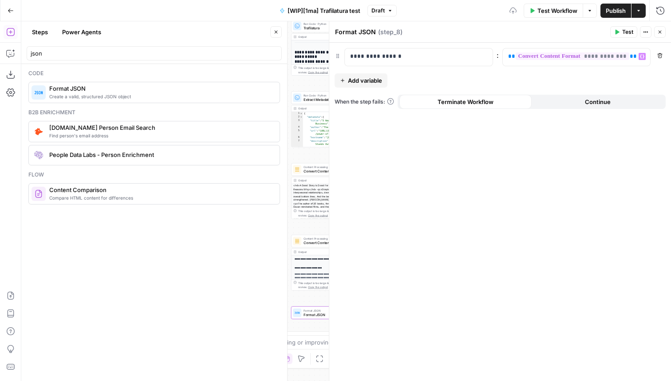
click at [364, 84] on span "Add variable" at bounding box center [365, 80] width 34 height 9
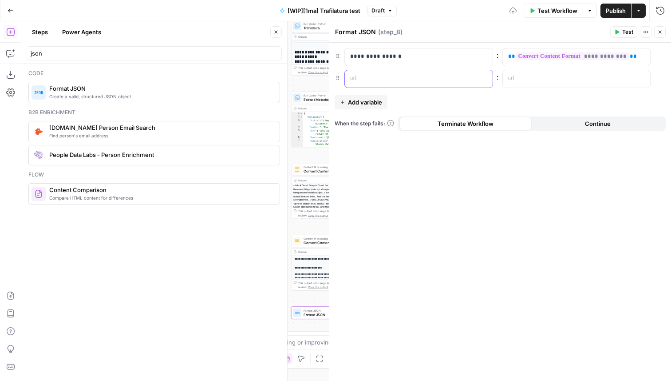
click at [379, 78] on p at bounding box center [411, 78] width 123 height 9
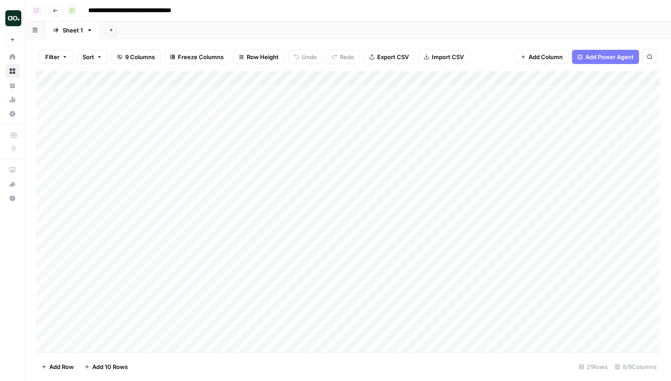
click at [247, 259] on div "Add Column" at bounding box center [348, 211] width 625 height 281
click at [109, 32] on icon "button" at bounding box center [111, 30] width 5 height 5
click at [130, 61] on span "Blank" at bounding box center [155, 60] width 65 height 9
click at [121, 30] on div "Blank" at bounding box center [125, 30] width 15 height 9
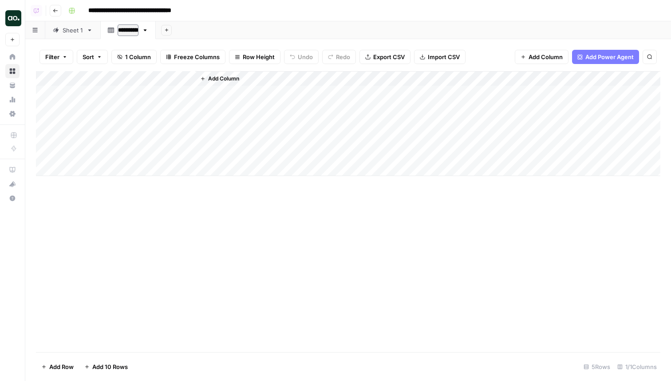
type input "**********"
click at [130, 30] on div "Tralifatura" at bounding box center [132, 30] width 28 height 9
type input "**********"
click at [131, 31] on div "Trafilatura" at bounding box center [132, 30] width 28 height 9
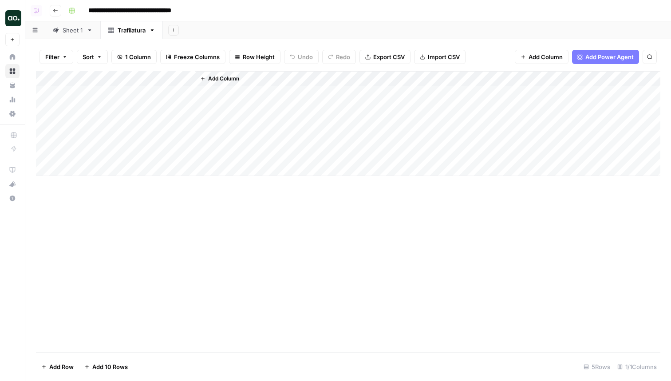
click at [131, 31] on div "Trafilatura" at bounding box center [132, 30] width 28 height 9
type input "**********"
click at [133, 31] on div "With Trafilatura" at bounding box center [139, 30] width 42 height 9
click at [134, 29] on input "**********" at bounding box center [140, 30] width 44 height 12
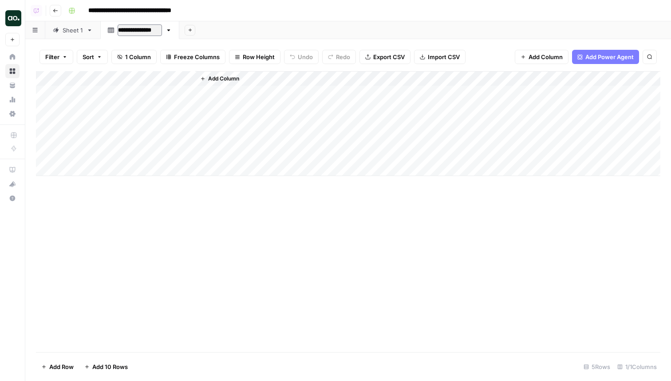
type input "**********"
click at [233, 79] on span "Add Column" at bounding box center [223, 79] width 31 height 8
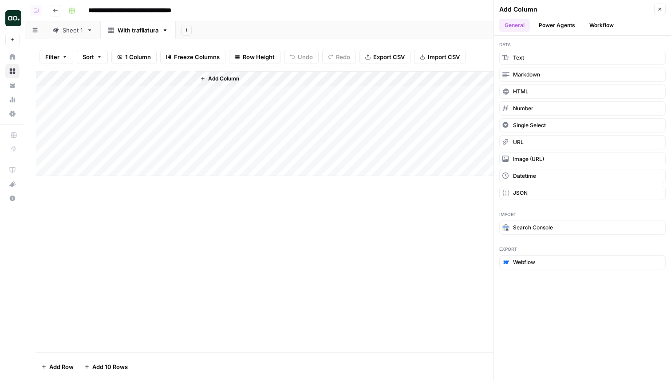
click at [61, 23] on link "Sheet 1" at bounding box center [72, 30] width 55 height 18
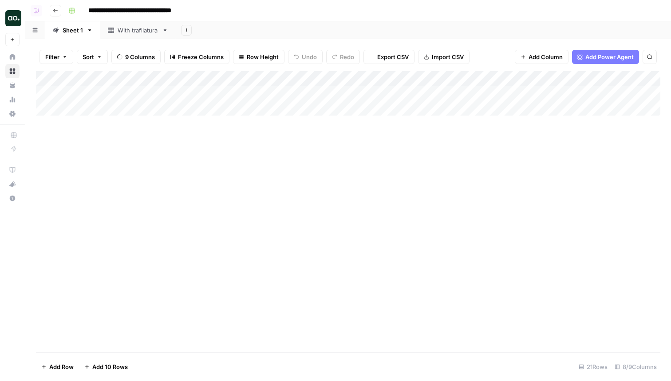
click at [72, 34] on div "Sheet 1" at bounding box center [73, 30] width 20 height 9
click at [123, 91] on div "Add Column" at bounding box center [348, 211] width 625 height 281
click at [133, 32] on div "With trafilatura" at bounding box center [138, 30] width 41 height 9
click at [123, 94] on div "Add Column" at bounding box center [348, 123] width 625 height 105
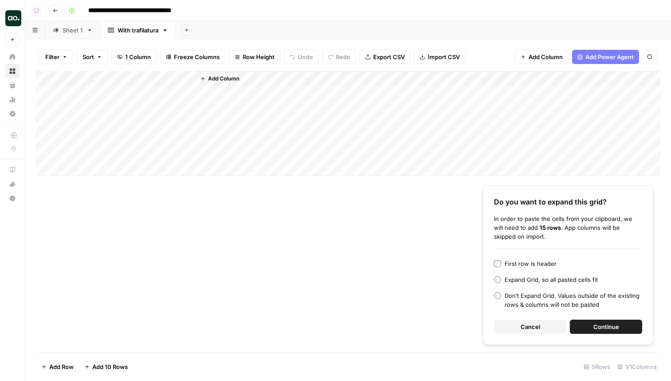
click at [525, 262] on div "First row is header" at bounding box center [531, 263] width 52 height 9
click at [609, 327] on span "Continue" at bounding box center [607, 326] width 26 height 9
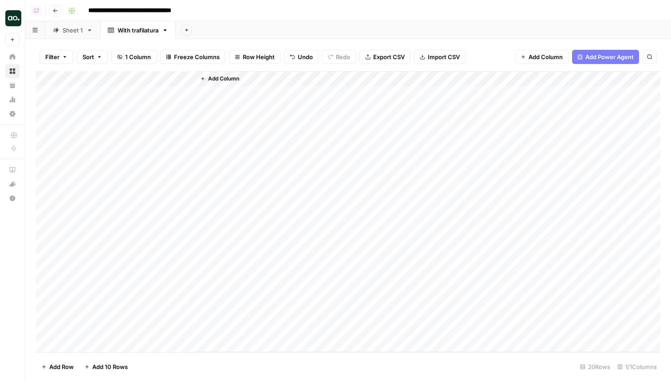
click at [127, 73] on div "Add Column" at bounding box center [348, 211] width 625 height 281
click at [98, 101] on input "Title" at bounding box center [120, 99] width 90 height 9
type input "URLs"
click at [227, 78] on span "Add Column" at bounding box center [223, 79] width 31 height 8
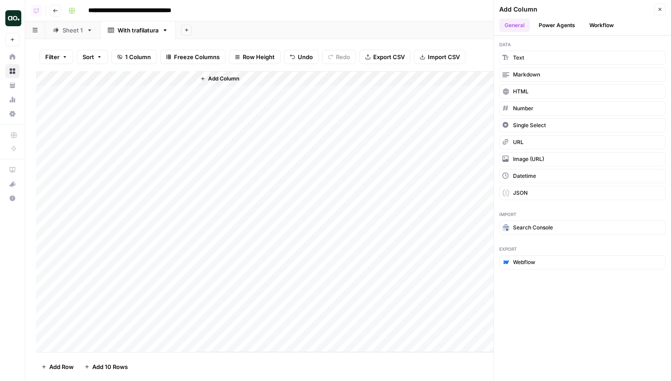
click at [609, 22] on button "Workflow" at bounding box center [601, 25] width 35 height 13
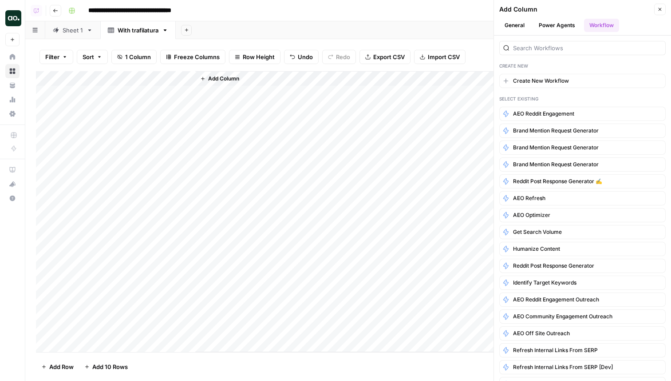
click at [569, 26] on button "Power Agents" at bounding box center [557, 25] width 47 height 13
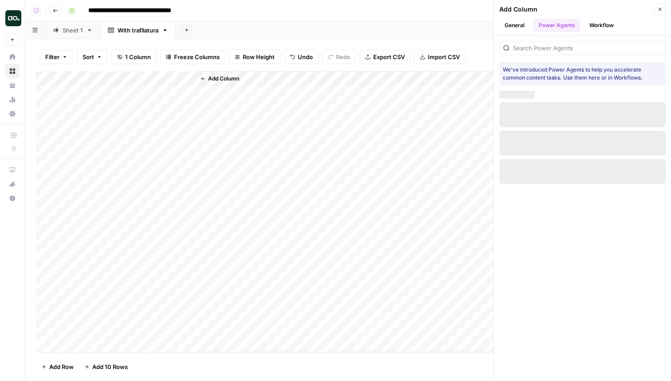
click at [611, 26] on button "Workflow" at bounding box center [601, 25] width 35 height 13
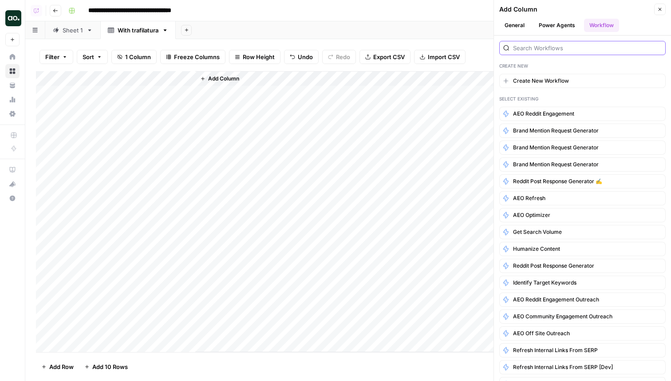
click at [535, 49] on input "search" at bounding box center [587, 48] width 149 height 9
type input "wip"
click at [665, 7] on button "Close" at bounding box center [661, 10] width 12 height 12
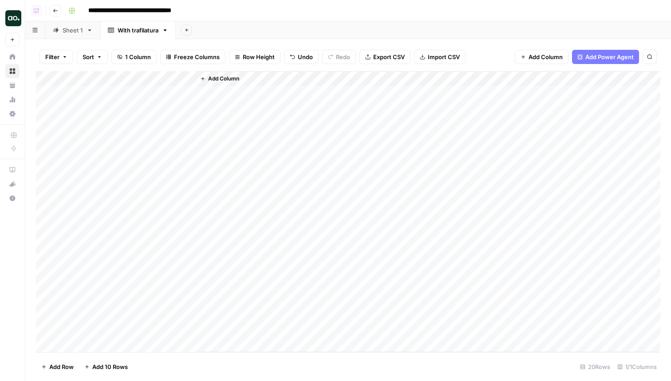
click at [537, 56] on span "Add Column" at bounding box center [546, 56] width 34 height 9
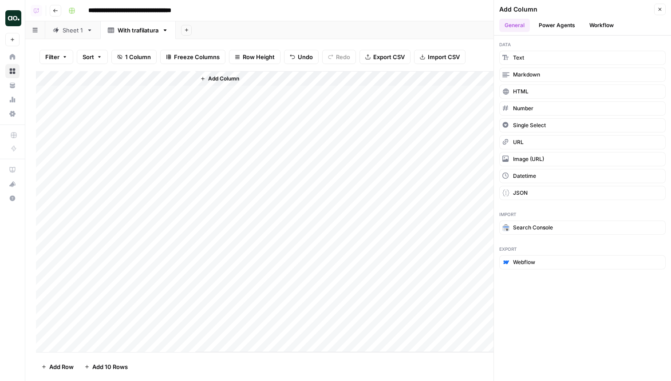
click at [607, 25] on button "Workflow" at bounding box center [601, 25] width 35 height 13
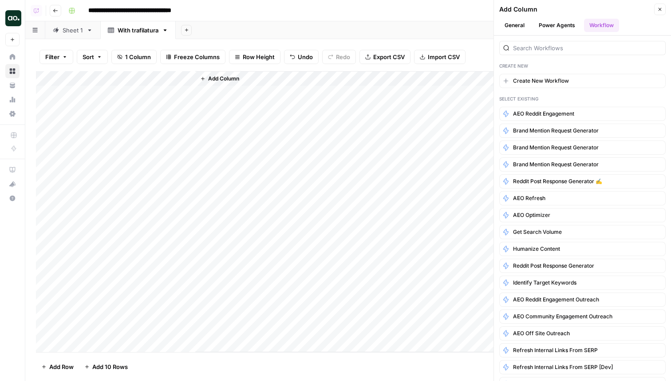
click at [536, 54] on div at bounding box center [583, 48] width 167 height 14
type input "[WIP]"
click at [228, 76] on span "Add Column" at bounding box center [223, 79] width 31 height 8
click at [603, 26] on button "Workflow" at bounding box center [601, 25] width 35 height 13
click at [549, 20] on button "Power Agents" at bounding box center [557, 25] width 47 height 13
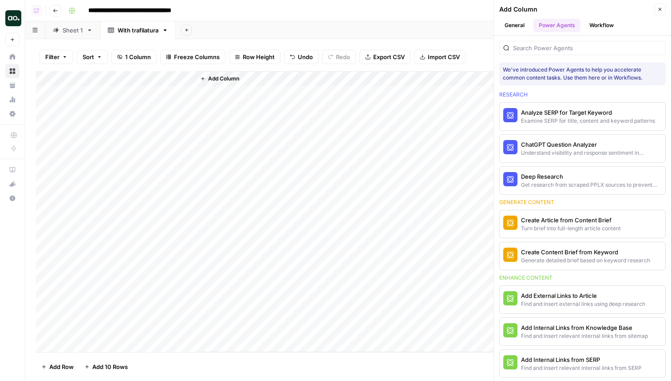
click at [516, 22] on button "General" at bounding box center [515, 25] width 31 height 13
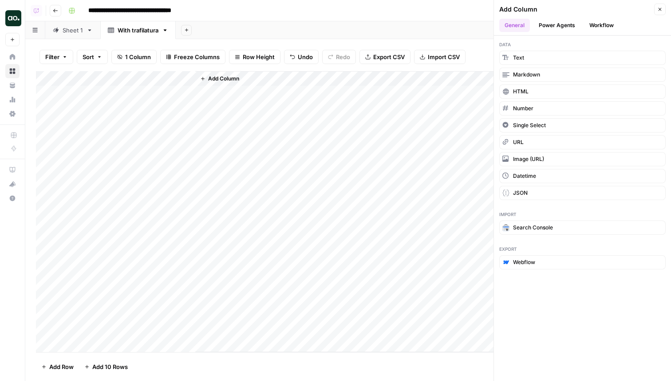
click at [615, 24] on button "Workflow" at bounding box center [601, 25] width 35 height 13
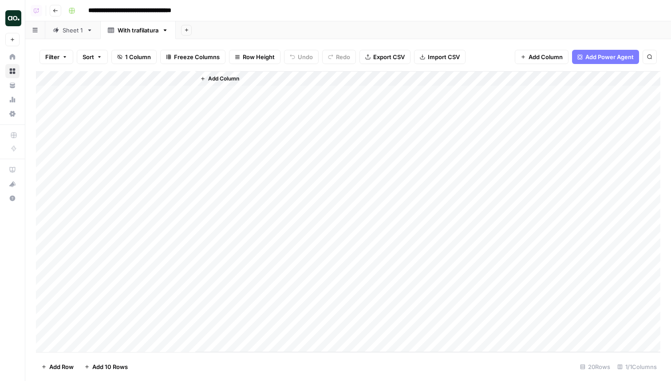
click at [208, 74] on button "Add Column" at bounding box center [220, 79] width 46 height 12
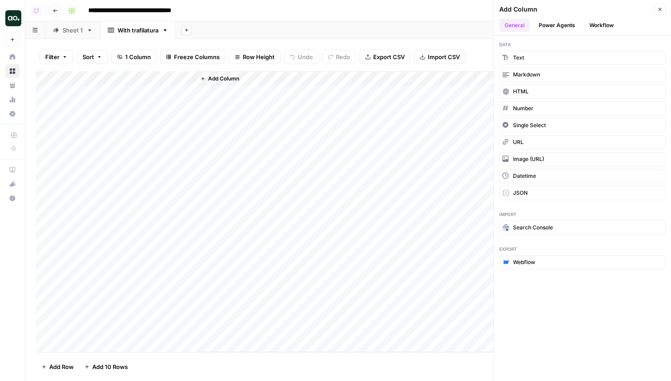
click at [603, 25] on button "Workflow" at bounding box center [601, 25] width 35 height 13
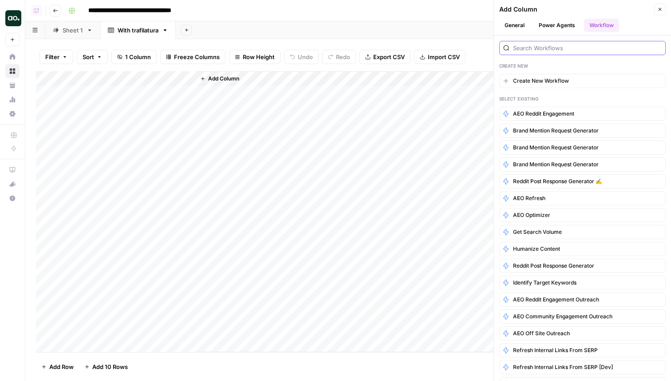
click at [540, 47] on input "search" at bounding box center [587, 48] width 149 height 9
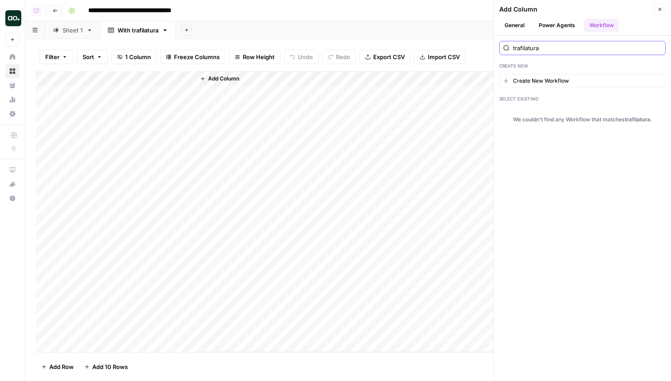
type input "trafilatura"
click at [164, 31] on icon "button" at bounding box center [165, 30] width 6 height 6
click at [241, 14] on div "**********" at bounding box center [364, 11] width 598 height 14
click at [111, 92] on div "Add Column" at bounding box center [348, 211] width 625 height 281
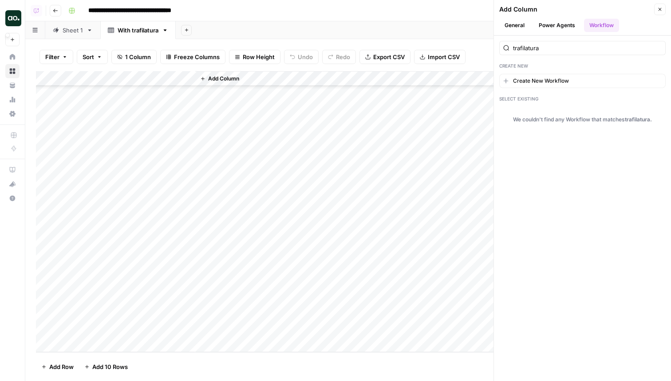
click at [16, 22] on img "Workspace: Power Steps [Admin]" at bounding box center [13, 18] width 16 height 16
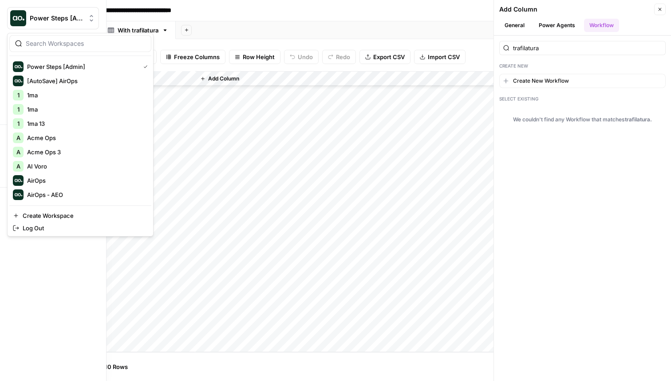
click at [56, 42] on input "search" at bounding box center [86, 43] width 120 height 9
type input "adm"
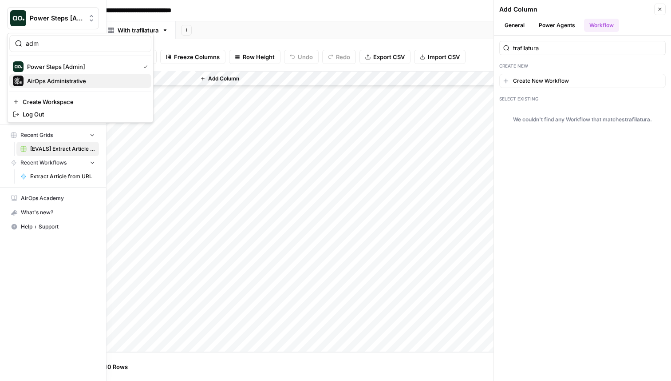
click at [69, 82] on span "AirOps Administrative" at bounding box center [85, 80] width 117 height 9
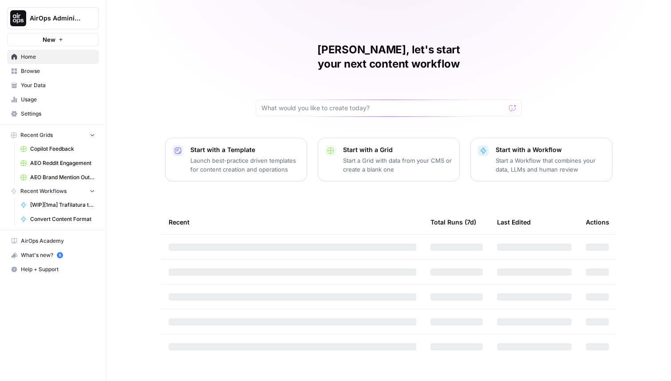
click at [48, 73] on span "Browse" at bounding box center [58, 71] width 74 height 8
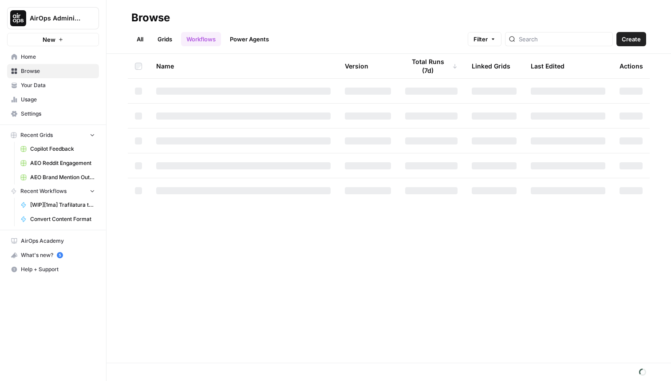
click at [171, 41] on link "Grids" at bounding box center [164, 39] width 25 height 14
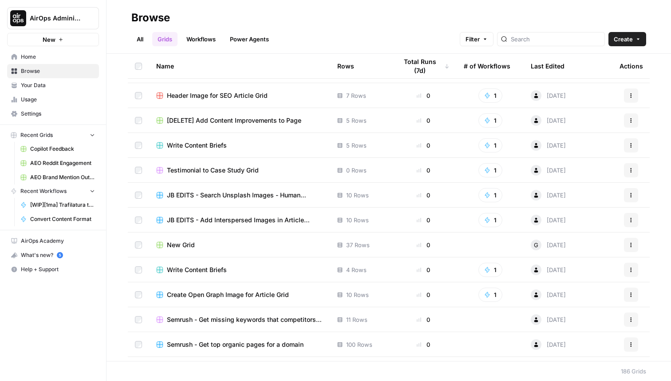
scroll to position [162, 0]
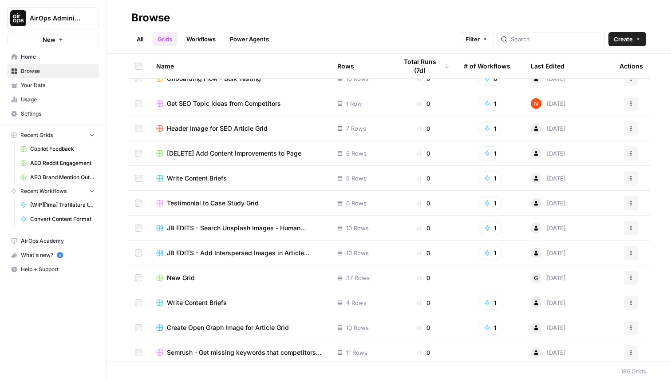
click at [227, 154] on span "[DELETE] Add Content Improvements to Page" at bounding box center [234, 153] width 135 height 9
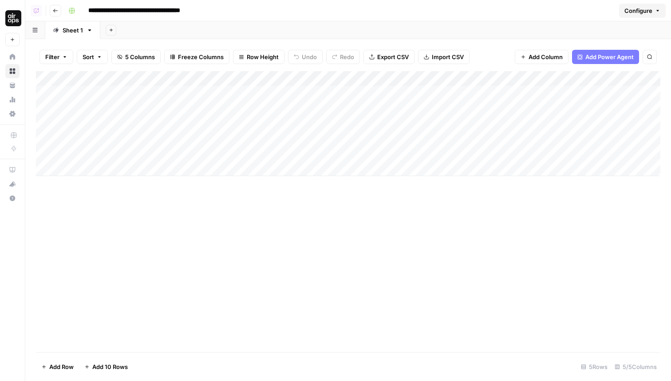
click at [160, 12] on input "**********" at bounding box center [156, 11] width 144 height 14
click at [100, 11] on input "**********" at bounding box center [156, 11] width 144 height 14
type input "**********"
click at [190, 95] on div "Add Column" at bounding box center [348, 123] width 625 height 105
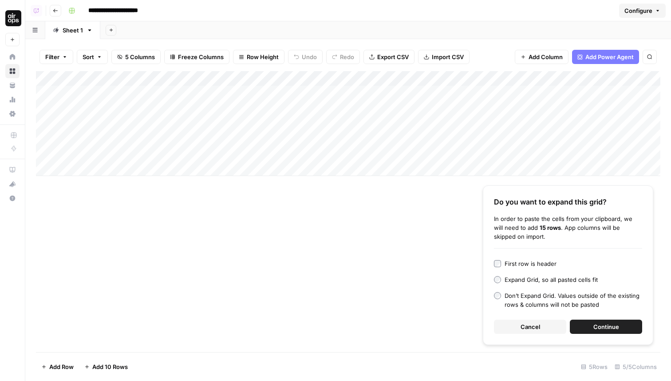
click at [531, 258] on div "Do you want to expand this grid? In order to paste the cells from your clipboar…" at bounding box center [568, 264] width 171 height 159
click at [534, 263] on div "First row is header" at bounding box center [531, 263] width 52 height 9
click at [600, 326] on span "Continue" at bounding box center [607, 326] width 26 height 9
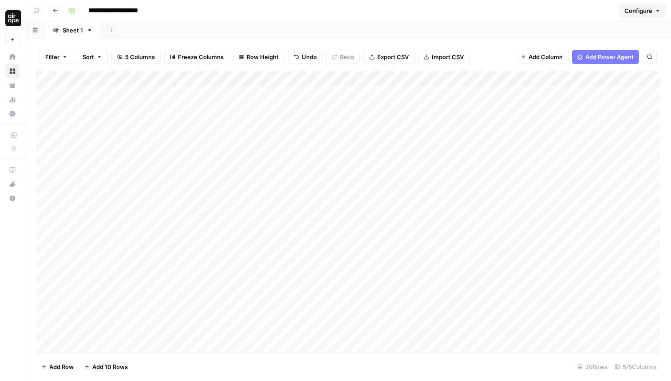
click at [294, 80] on div "Add Column" at bounding box center [348, 211] width 625 height 281
click at [271, 199] on span "Remove Column" at bounding box center [284, 198] width 78 height 9
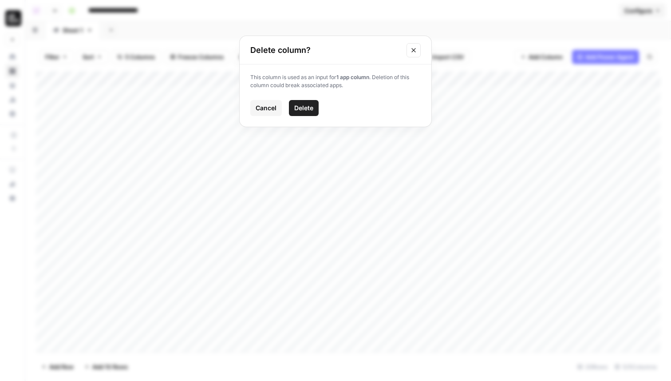
click at [310, 109] on span "Delete" at bounding box center [303, 107] width 19 height 9
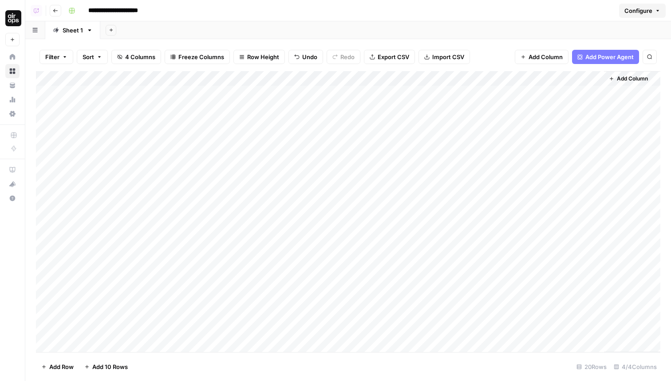
click at [281, 76] on div "Add Column" at bounding box center [348, 211] width 625 height 281
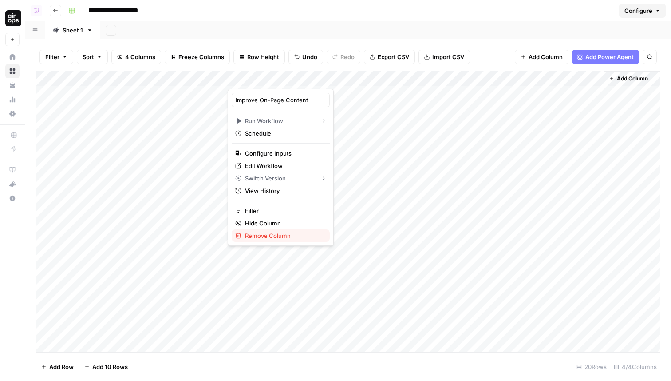
click at [260, 232] on span "Remove Column" at bounding box center [284, 235] width 78 height 9
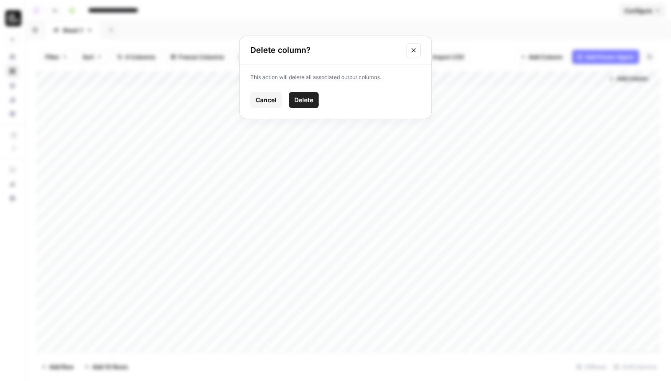
click at [300, 94] on button "Delete" at bounding box center [304, 100] width 30 height 16
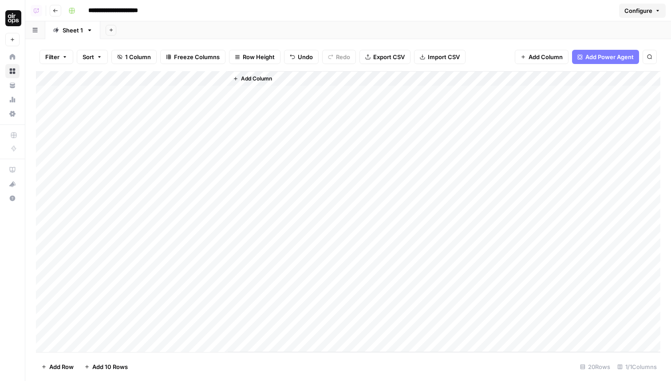
click at [274, 78] on button "Add Column" at bounding box center [253, 79] width 46 height 12
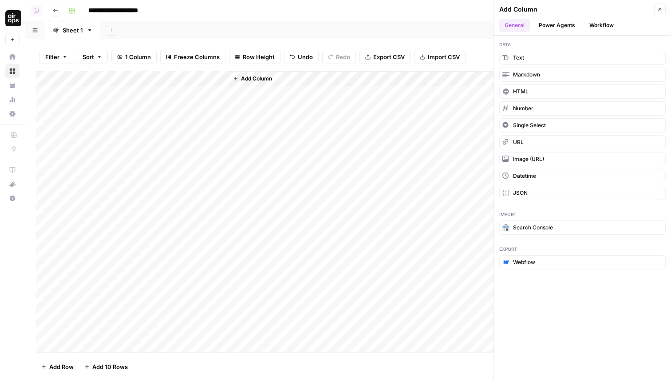
click at [607, 21] on button "Workflow" at bounding box center [601, 25] width 35 height 13
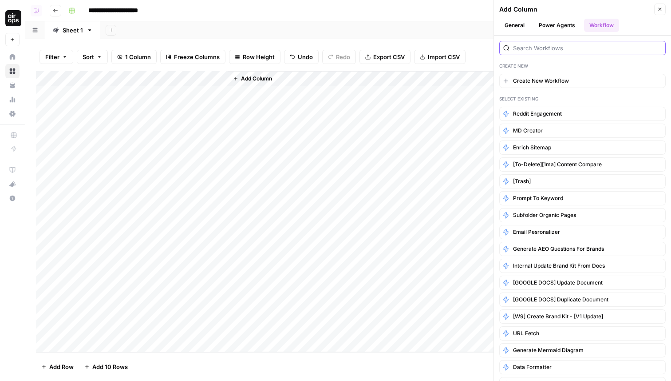
click at [562, 49] on input "search" at bounding box center [587, 48] width 149 height 9
type input "r"
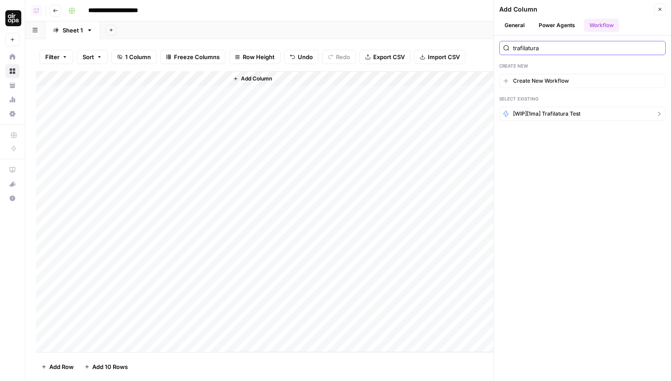
type input "trafilatura"
click at [567, 113] on span "[WIP][1ma] Trafilatura test" at bounding box center [546, 114] width 67 height 8
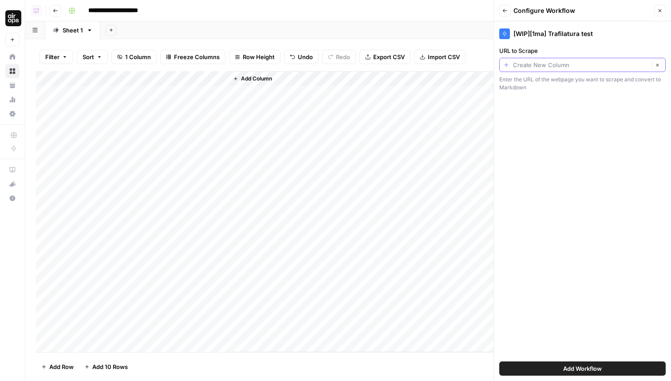
click at [535, 67] on input "URL to Scrape" at bounding box center [581, 64] width 136 height 9
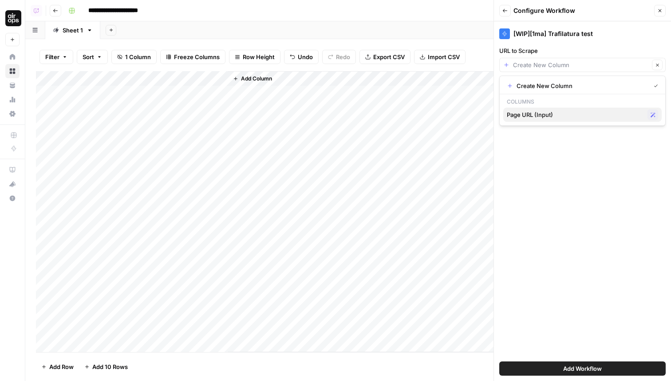
click at [540, 113] on span "Page URL (Input)" at bounding box center [575, 114] width 137 height 9
type input "Page URL (Input)"
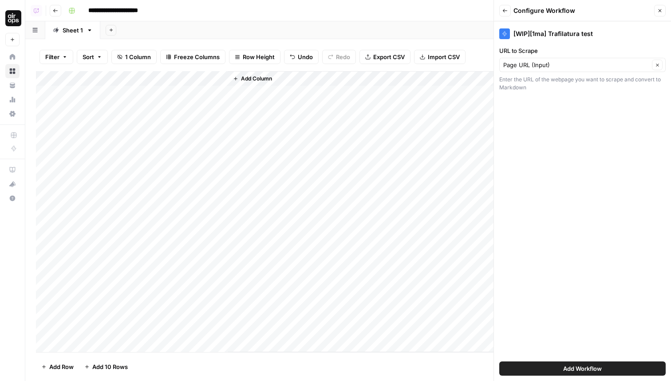
click at [569, 367] on span "Add Workflow" at bounding box center [583, 368] width 39 height 9
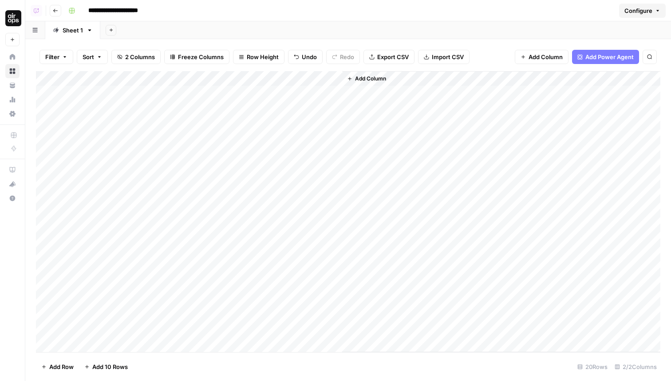
click at [136, 56] on span "2 Columns" at bounding box center [140, 56] width 30 height 9
click at [142, 55] on span "2 Columns" at bounding box center [140, 56] width 30 height 9
drag, startPoint x: 228, startPoint y: 78, endPoint x: 240, endPoint y: 78, distance: 11.5
click at [240, 78] on div "Add Column" at bounding box center [348, 211] width 625 height 281
drag, startPoint x: 240, startPoint y: 78, endPoint x: 212, endPoint y: 76, distance: 28.1
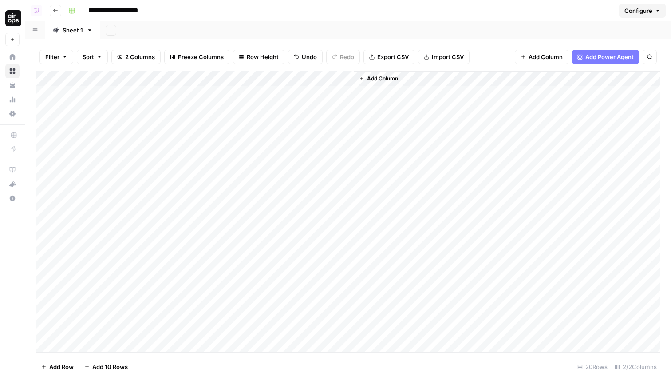
click at [212, 76] on div "Add Column" at bounding box center [348, 211] width 625 height 281
click at [304, 78] on div "Add Column" at bounding box center [348, 211] width 625 height 281
click at [321, 79] on div "Add Column" at bounding box center [348, 211] width 625 height 281
click at [339, 97] on span "All Rows" at bounding box center [350, 99] width 56 height 9
click at [306, 94] on div "Add Column" at bounding box center [348, 211] width 625 height 281
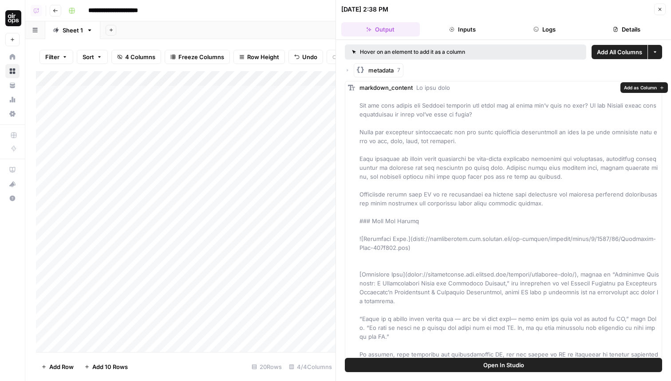
click at [635, 90] on span "Add as Column" at bounding box center [640, 87] width 33 height 7
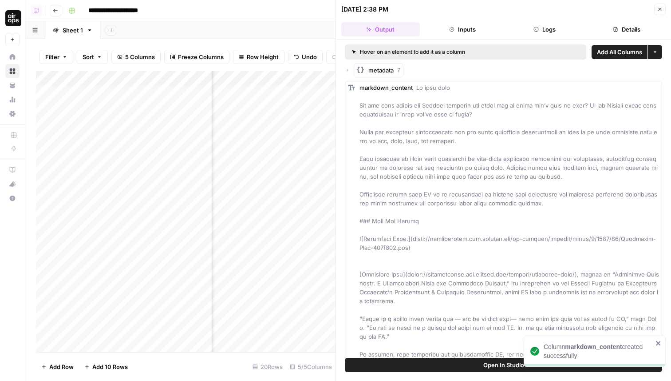
scroll to position [0, 100]
click at [349, 69] on icon "button" at bounding box center [347, 69] width 5 height 5
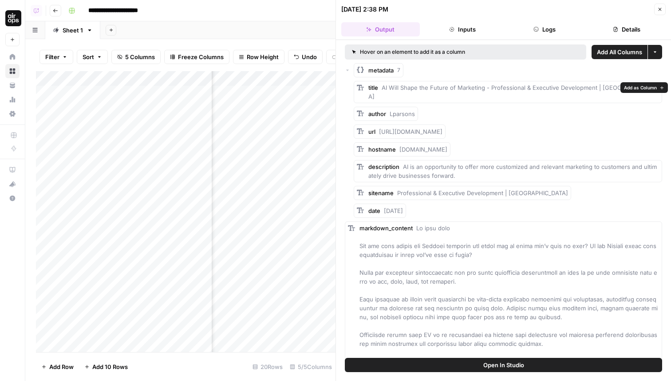
click at [643, 86] on span "Add as Column" at bounding box center [640, 87] width 33 height 7
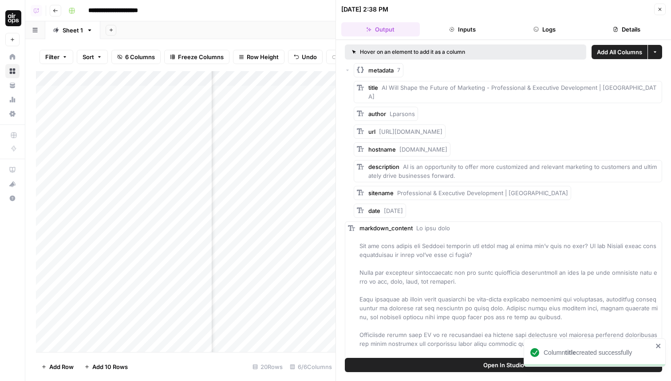
scroll to position [0, 48]
click at [644, 159] on span "Add as Column" at bounding box center [640, 158] width 33 height 7
click at [437, 203] on span "Add as Column" at bounding box center [443, 201] width 33 height 7
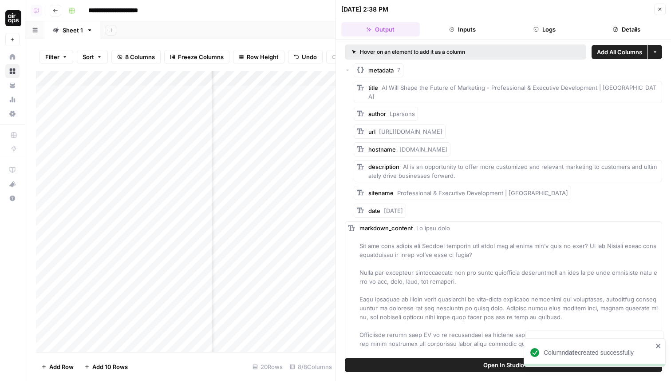
click at [660, 8] on icon "button" at bounding box center [660, 9] width 5 height 5
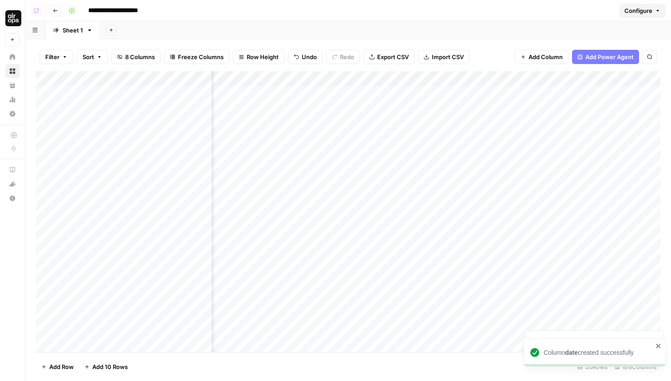
scroll to position [0, 194]
click at [492, 78] on div "Add Column" at bounding box center [348, 211] width 625 height 281
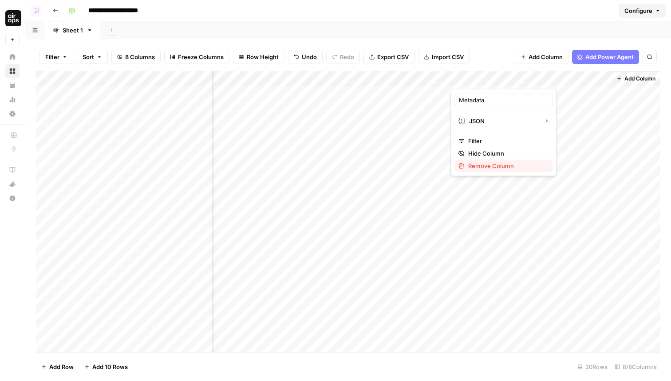
click at [484, 165] on span "Remove Column" at bounding box center [507, 165] width 78 height 9
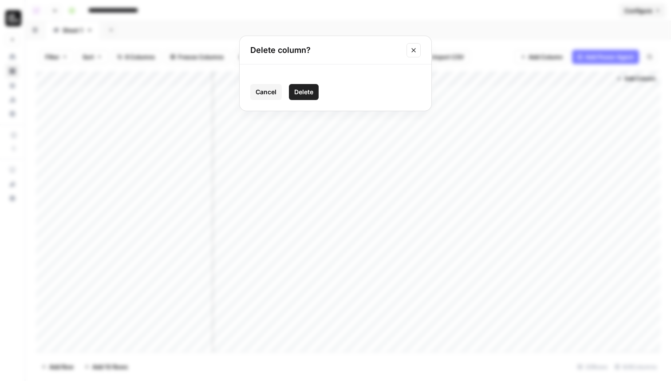
click at [318, 93] on button "Delete" at bounding box center [304, 92] width 30 height 16
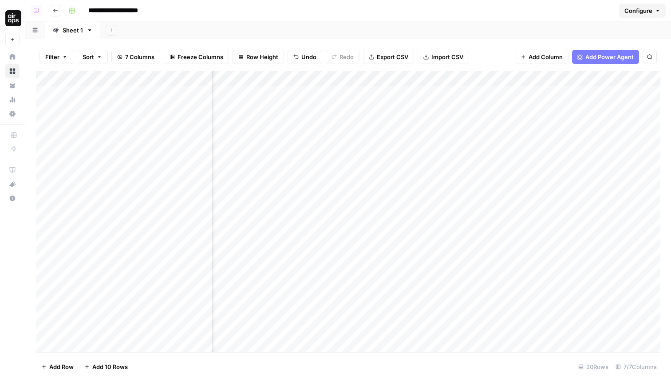
scroll to position [0, 52]
drag, startPoint x: 545, startPoint y: 76, endPoint x: 538, endPoint y: 78, distance: 6.8
click at [538, 78] on div "Add Column" at bounding box center [348, 211] width 625 height 281
click at [609, 80] on div "Add Column" at bounding box center [348, 211] width 625 height 281
click at [617, 77] on div at bounding box center [633, 80] width 80 height 18
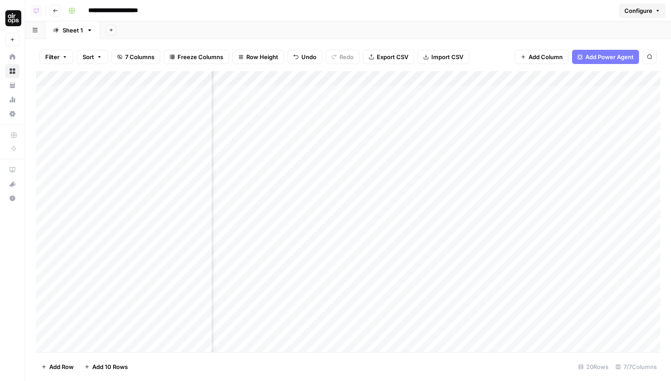
click at [250, 89] on div "Add Column" at bounding box center [348, 211] width 625 height 281
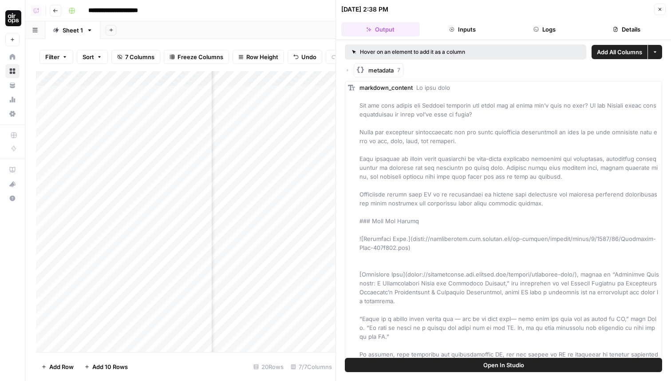
click at [351, 69] on div "metadata 7" at bounding box center [503, 70] width 317 height 14
click at [347, 69] on icon "button" at bounding box center [347, 69] width 5 height 5
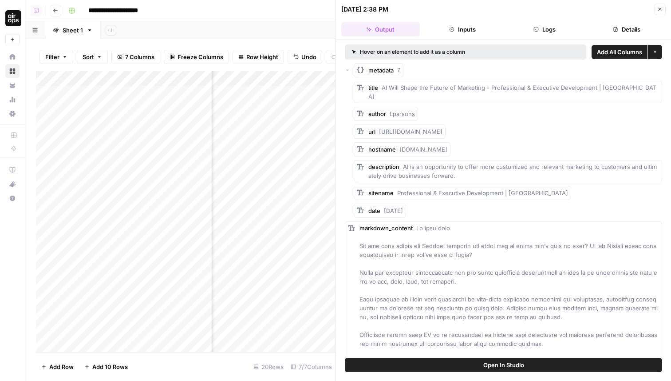
click at [347, 69] on icon "button" at bounding box center [347, 69] width 5 height 5
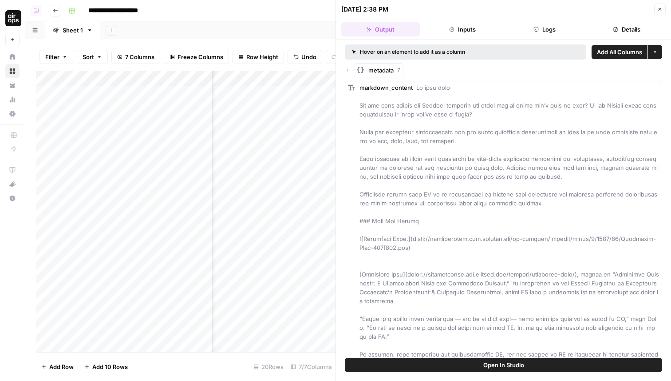
click at [659, 12] on button "Close" at bounding box center [661, 10] width 12 height 12
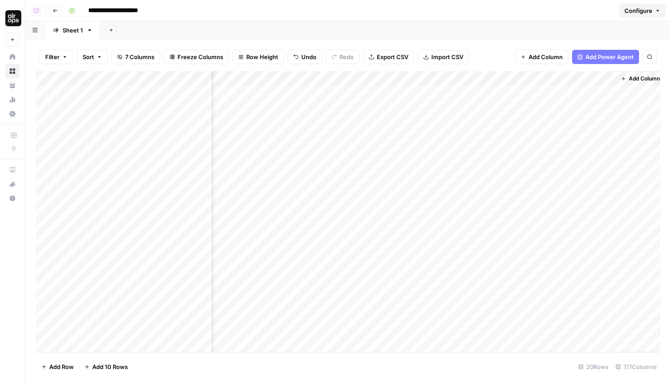
scroll to position [0, 115]
click at [565, 78] on div "Add Column" at bounding box center [348, 211] width 625 height 281
click at [559, 165] on span "Remove Column" at bounding box center [587, 165] width 78 height 9
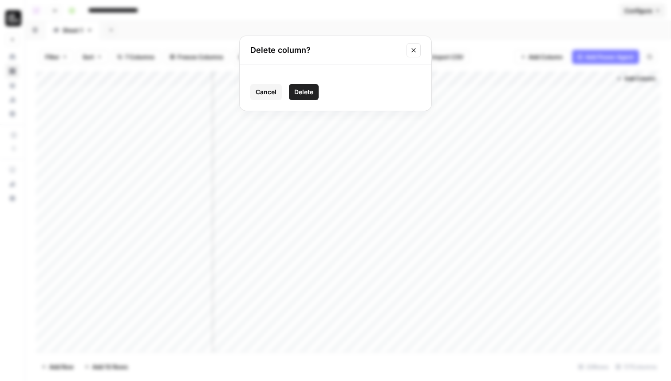
click at [307, 90] on span "Delete" at bounding box center [303, 91] width 19 height 9
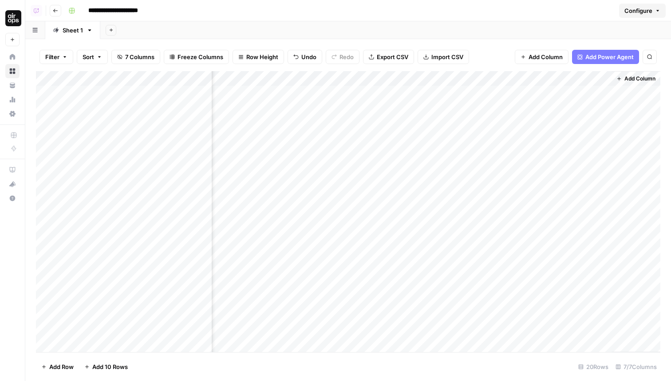
scroll to position [0, 35]
drag, startPoint x: 557, startPoint y: 79, endPoint x: 328, endPoint y: 74, distance: 229.6
click at [327, 74] on div "Add Column" at bounding box center [348, 211] width 625 height 281
drag, startPoint x: 549, startPoint y: 79, endPoint x: 399, endPoint y: 79, distance: 149.6
click at [399, 79] on div "Add Column" at bounding box center [348, 211] width 625 height 281
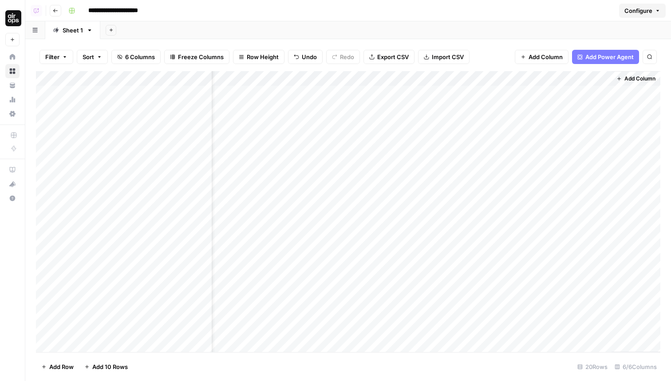
drag, startPoint x: 575, startPoint y: 78, endPoint x: 486, endPoint y: 78, distance: 89.7
click at [486, 78] on div "Add Column" at bounding box center [348, 211] width 625 height 281
click at [369, 72] on div "Add Column" at bounding box center [348, 211] width 625 height 281
click at [371, 74] on div at bounding box center [366, 80] width 80 height 18
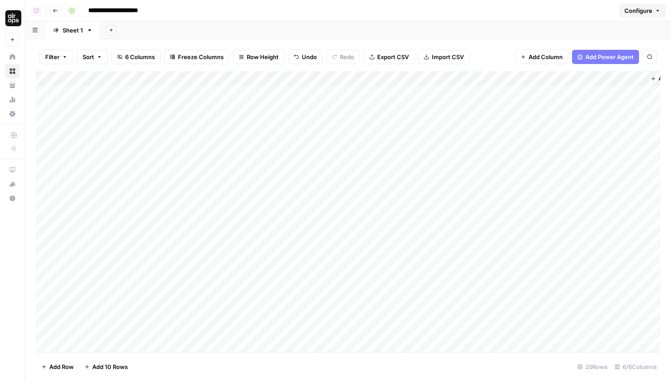
click at [284, 141] on div "Add Column" at bounding box center [348, 211] width 625 height 281
click at [305, 185] on div "Add Column" at bounding box center [348, 211] width 625 height 281
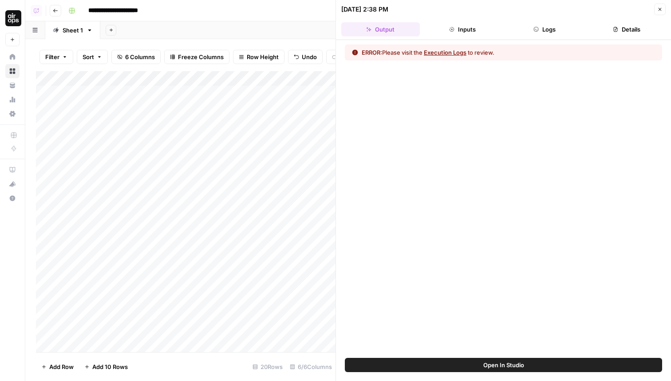
click at [552, 30] on button "Logs" at bounding box center [545, 29] width 79 height 14
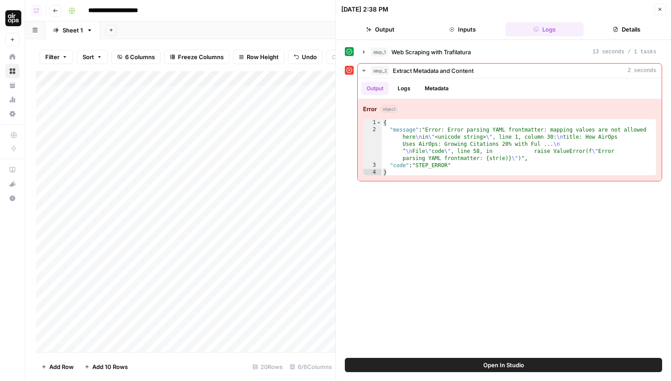
click at [659, 11] on icon "button" at bounding box center [660, 9] width 5 height 5
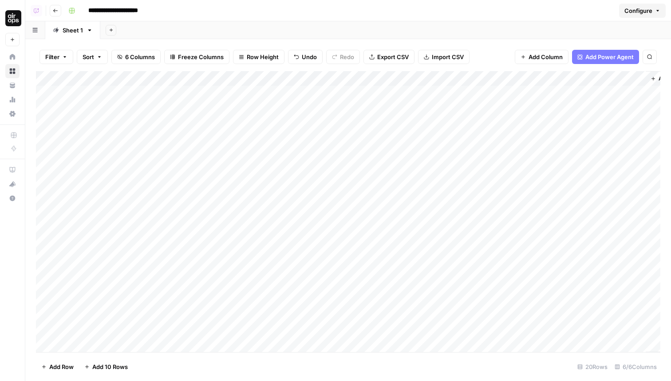
click at [306, 94] on div "Add Column" at bounding box center [348, 211] width 625 height 281
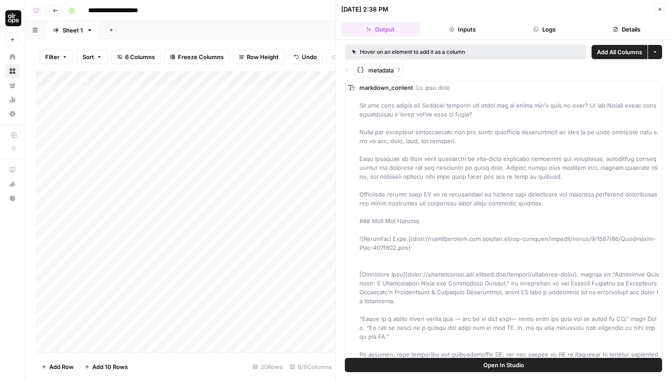
click at [559, 29] on button "Logs" at bounding box center [545, 29] width 79 height 14
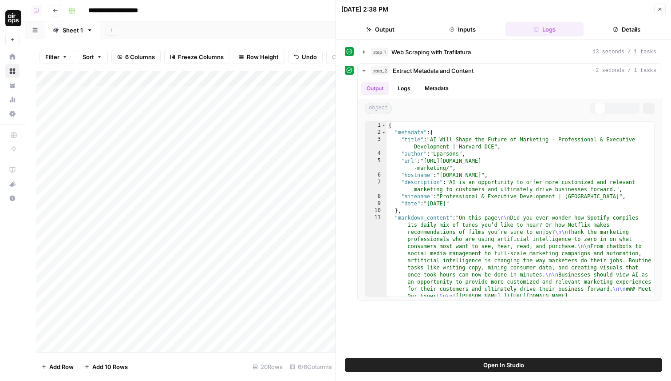
click at [621, 28] on button "Details" at bounding box center [626, 29] width 79 height 14
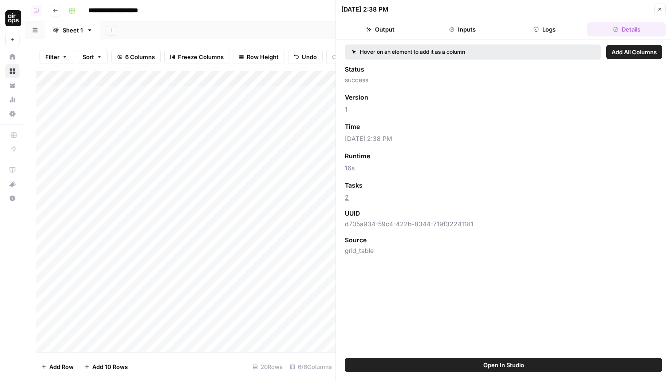
click at [393, 158] on span "Add as Column" at bounding box center [396, 156] width 39 height 8
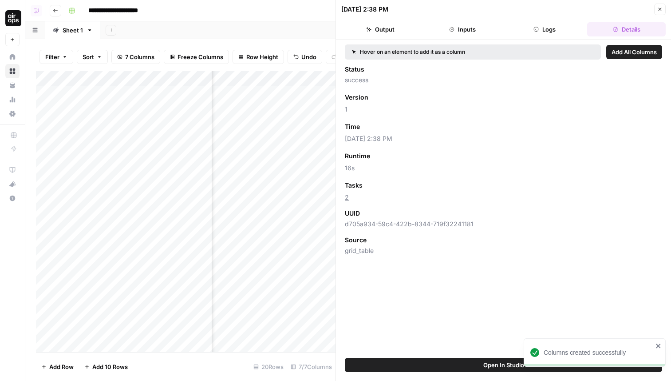
scroll to position [0, 137]
click at [658, 7] on icon "button" at bounding box center [660, 9] width 5 height 5
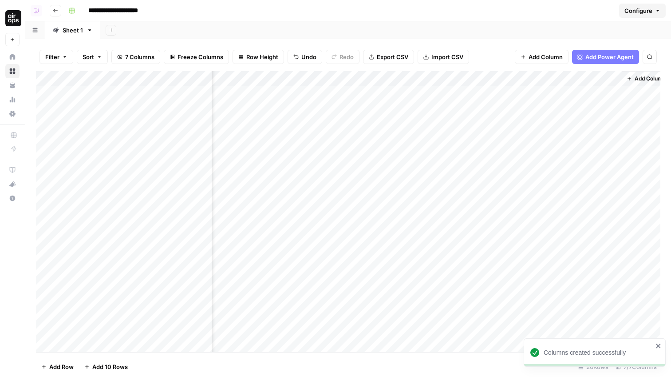
scroll to position [0, 29]
click at [447, 122] on div "Add Column" at bounding box center [348, 211] width 625 height 281
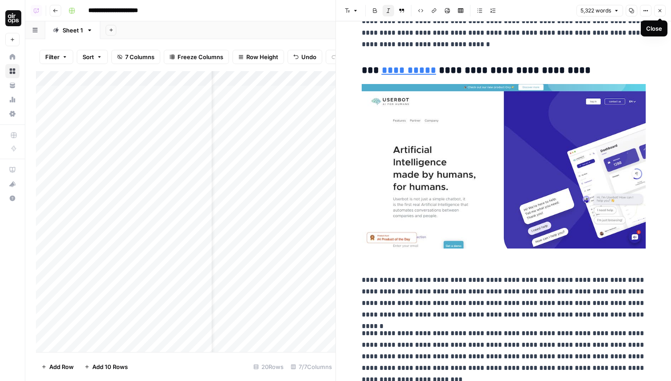
scroll to position [9220, 0]
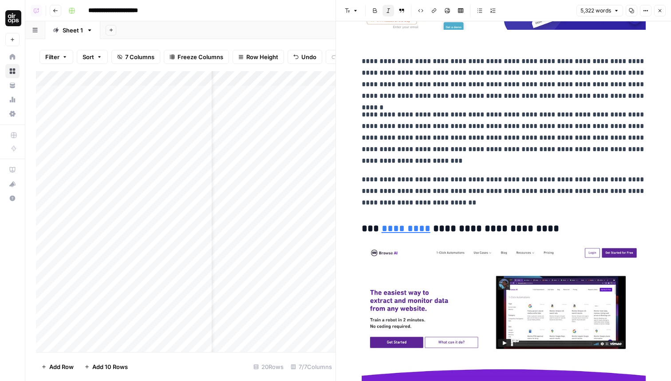
click at [663, 10] on button "Close" at bounding box center [661, 11] width 12 height 12
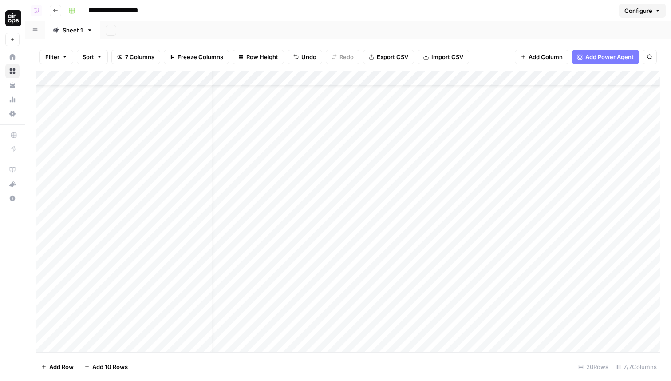
scroll to position [23, 13]
click at [294, 204] on div "Add Column" at bounding box center [348, 211] width 625 height 281
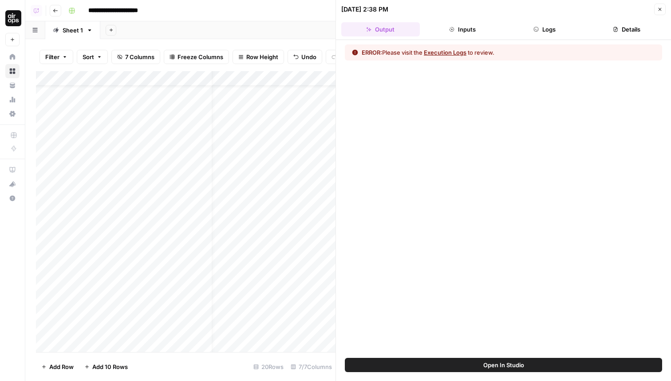
click at [546, 25] on button "Logs" at bounding box center [545, 29] width 79 height 14
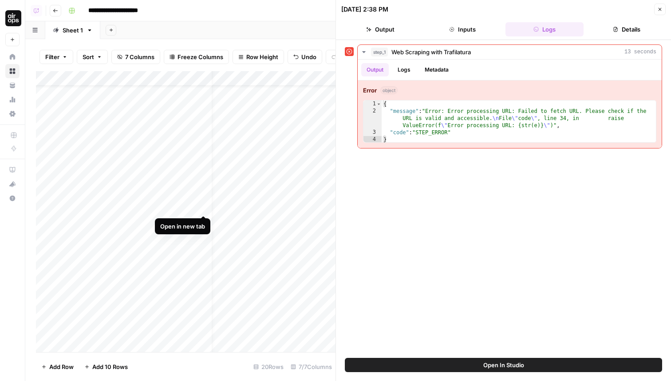
click at [203, 206] on div "Add Column" at bounding box center [186, 211] width 300 height 281
click at [657, 8] on button "Close" at bounding box center [661, 10] width 12 height 12
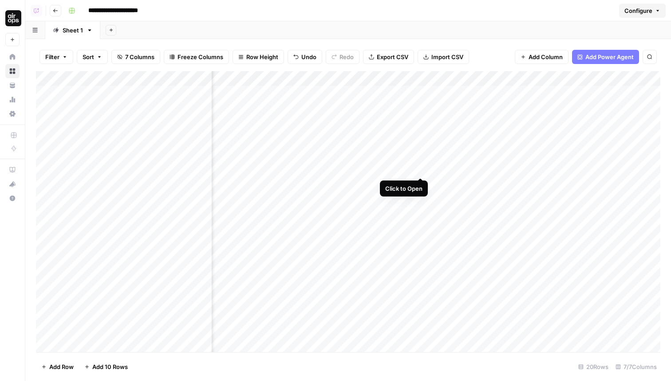
click at [422, 169] on div "Add Column" at bounding box center [348, 211] width 625 height 281
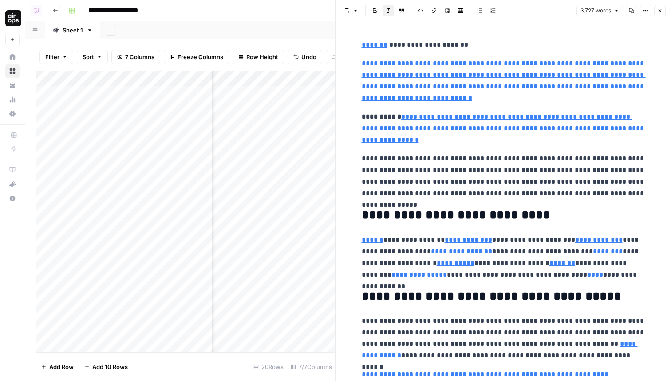
click at [658, 10] on icon "button" at bounding box center [660, 10] width 5 height 5
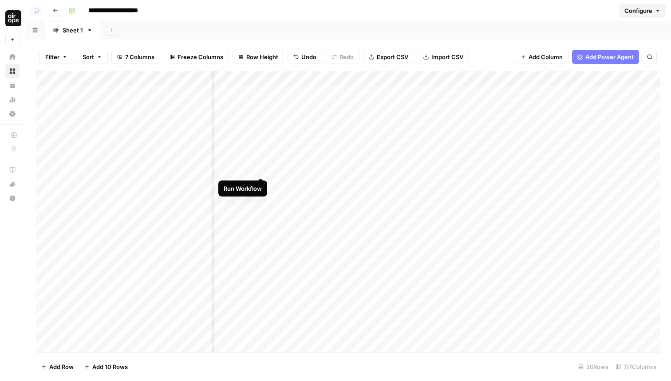
click at [262, 167] on div "Add Column" at bounding box center [348, 211] width 625 height 281
click at [319, 93] on div "Add Column" at bounding box center [348, 211] width 625 height 281
click at [318, 108] on div "Add Column" at bounding box center [348, 211] width 625 height 281
click at [40, 108] on div "Add Column" at bounding box center [348, 211] width 625 height 281
click at [44, 108] on div "Add Column" at bounding box center [348, 211] width 625 height 281
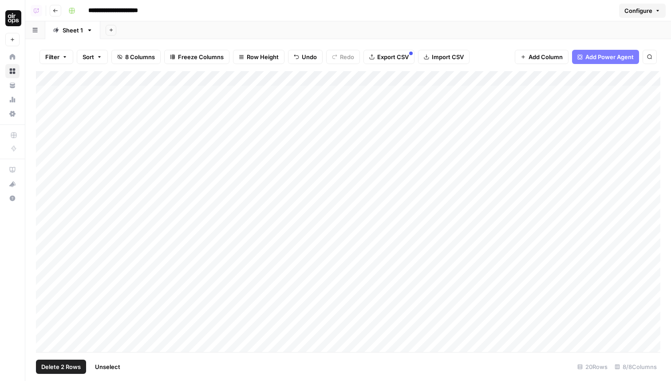
click at [46, 136] on div "Add Column" at bounding box center [348, 211] width 625 height 281
click at [73, 362] on span "Delete 2 Rows" at bounding box center [61, 366] width 40 height 9
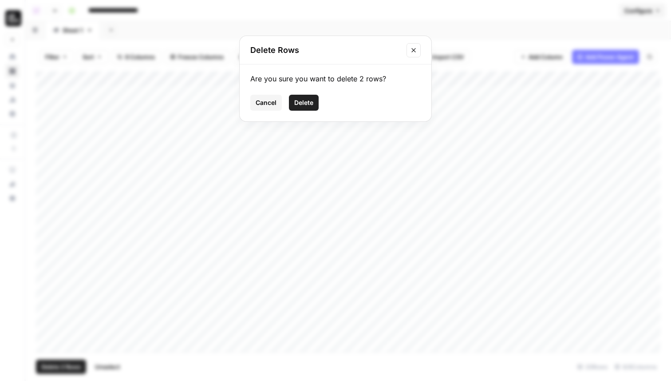
click at [303, 103] on span "Delete" at bounding box center [303, 102] width 19 height 9
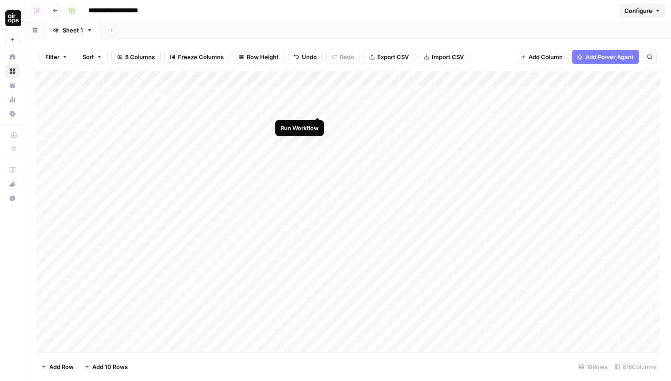
click at [317, 109] on div "Add Column" at bounding box center [348, 211] width 625 height 281
click at [303, 90] on div "Add Column" at bounding box center [348, 211] width 625 height 281
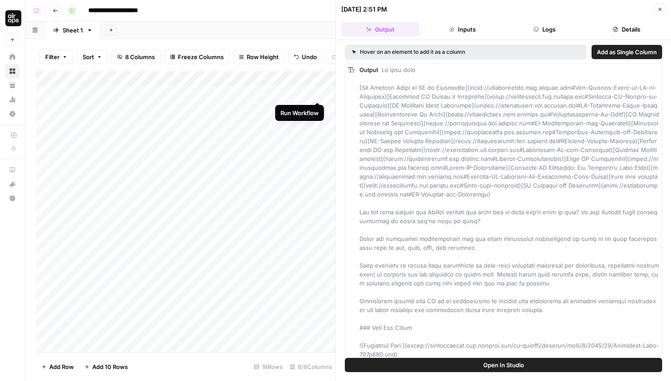
click at [321, 92] on div "Add Column" at bounding box center [186, 211] width 300 height 281
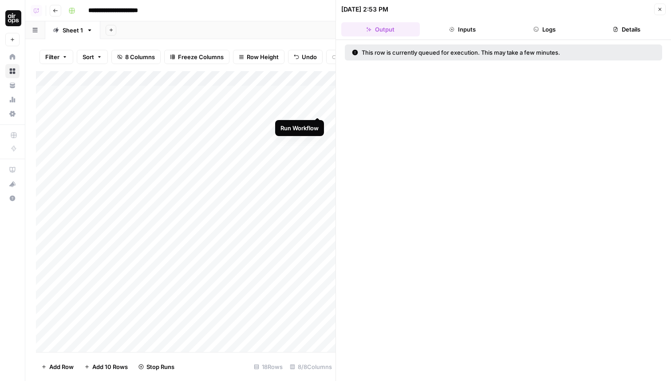
click at [317, 107] on div "Add Column" at bounding box center [186, 211] width 300 height 281
click at [663, 7] on button "Close" at bounding box center [661, 10] width 12 height 12
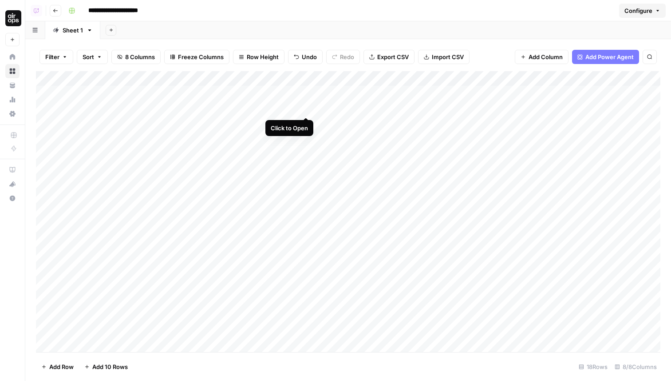
click at [306, 107] on div "Add Column" at bounding box center [348, 211] width 625 height 281
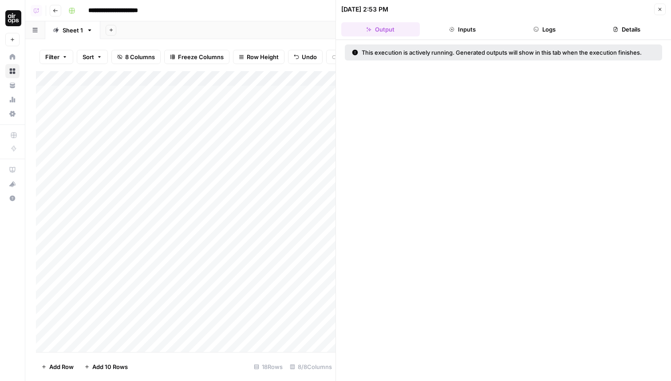
click at [542, 29] on button "Logs" at bounding box center [545, 29] width 79 height 14
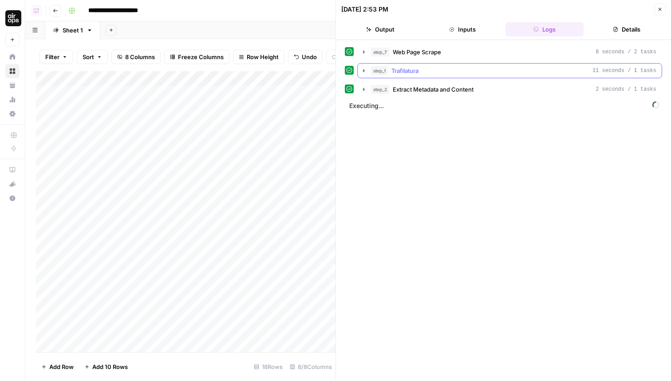
click at [362, 70] on icon "button" at bounding box center [364, 70] width 7 height 7
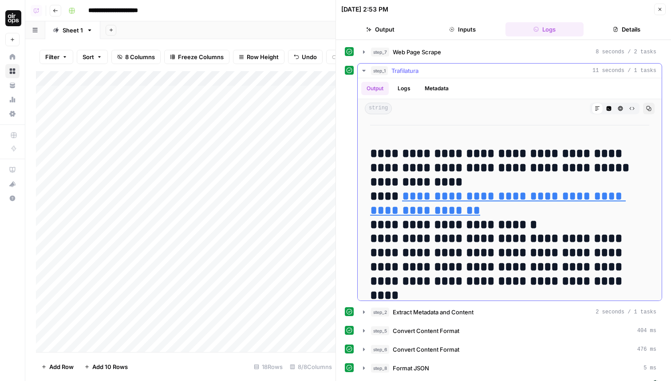
click at [362, 70] on icon "button" at bounding box center [364, 70] width 7 height 7
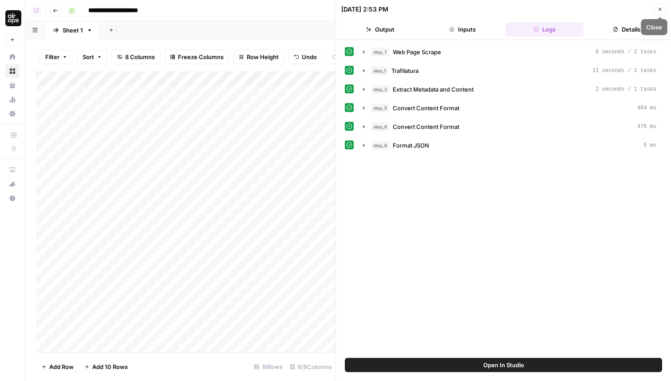
click at [663, 5] on button "Close" at bounding box center [661, 10] width 12 height 12
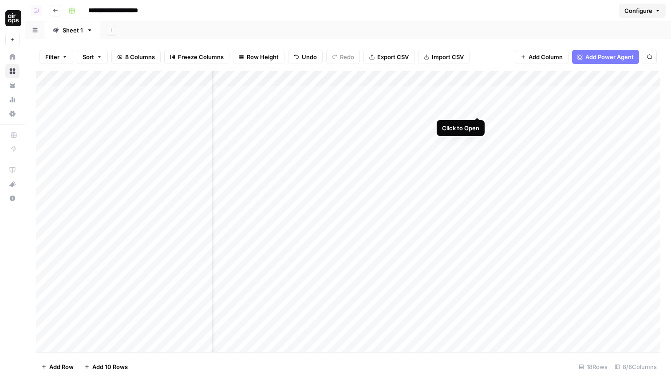
scroll to position [1, 51]
click at [427, 107] on div "Add Column" at bounding box center [348, 211] width 625 height 281
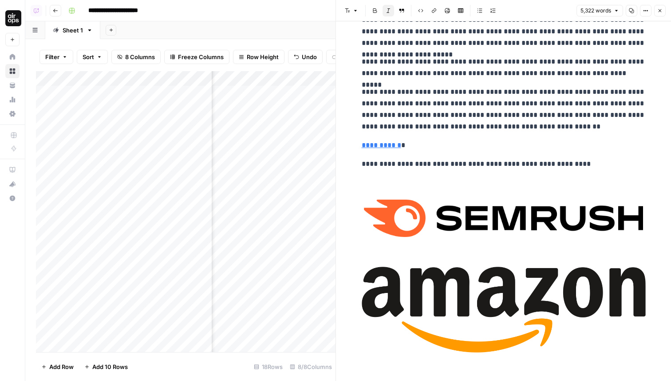
scroll to position [11421, 0]
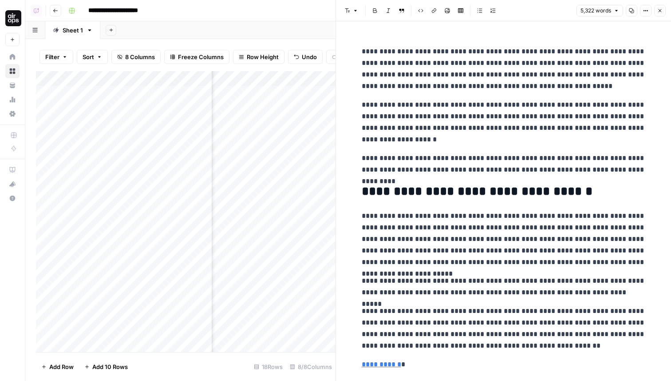
click at [413, 310] on p "**********" at bounding box center [504, 328] width 284 height 46
click at [664, 13] on button "Close" at bounding box center [661, 11] width 12 height 12
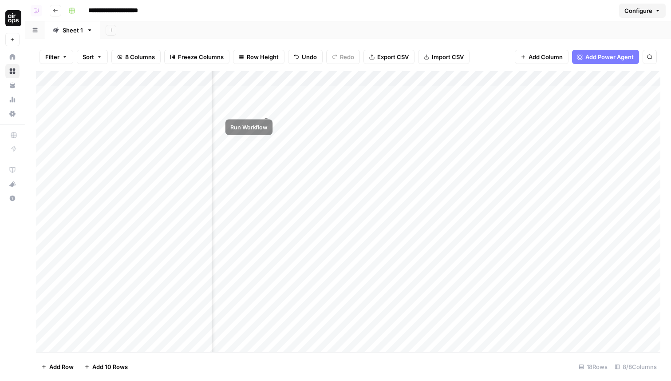
click at [257, 106] on div "Add Column" at bounding box center [348, 211] width 625 height 281
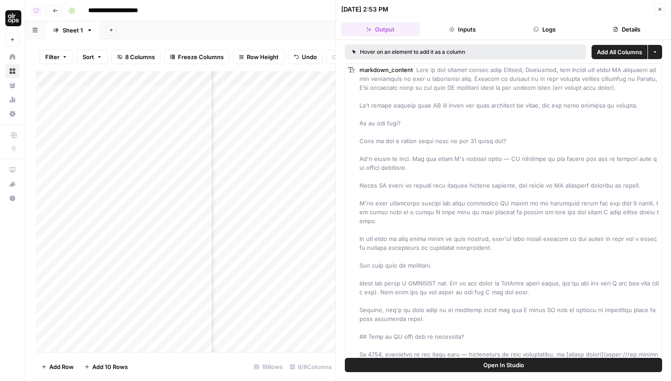
click at [547, 32] on button "Logs" at bounding box center [545, 29] width 79 height 14
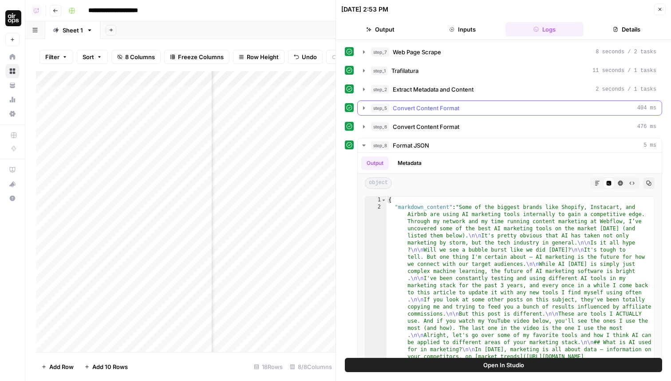
click at [366, 109] on icon "button" at bounding box center [364, 107] width 7 height 7
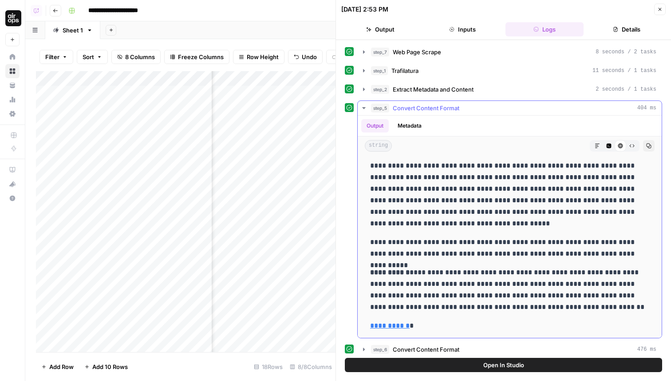
scroll to position [11571, 0]
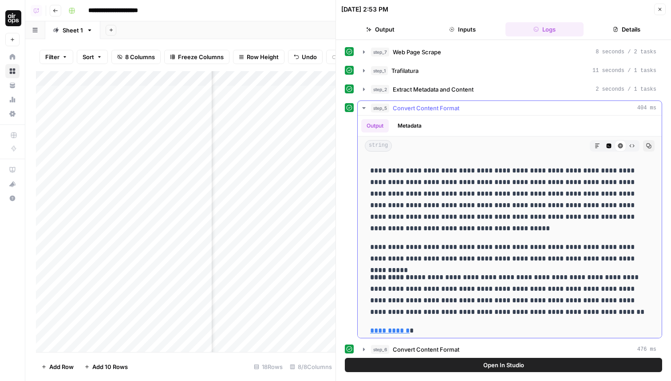
click at [365, 108] on icon "button" at bounding box center [364, 107] width 7 height 7
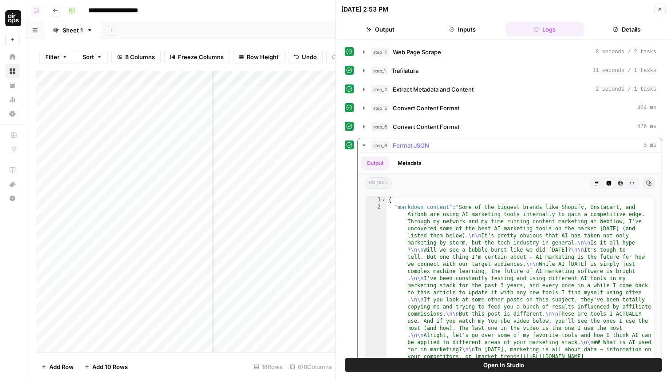
click at [364, 146] on icon "button" at bounding box center [363, 145] width 3 height 2
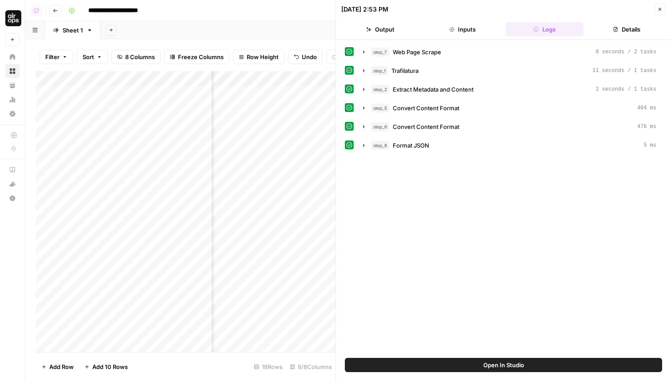
click at [660, 10] on icon "button" at bounding box center [660, 9] width 5 height 5
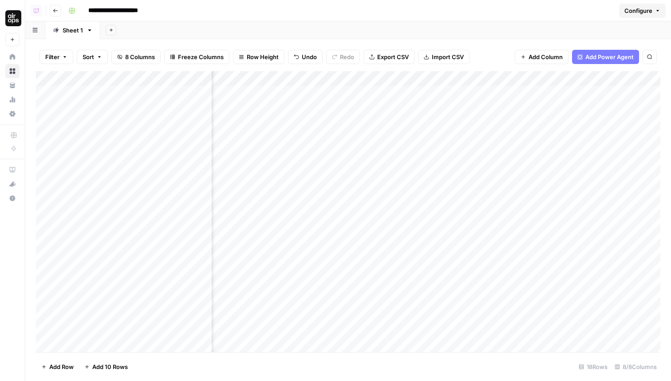
scroll to position [1, 119]
click at [358, 168] on div "Add Column" at bounding box center [348, 211] width 625 height 281
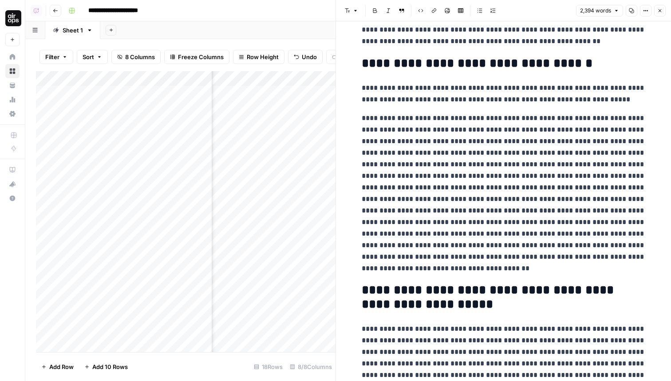
scroll to position [2387, 0]
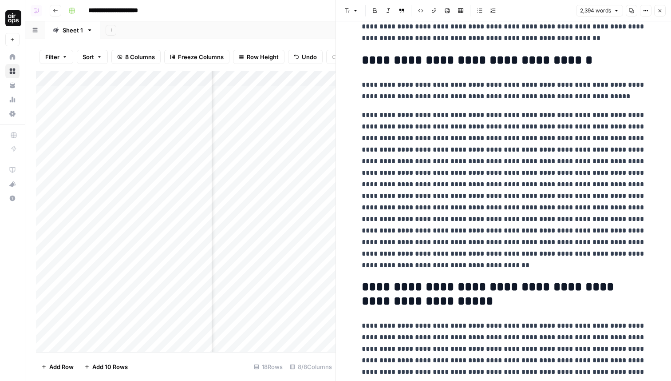
click at [661, 12] on icon "button" at bounding box center [660, 10] width 5 height 5
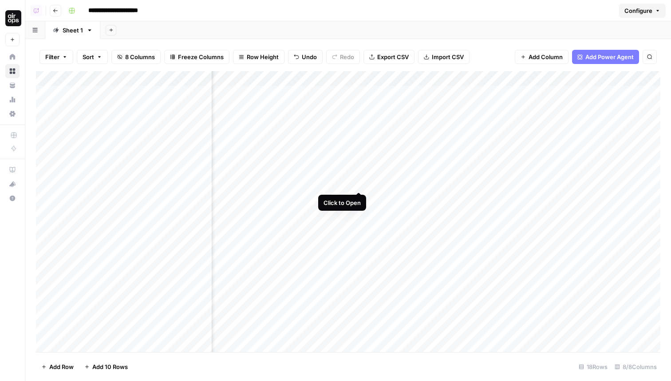
click at [359, 182] on div "Add Column" at bounding box center [348, 211] width 625 height 281
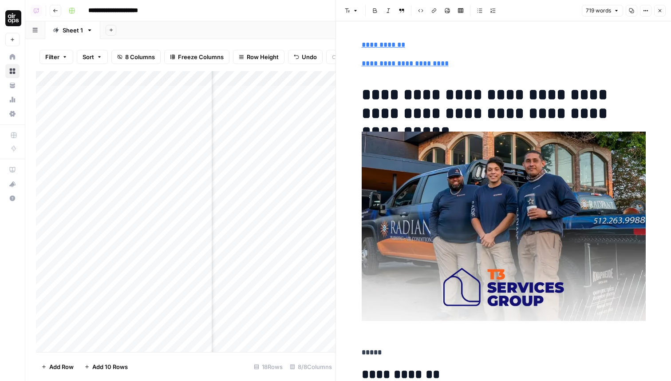
click at [662, 5] on button "Close" at bounding box center [661, 11] width 12 height 12
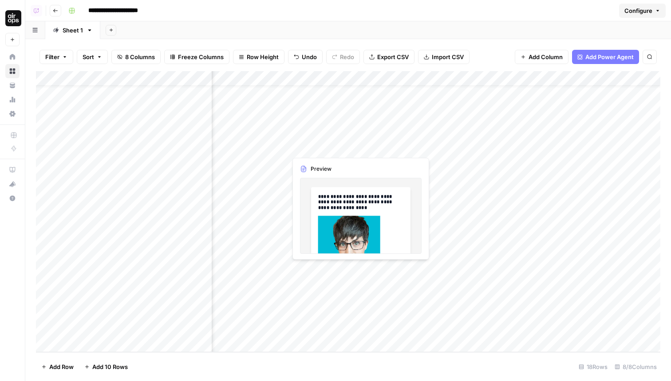
scroll to position [20, 0]
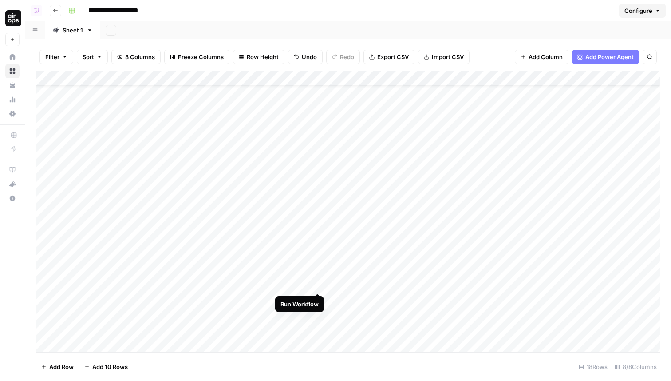
click at [319, 285] on div "Add Column" at bounding box center [348, 211] width 625 height 281
click at [304, 295] on div "Add Column" at bounding box center [348, 211] width 625 height 281
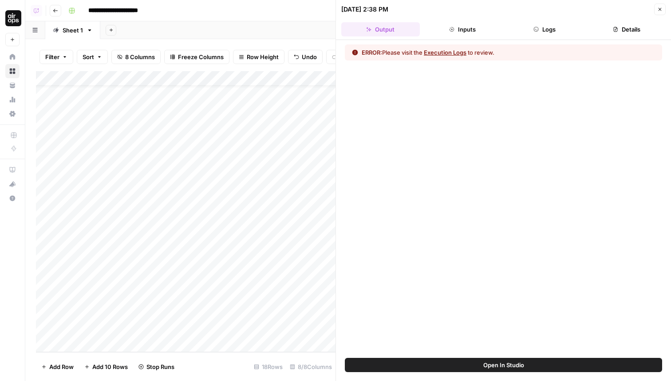
click at [544, 27] on button "Logs" at bounding box center [545, 29] width 79 height 14
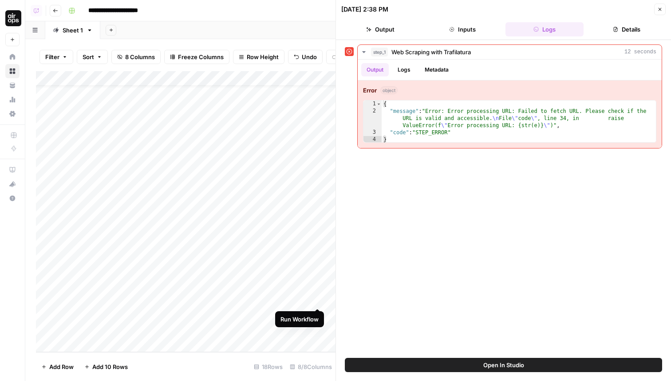
click at [317, 299] on div "Add Column" at bounding box center [186, 211] width 300 height 281
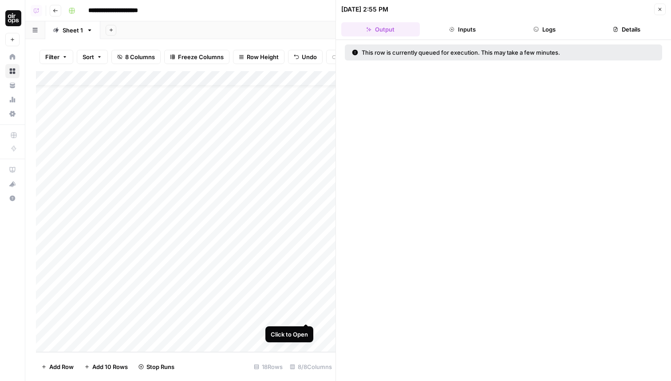
click at [306, 314] on div "Add Column" at bounding box center [186, 211] width 300 height 281
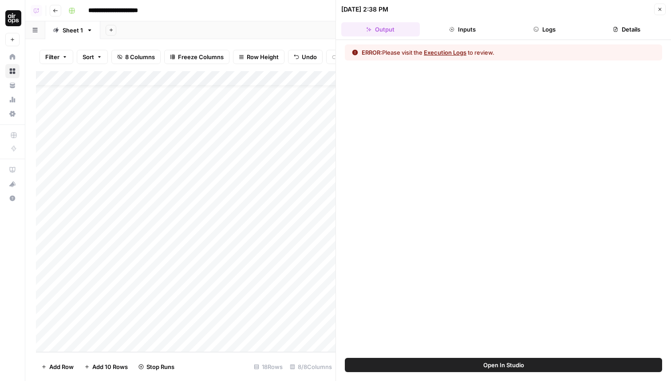
click at [538, 31] on icon "button" at bounding box center [536, 29] width 5 height 5
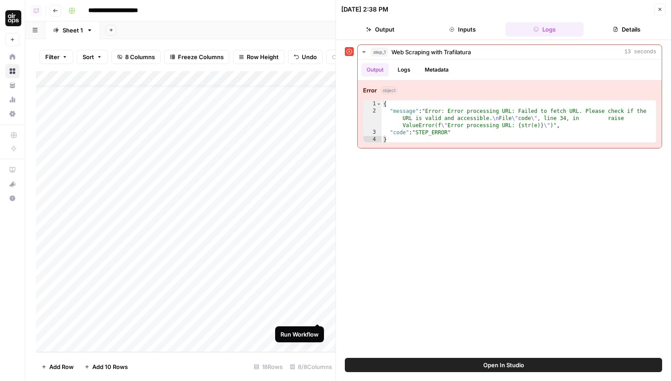
click at [317, 315] on div "Add Column" at bounding box center [186, 211] width 300 height 281
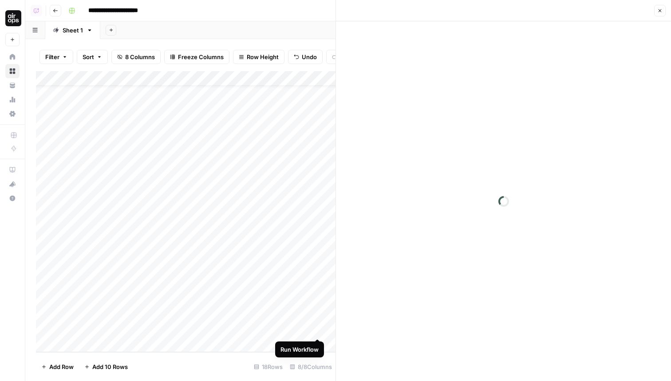
click at [318, 330] on div "Add Column" at bounding box center [186, 211] width 300 height 281
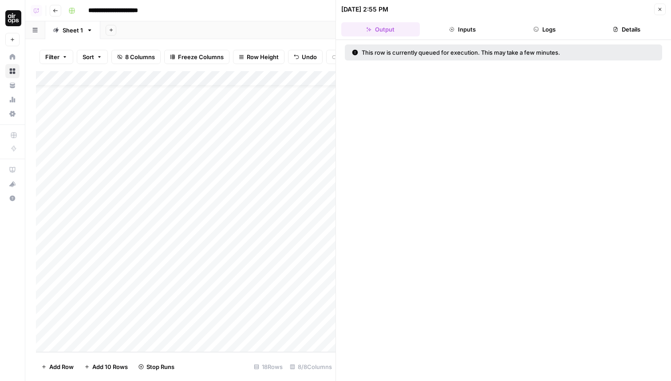
click at [664, 6] on button "Close" at bounding box center [661, 10] width 12 height 12
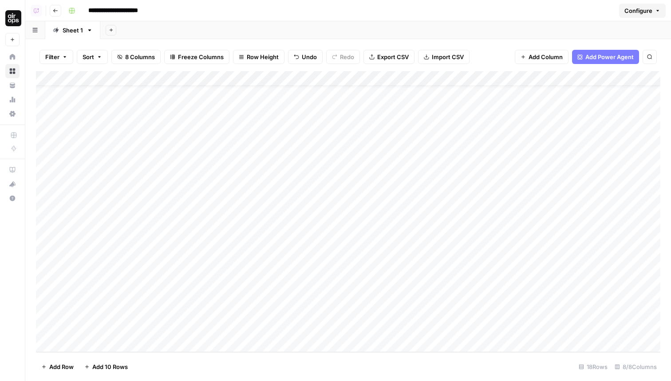
click at [306, 301] on div "Add Column" at bounding box center [348, 211] width 625 height 281
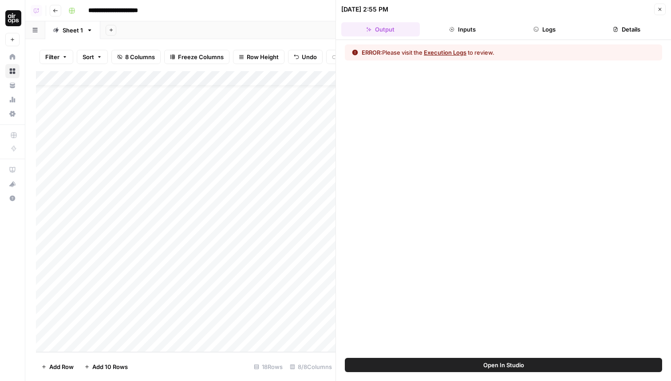
click at [552, 23] on button "Logs" at bounding box center [545, 29] width 79 height 14
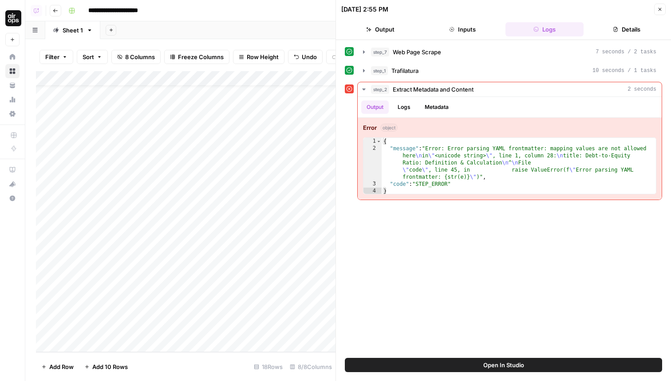
click at [304, 284] on div "Add Column" at bounding box center [186, 211] width 300 height 281
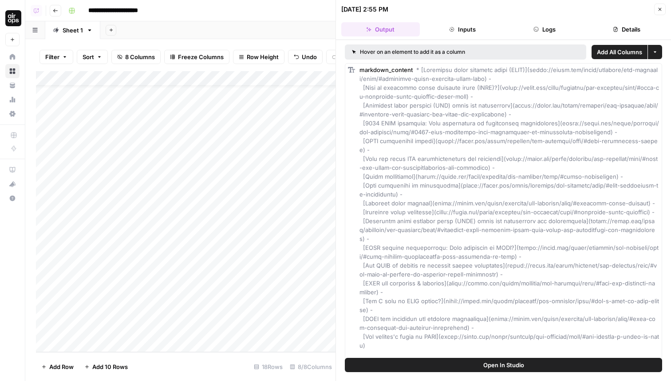
click at [662, 8] on icon "button" at bounding box center [660, 9] width 5 height 5
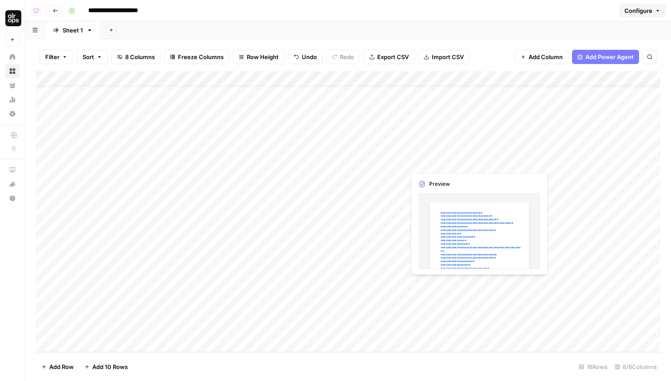
click at [464, 286] on div "Add Column" at bounding box center [348, 211] width 625 height 281
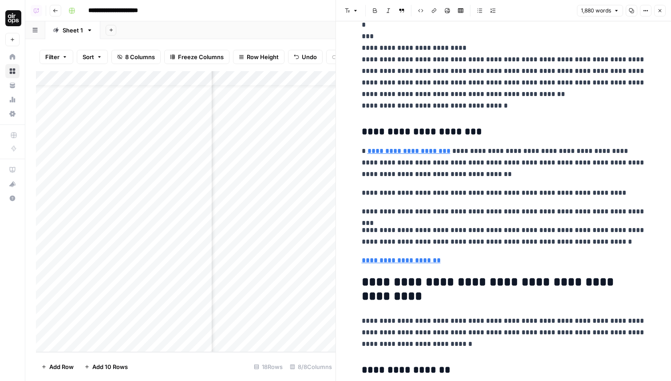
scroll to position [20, 32]
click at [274, 283] on div "Add Column" at bounding box center [186, 211] width 300 height 281
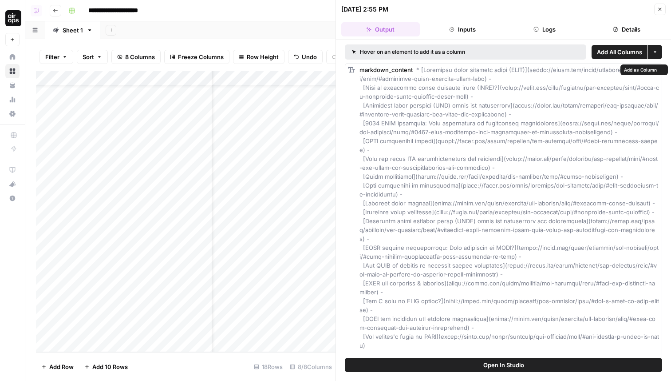
click at [545, 30] on button "Logs" at bounding box center [545, 29] width 79 height 14
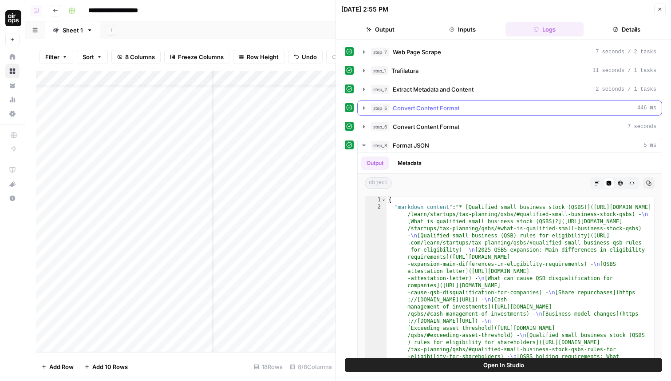
click at [398, 110] on span "Convert Content Format" at bounding box center [426, 107] width 67 height 9
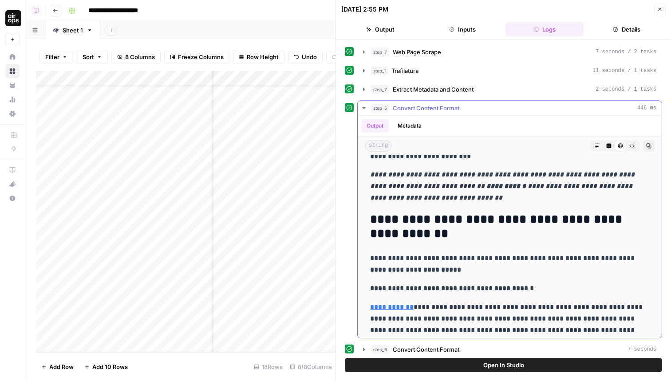
scroll to position [348, 0]
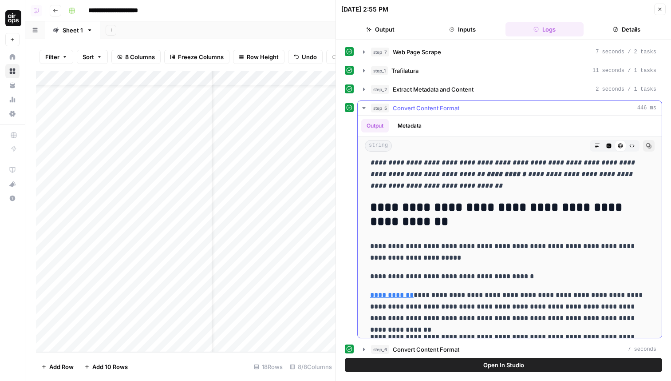
click at [415, 108] on span "Convert Content Format" at bounding box center [426, 107] width 67 height 9
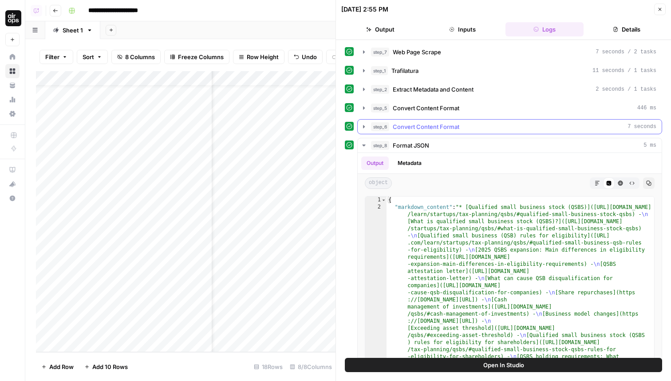
click at [412, 128] on span "Convert Content Format" at bounding box center [426, 126] width 67 height 9
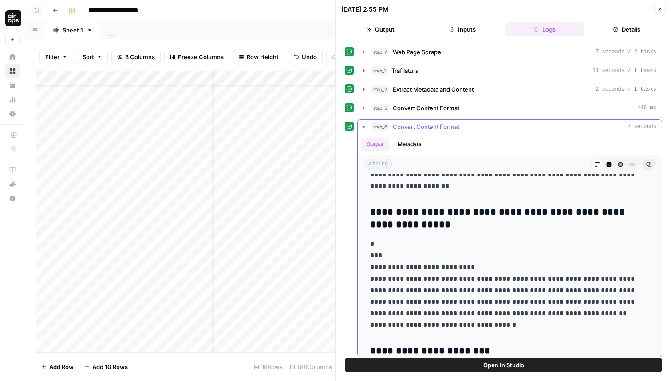
scroll to position [886, 0]
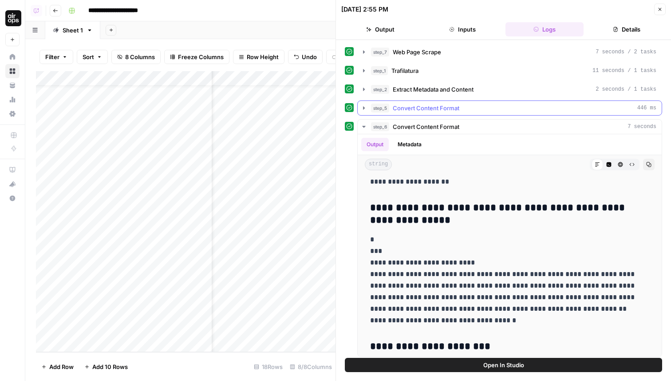
click at [426, 106] on span "Convert Content Format" at bounding box center [426, 107] width 67 height 9
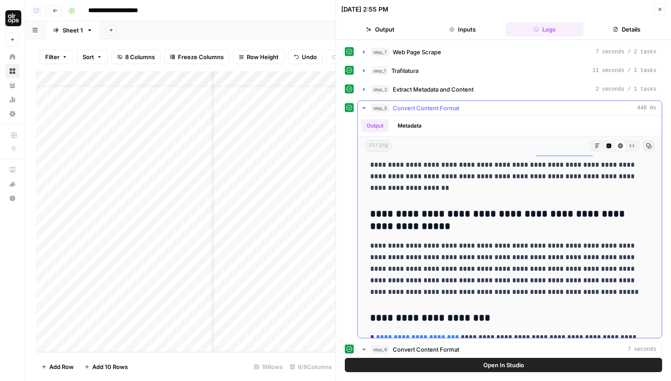
scroll to position [818, 0]
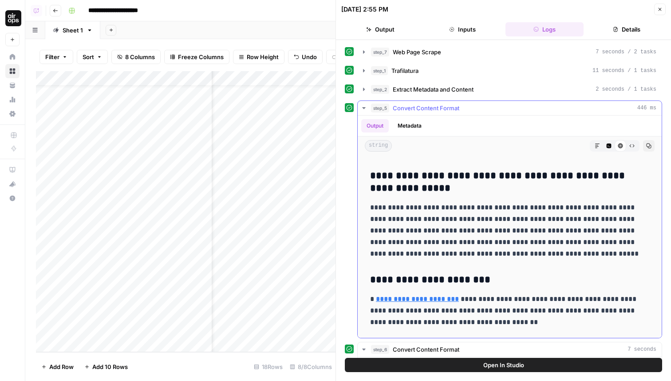
click at [609, 144] on icon "button" at bounding box center [609, 145] width 5 height 5
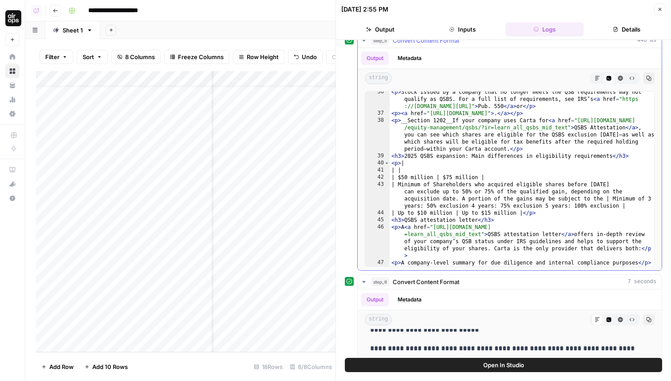
scroll to position [635, 0]
click at [169, 286] on div "Add Column" at bounding box center [186, 211] width 300 height 281
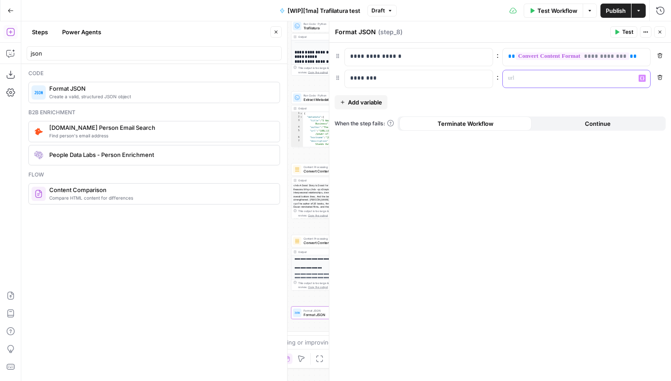
click at [531, 72] on div at bounding box center [570, 78] width 134 height 17
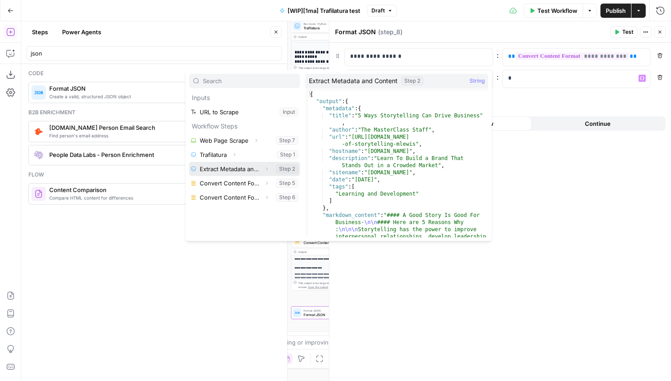
click at [267, 168] on icon "button" at bounding box center [266, 168] width 5 height 5
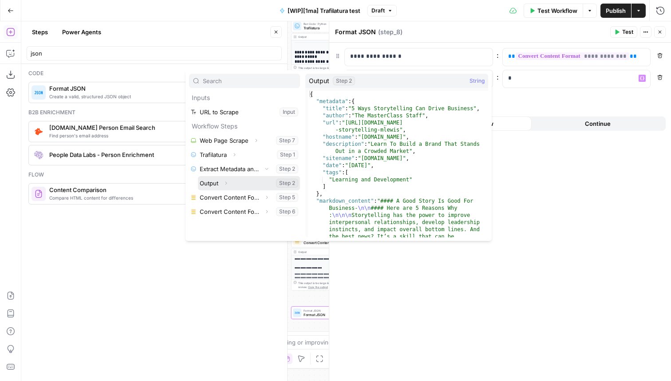
click at [227, 184] on icon "button" at bounding box center [225, 182] width 5 height 5
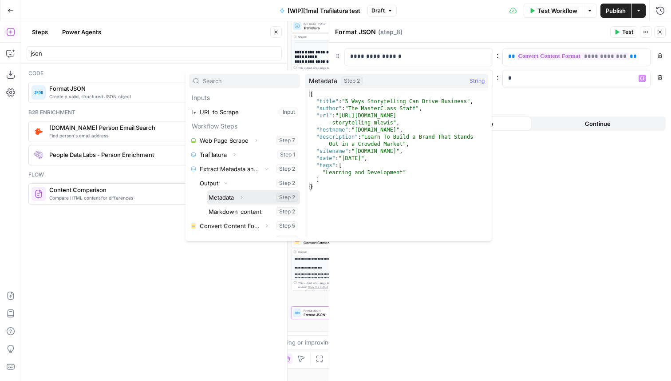
click at [230, 198] on button "Select variable Metadata" at bounding box center [253, 197] width 93 height 14
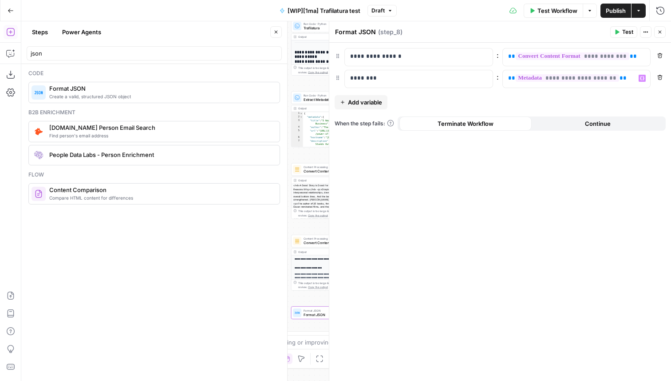
click at [663, 31] on icon "button" at bounding box center [660, 31] width 5 height 5
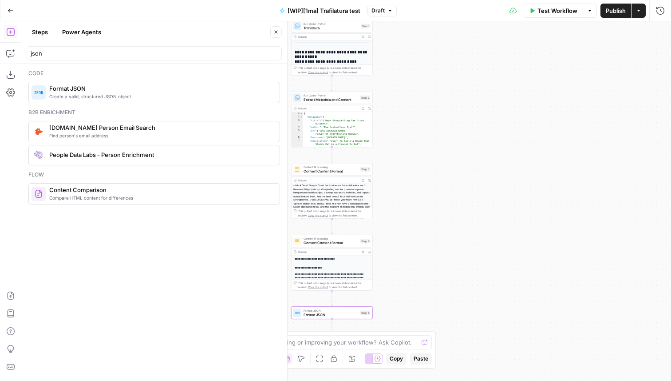
click at [616, 15] on button "Publish" at bounding box center [616, 11] width 31 height 14
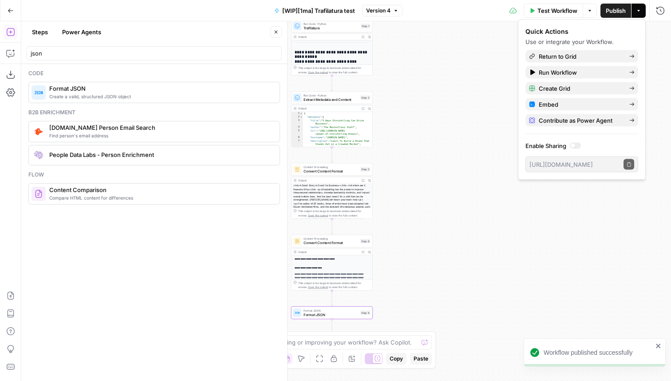
click at [439, 108] on div "**********" at bounding box center [346, 200] width 650 height 359
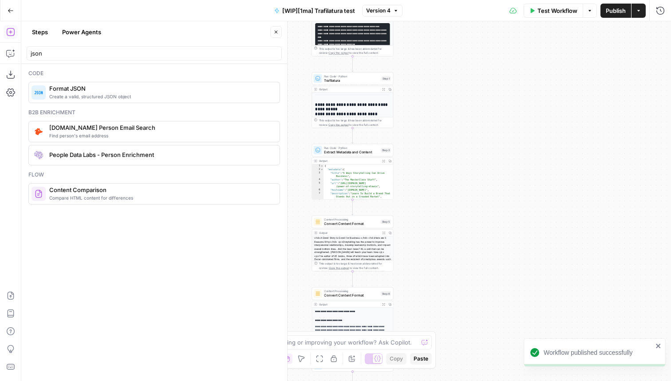
click at [276, 32] on icon "button" at bounding box center [276, 32] width 3 height 3
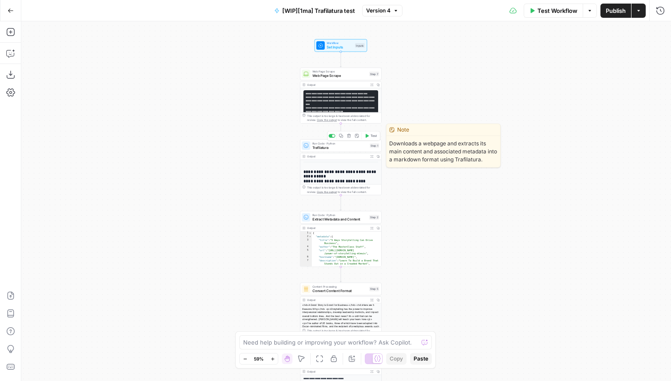
click at [331, 147] on span "Trafilatura" at bounding box center [340, 147] width 55 height 5
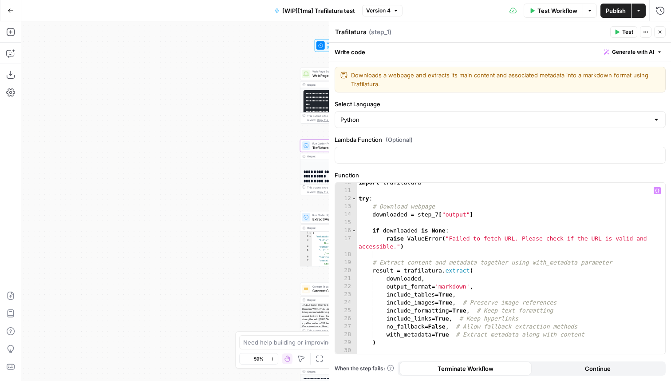
scroll to position [87, 0]
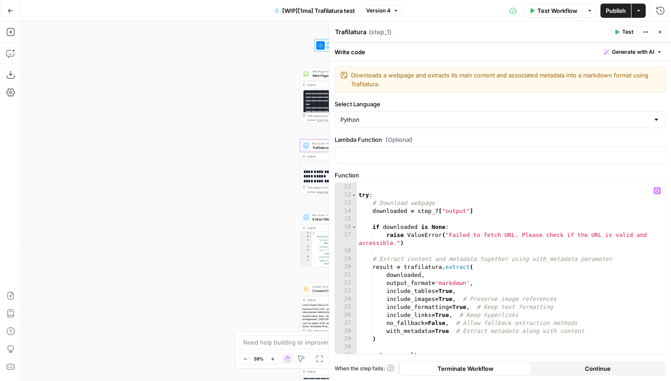
click at [449, 280] on div "import trafilatura try : # Download webpage downloaded = step_7 [ "output" ] if…" at bounding box center [511, 268] width 309 height 187
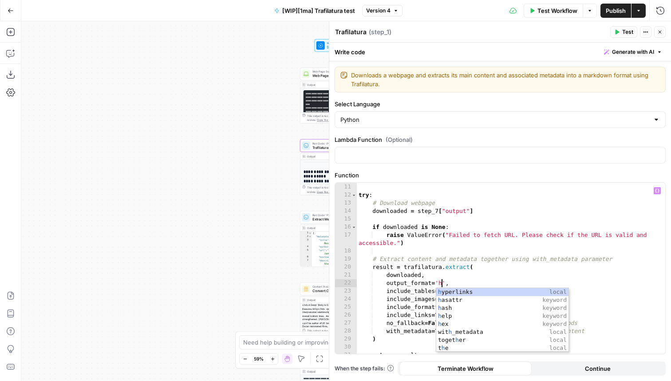
scroll to position [0, 7]
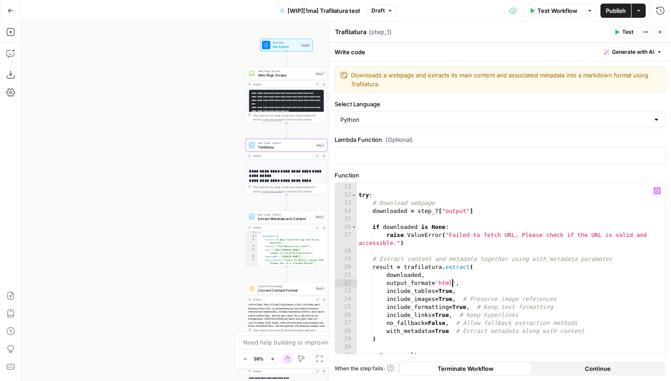
type textarea "**********"
click at [544, 10] on span "Test Workflow" at bounding box center [558, 10] width 40 height 9
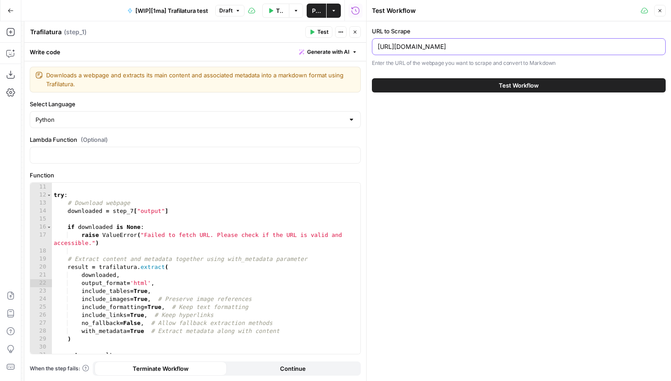
click at [444, 44] on input "[URL][DOMAIN_NAME]" at bounding box center [519, 46] width 282 height 9
paste input "[DOMAIN_NAME][URL]"
type input "[URL][DOMAIN_NAME]"
click at [529, 86] on span "Test Workflow" at bounding box center [519, 85] width 40 height 9
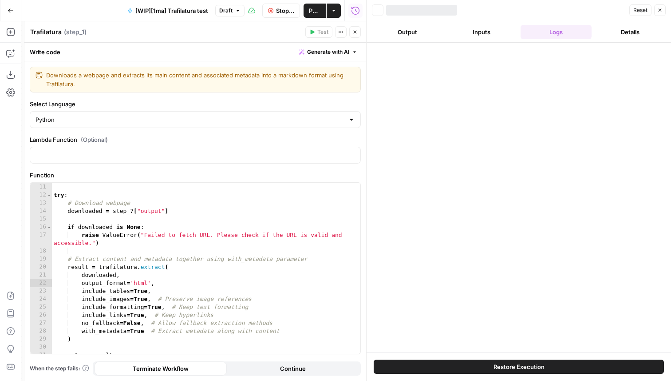
click at [661, 10] on icon "button" at bounding box center [660, 10] width 5 height 5
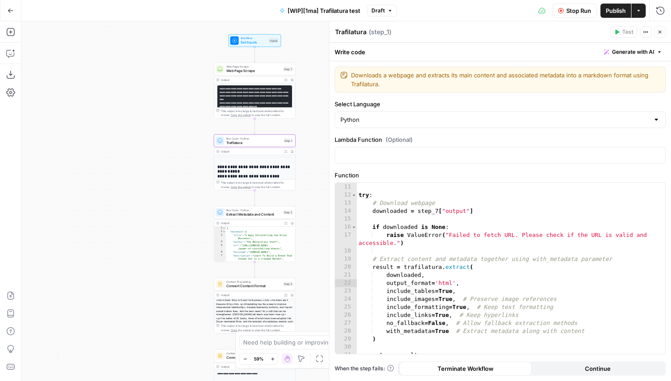
click at [656, 13] on button "Run History" at bounding box center [661, 11] width 14 height 14
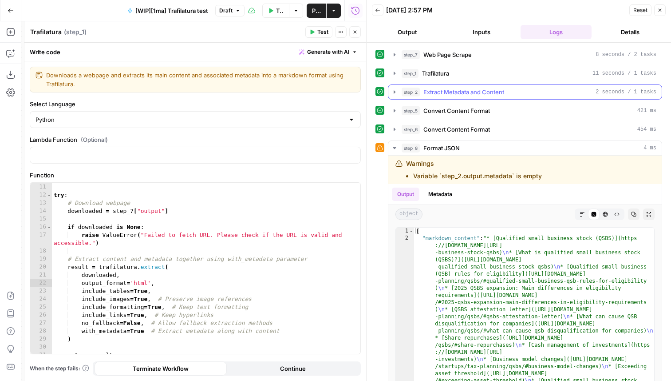
click at [420, 91] on div "step_2 Extract Metadata and Content 2 seconds / 1 tasks" at bounding box center [529, 91] width 255 height 9
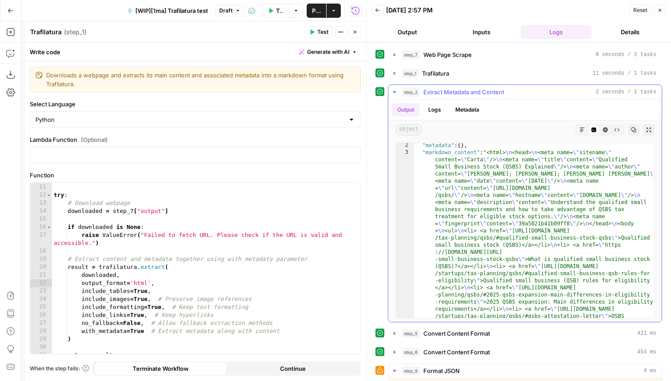
scroll to position [10, 0]
click at [604, 128] on icon "button" at bounding box center [605, 129] width 5 height 5
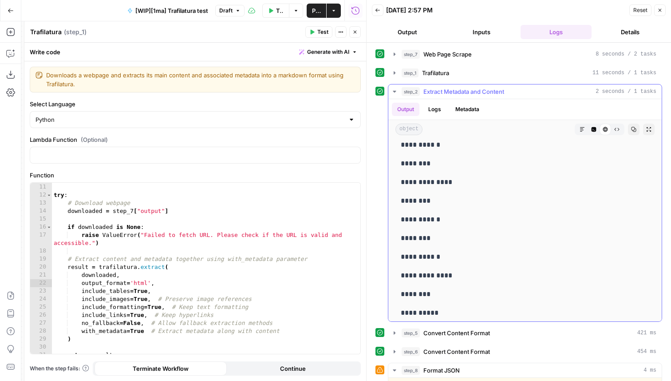
scroll to position [2237, 0]
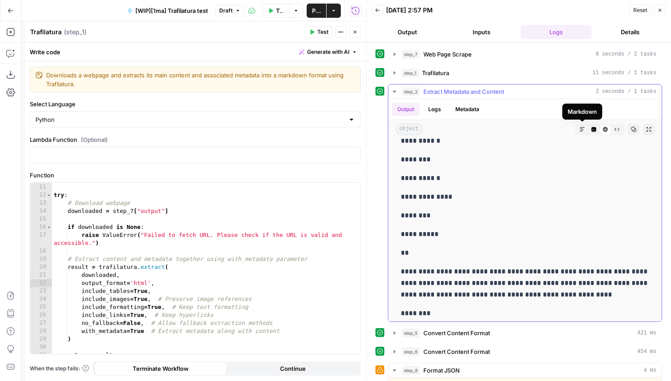
click at [595, 131] on icon "button" at bounding box center [594, 129] width 5 height 5
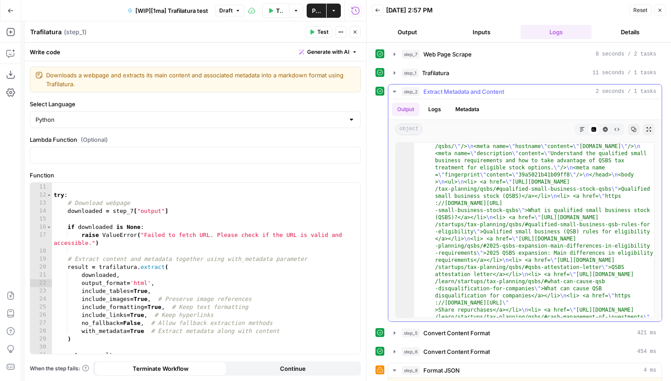
scroll to position [55, 0]
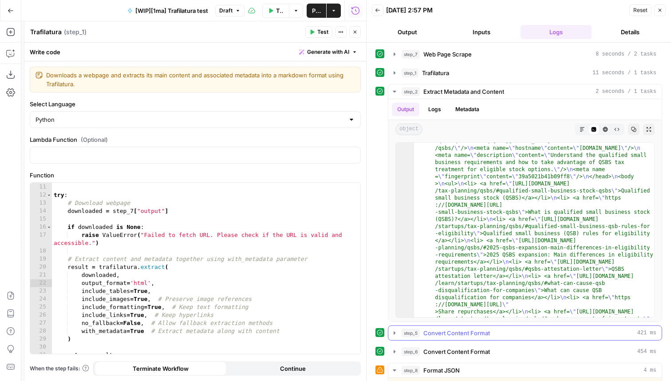
click at [446, 336] on span "Convert Content Format" at bounding box center [457, 332] width 67 height 9
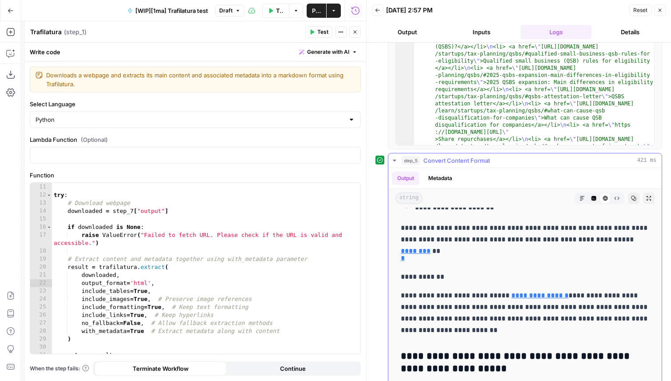
scroll to position [1024, 0]
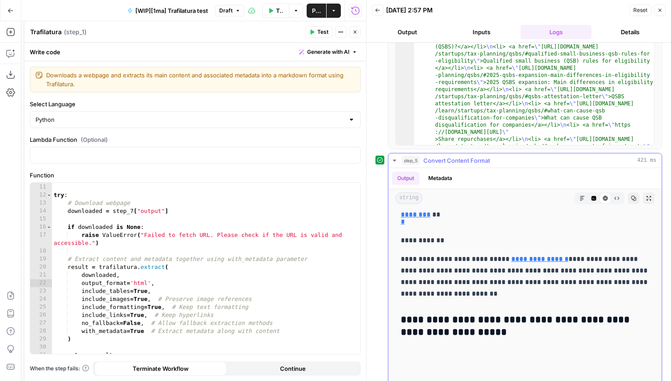
click at [465, 162] on span "Convert Content Format" at bounding box center [457, 160] width 67 height 9
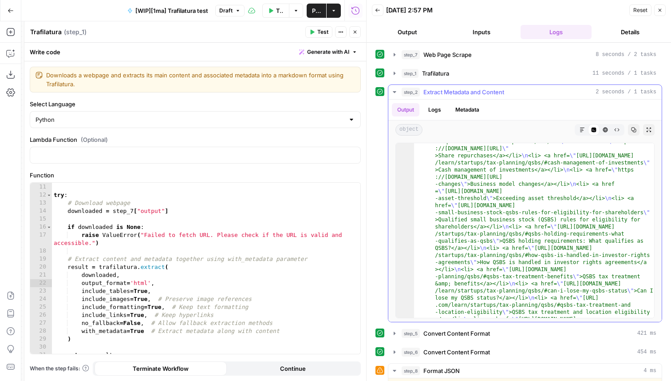
scroll to position [222, 0]
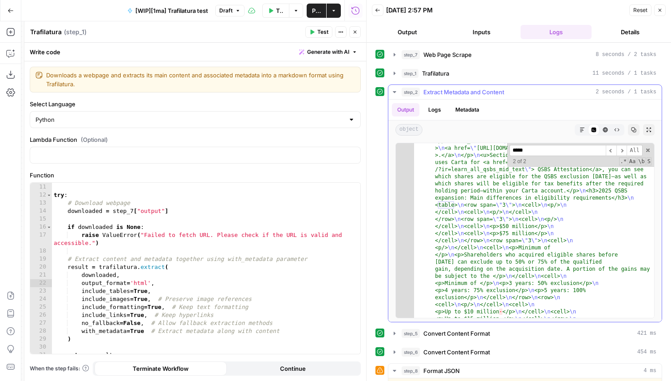
scroll to position [816, 0]
type input "*****"
